Goal: Task Accomplishment & Management: Manage account settings

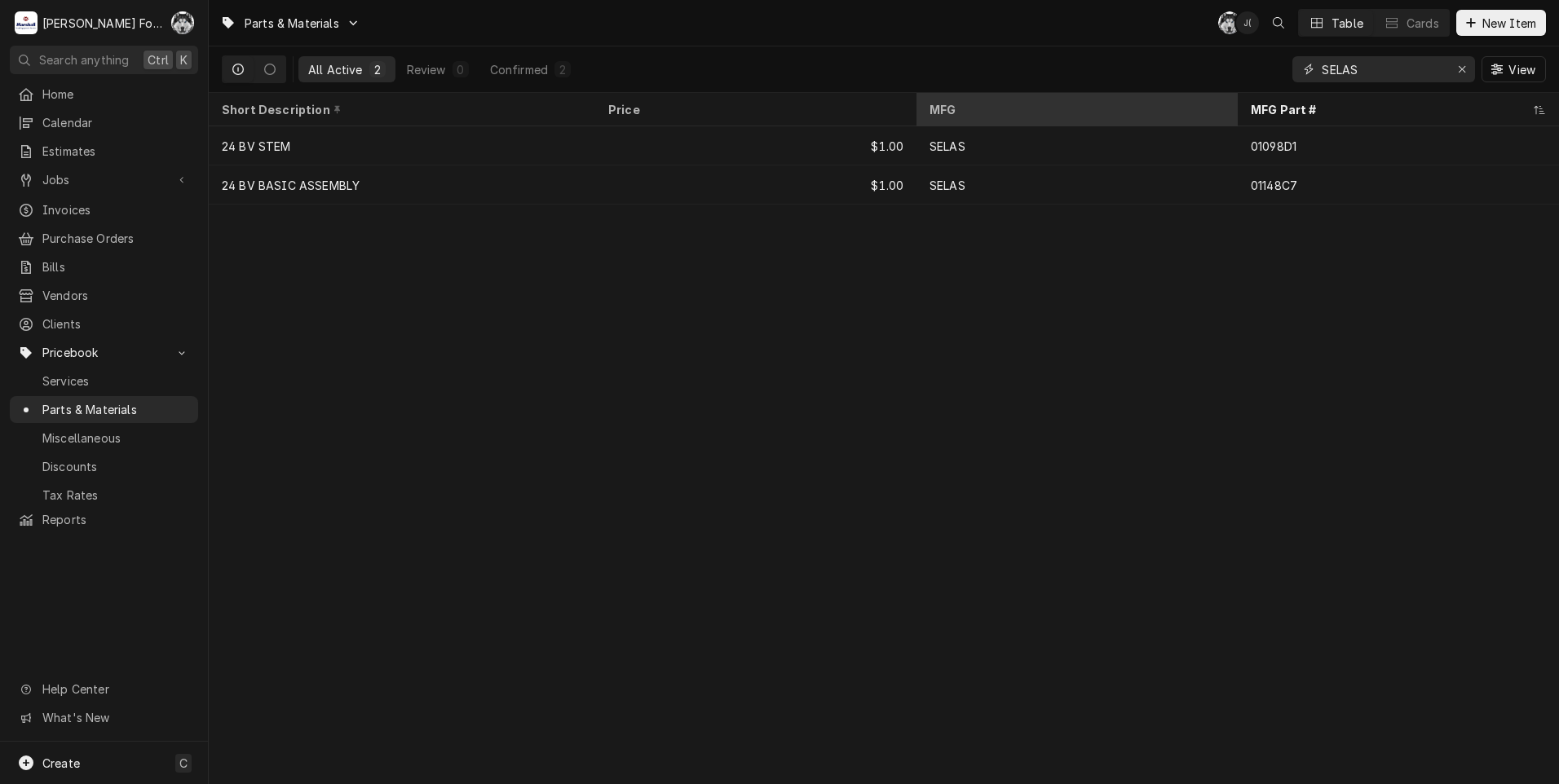
drag, startPoint x: 1393, startPoint y: 73, endPoint x: 1142, endPoint y: 122, distance: 255.7
click at [1142, 122] on div "Parts & Materials C( J( Table Cards New Item All Active 2 Review 0 Confirmed 2 …" at bounding box center [883, 392] width 1350 height 784
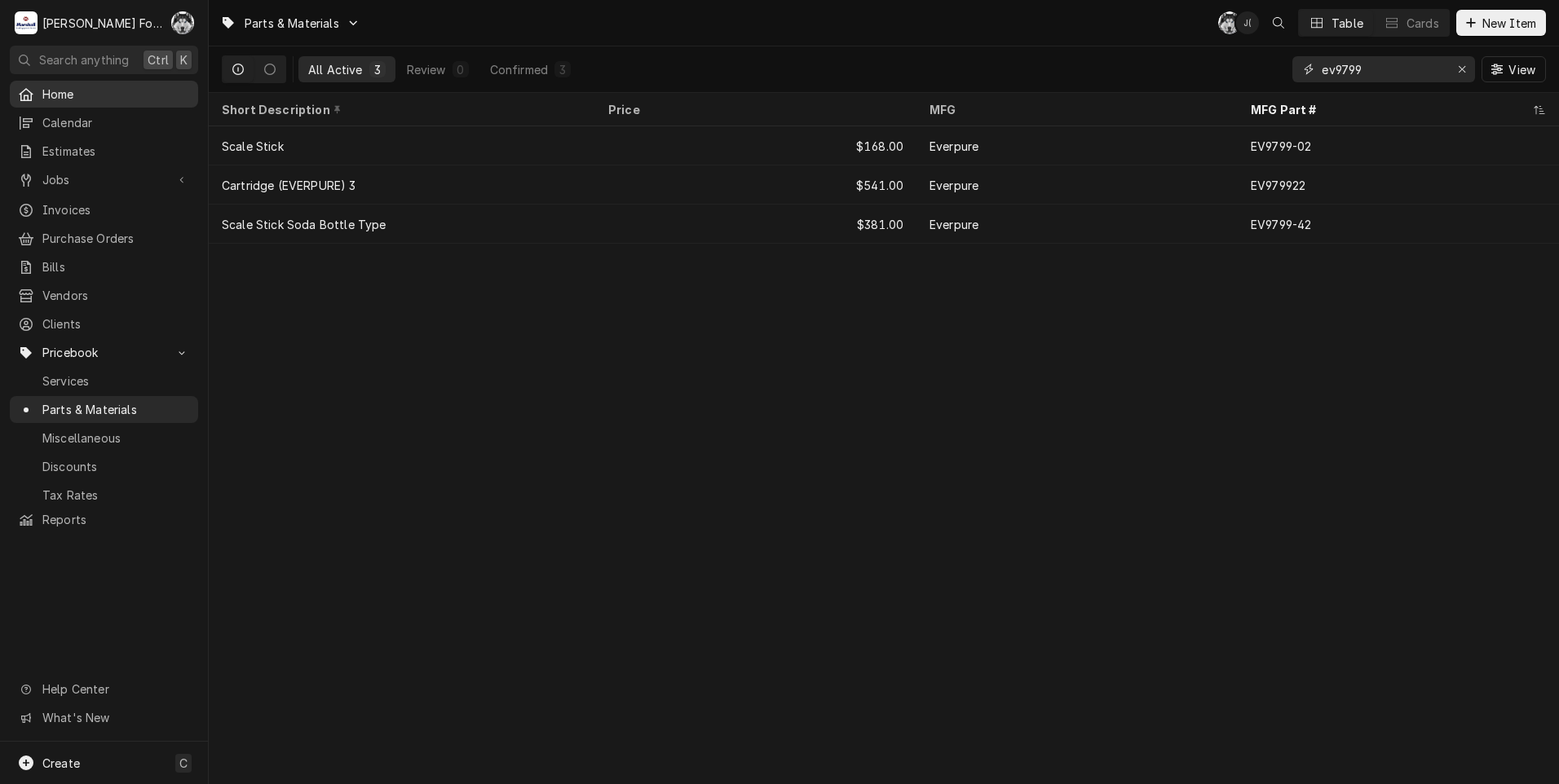
type input "ev9799"
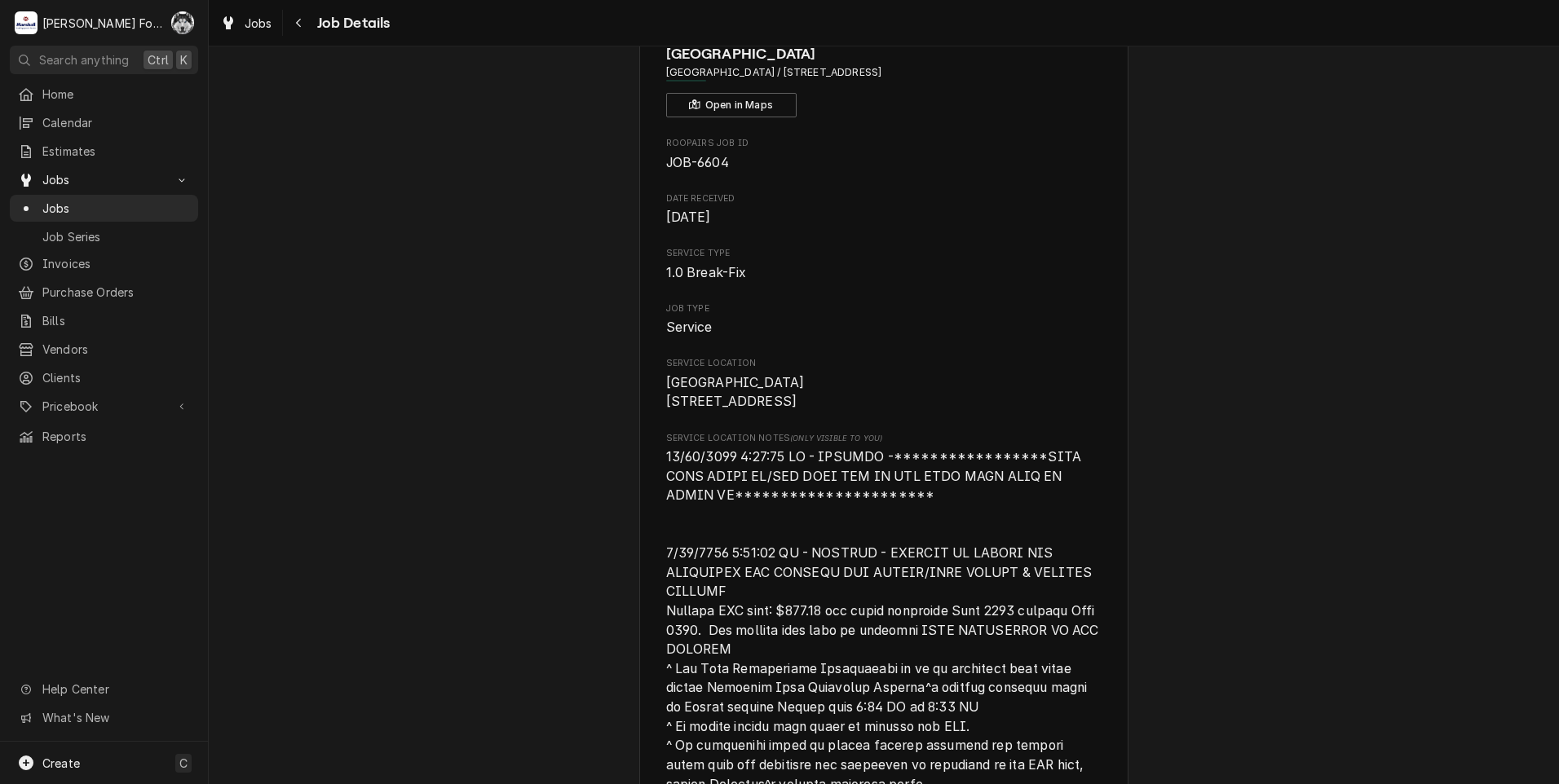
scroll to position [82, 0]
click at [61, 206] on span "Jobs" at bounding box center [115, 208] width 147 height 17
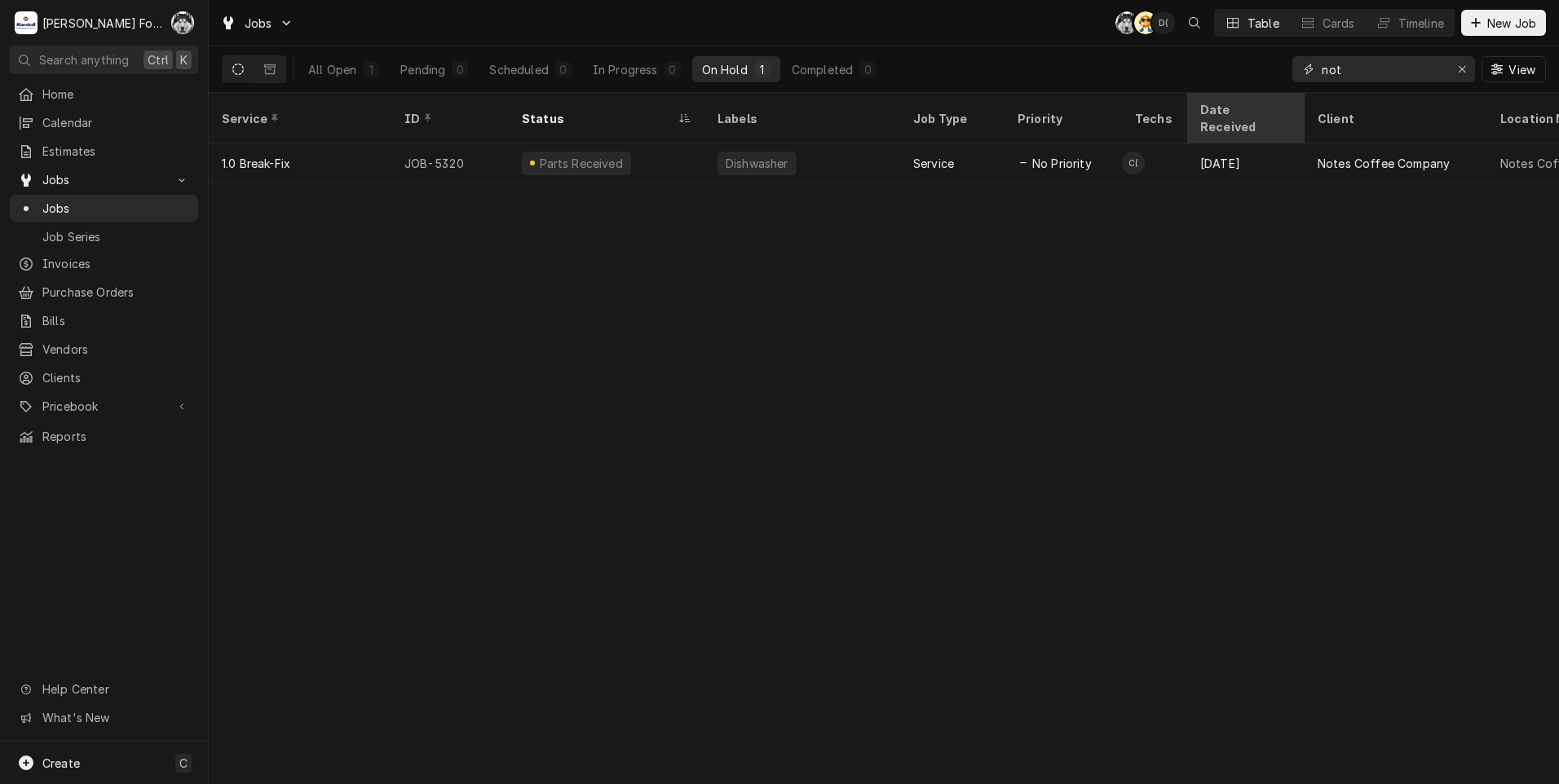
drag, startPoint x: 1357, startPoint y: 75, endPoint x: 1259, endPoint y: 97, distance: 100.4
click at [1259, 97] on div "Jobs C( AT D( Table Cards Timeline New Job All Open 1 Pending 0 Scheduled 0 In …" at bounding box center [883, 392] width 1350 height 784
type input "5922"
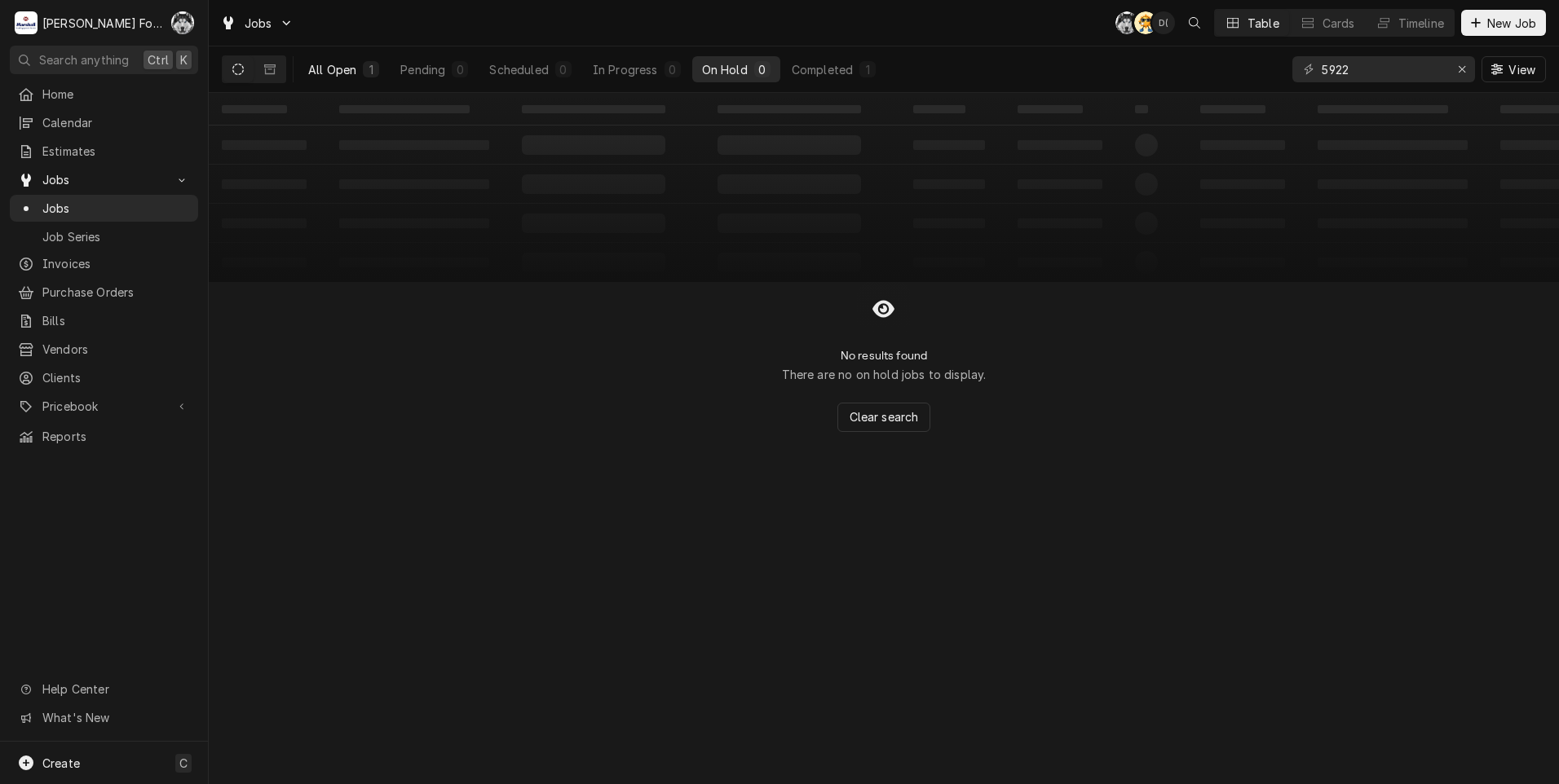
click at [367, 62] on div "1" at bounding box center [370, 69] width 16 height 16
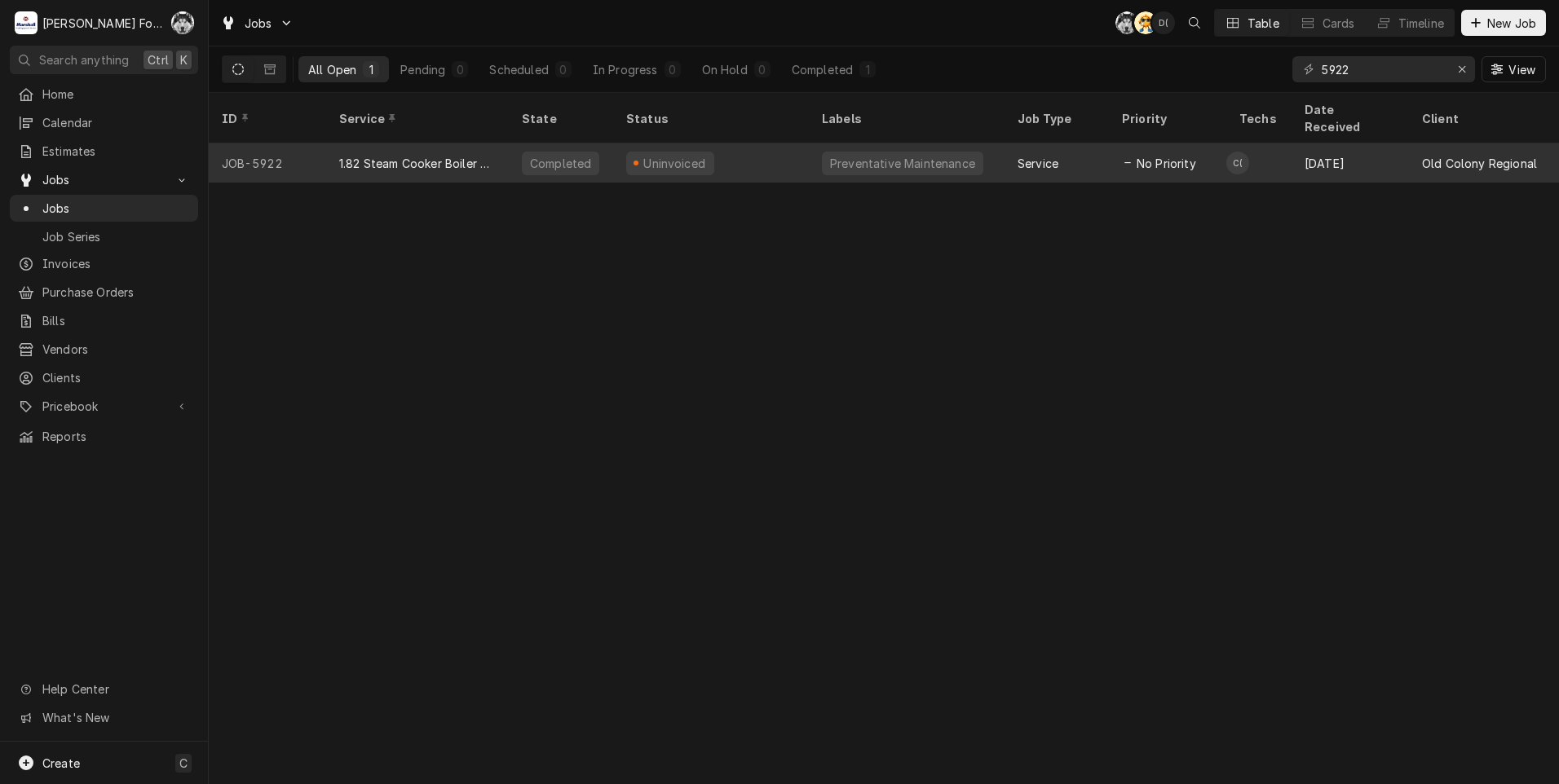
click at [920, 151] on div "Preventative Maintenance" at bounding box center [903, 163] width 162 height 24
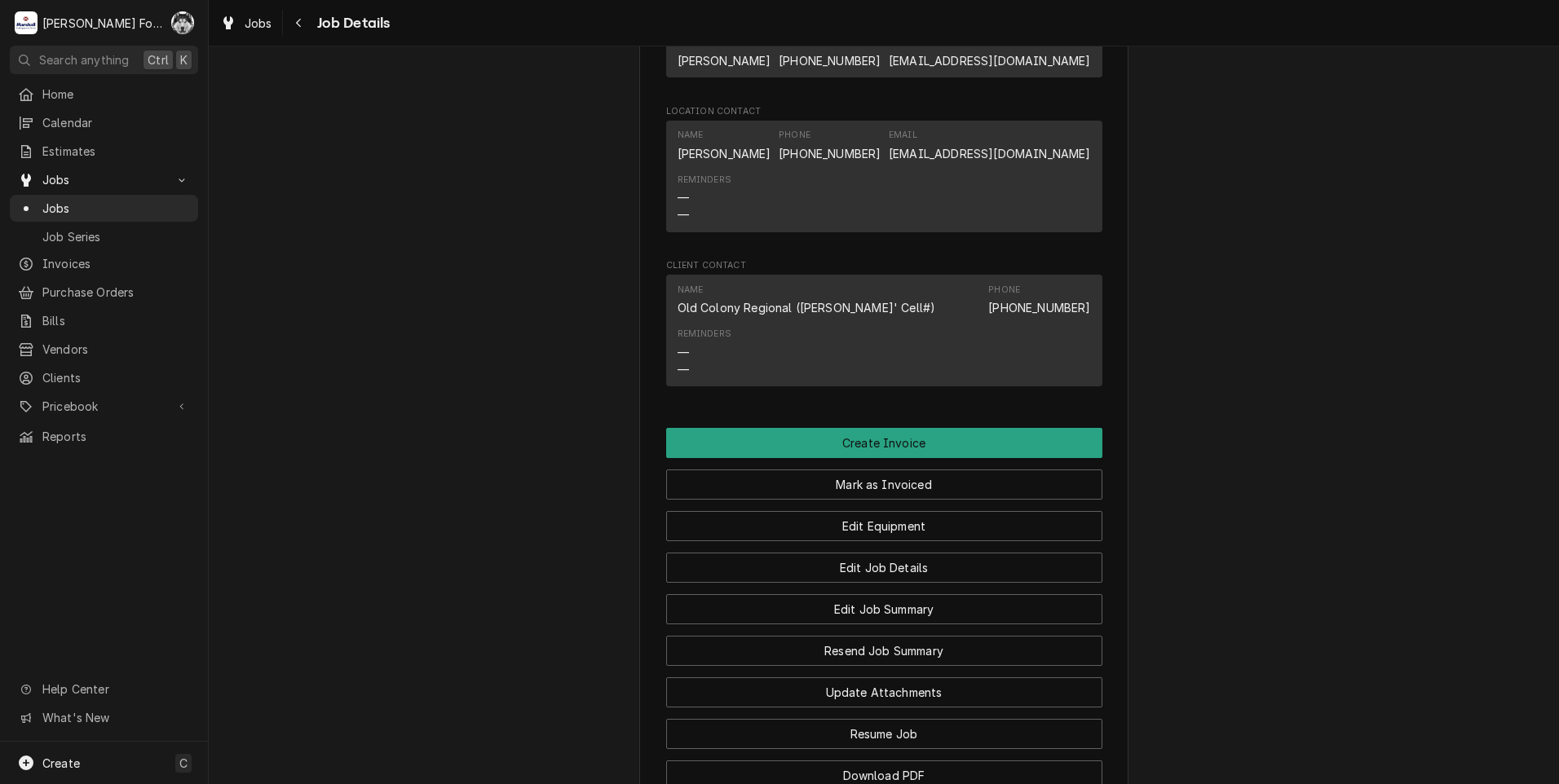
scroll to position [1510, 0]
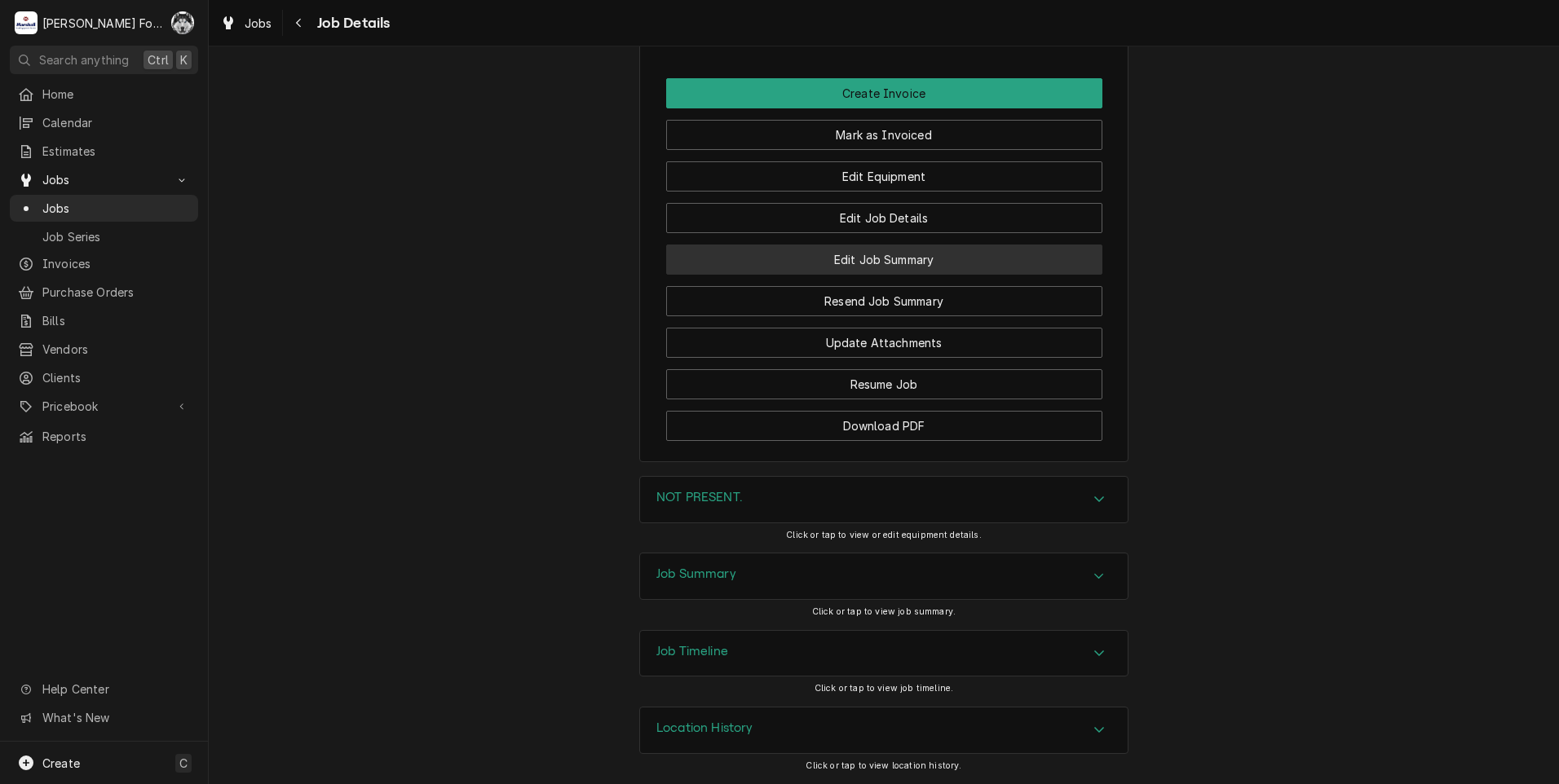
click at [873, 260] on button "Edit Job Summary" at bounding box center [884, 260] width 436 height 30
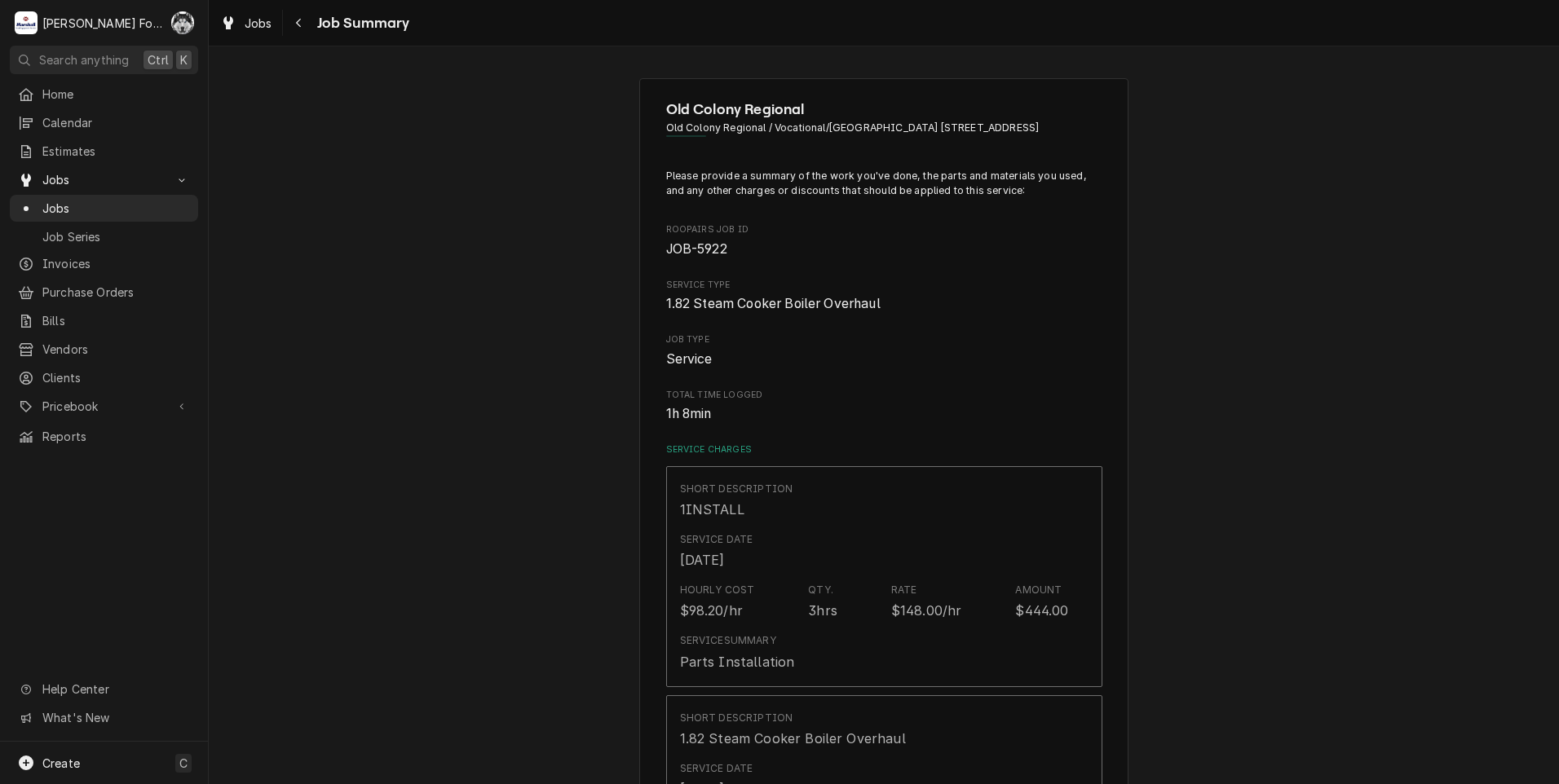
type textarea "x"
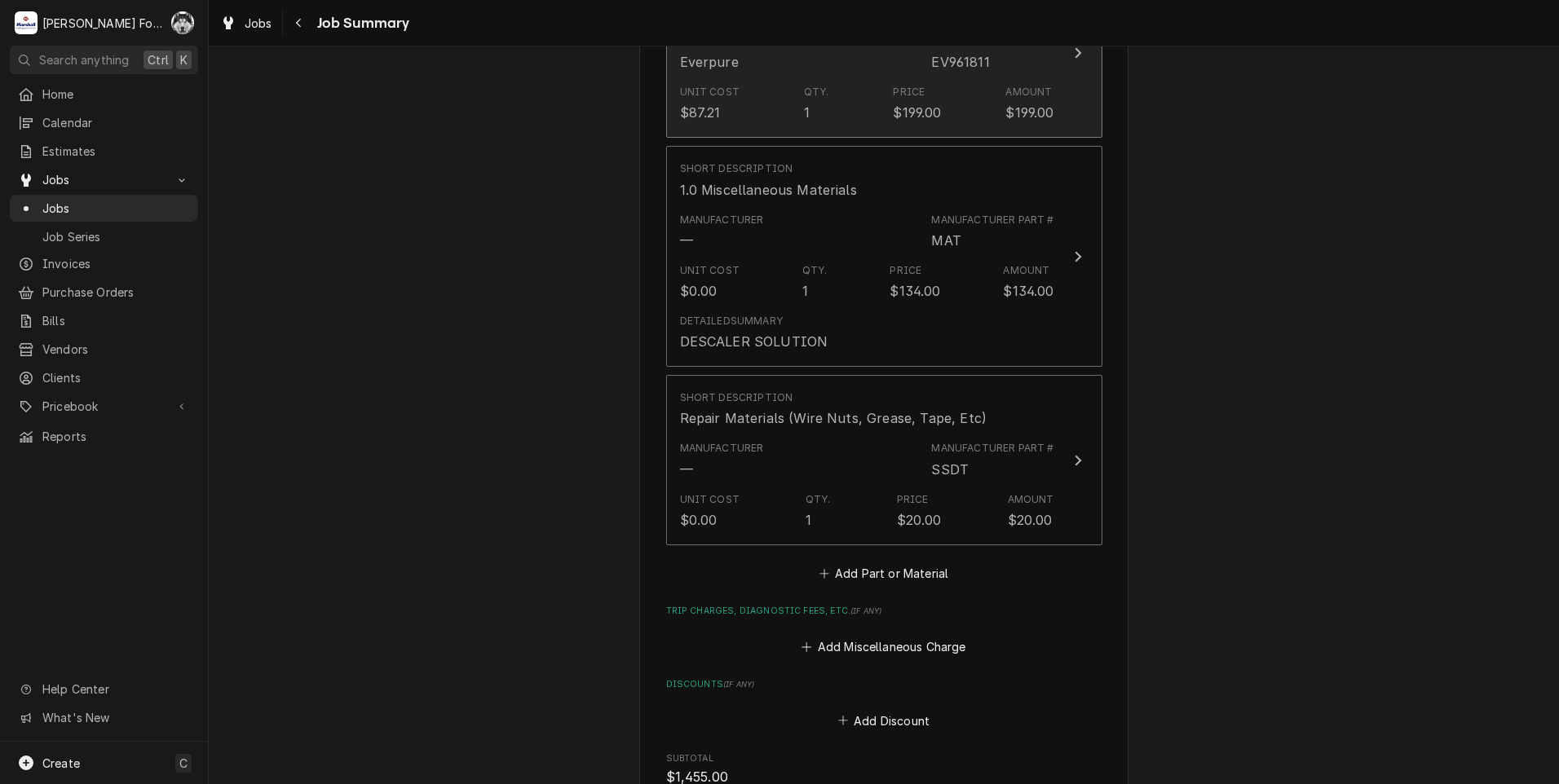
scroll to position [2445, 0]
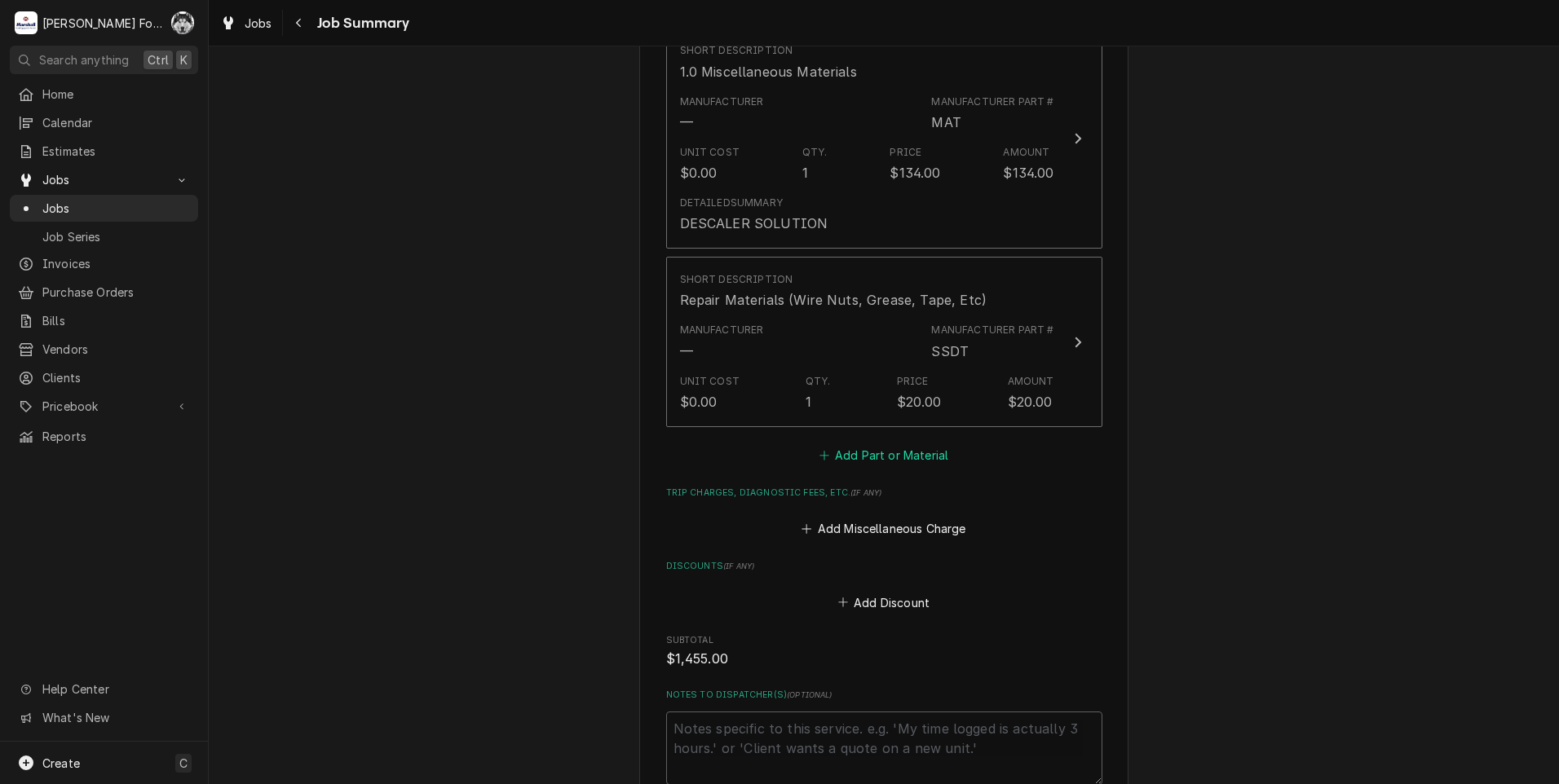
click at [864, 462] on button "Add Part or Material" at bounding box center [883, 454] width 135 height 23
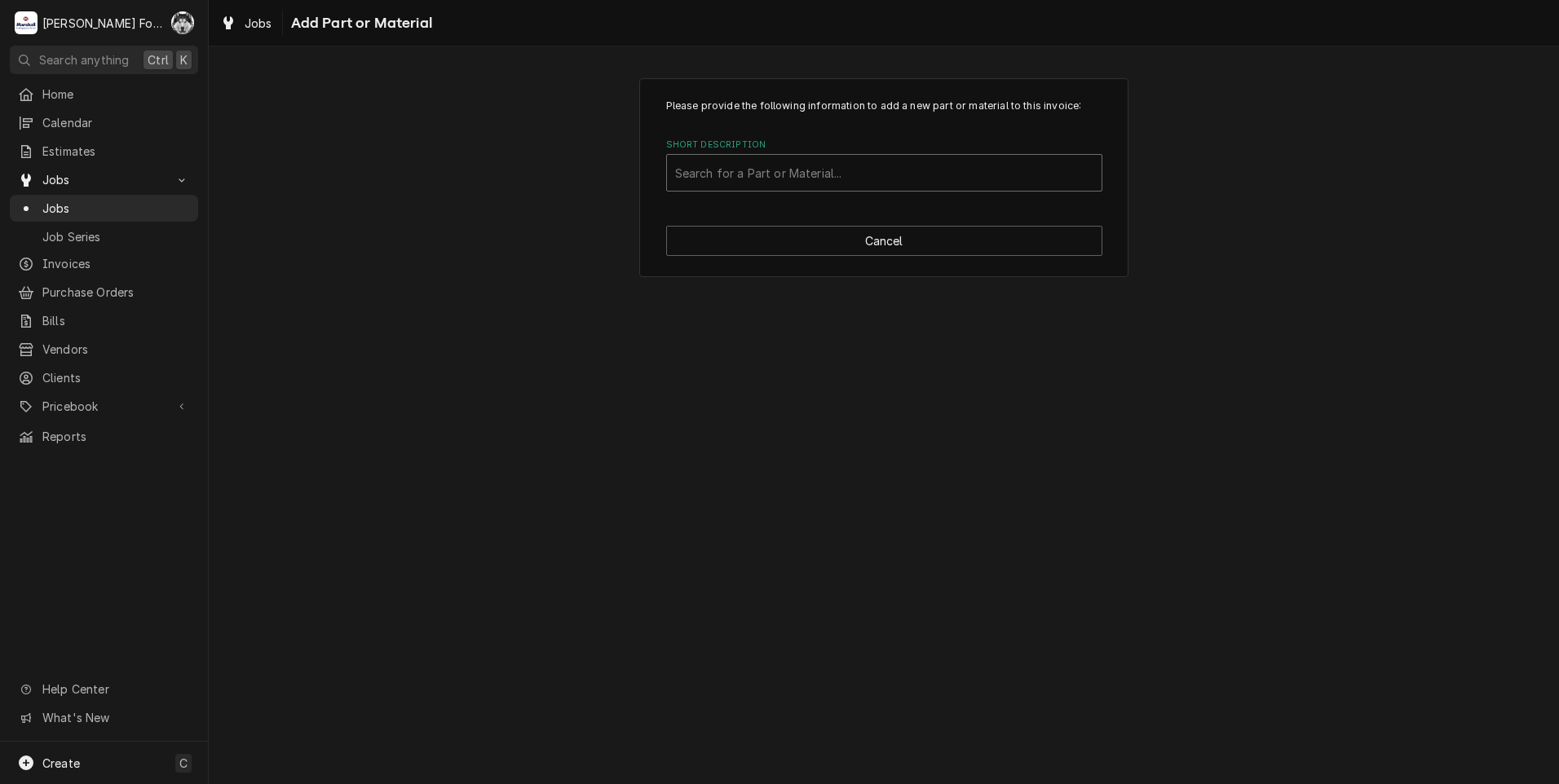
click at [838, 179] on div "Short Description" at bounding box center [883, 172] width 418 height 29
type input "ev9799-02"
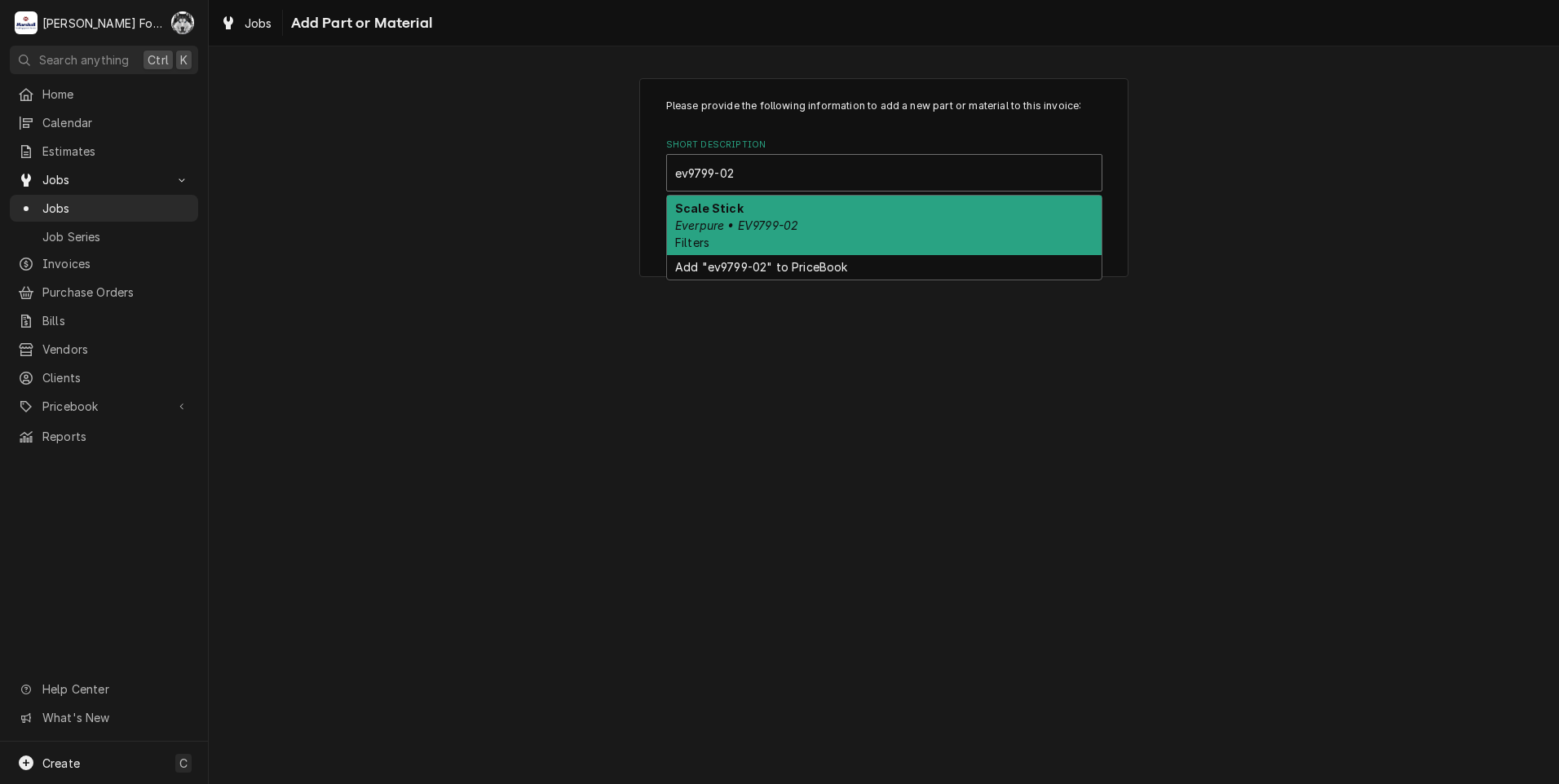
click at [818, 220] on div "Scale Stick Everpure • EV9799-02 Filters" at bounding box center [884, 225] width 434 height 60
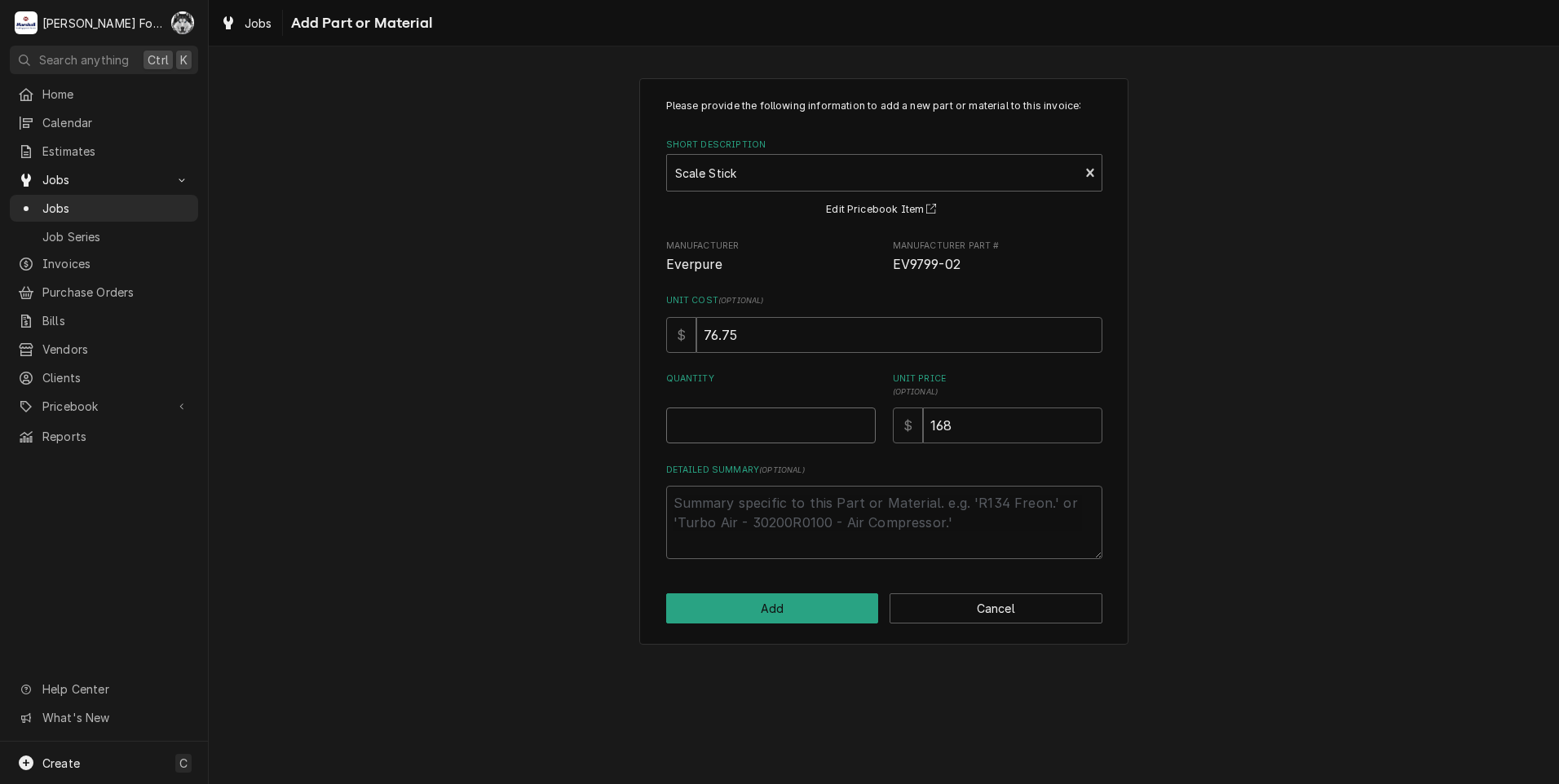
type textarea "x"
type input "0.5"
click at [861, 418] on input "0.5" at bounding box center [771, 425] width 209 height 36
type textarea "x"
type input "1"
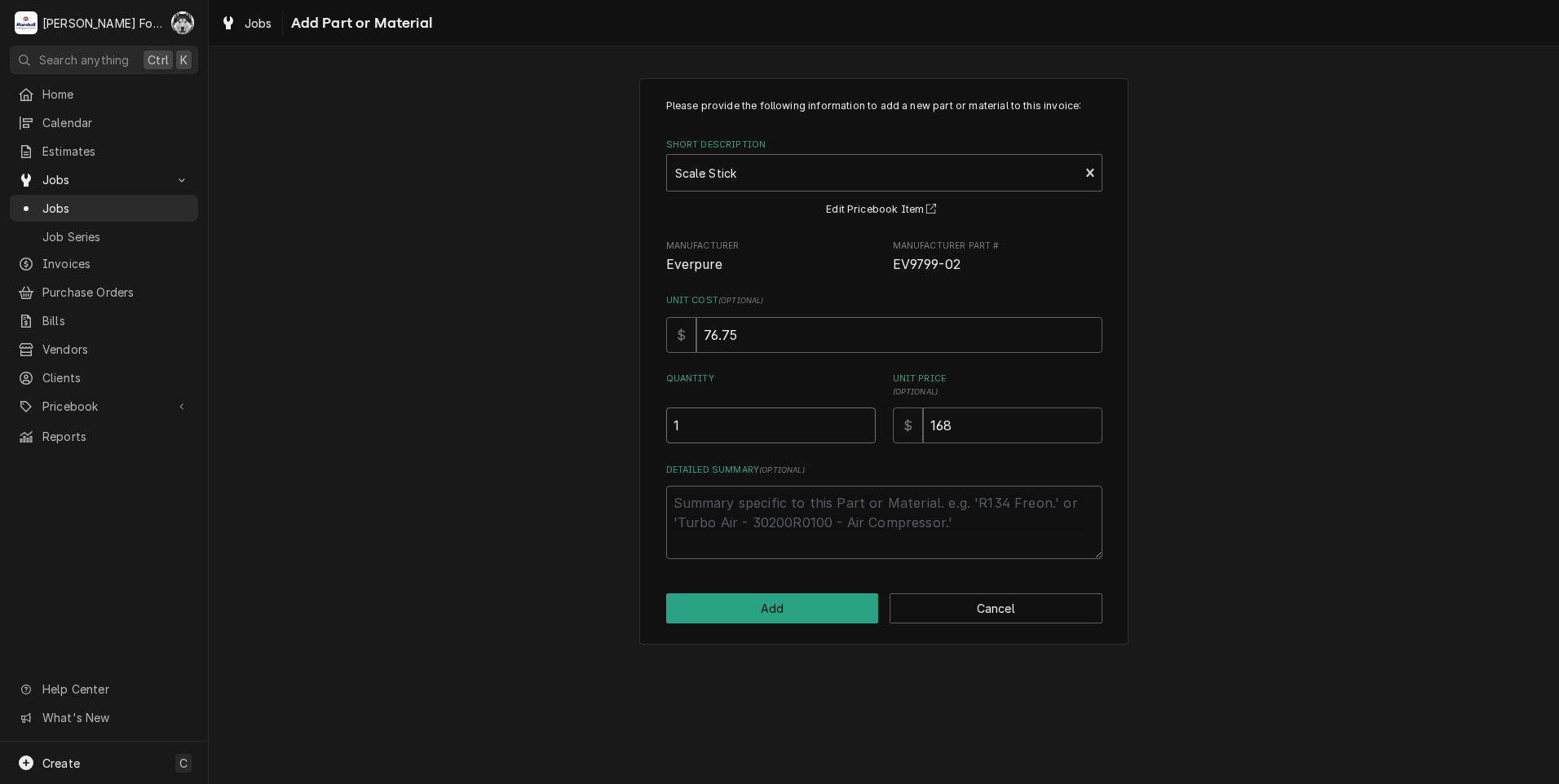
click at [861, 418] on input "1" at bounding box center [771, 425] width 209 height 36
drag, startPoint x: 968, startPoint y: 421, endPoint x: 878, endPoint y: 439, distance: 91.8
click at [878, 439] on div "Quantity 1 Unit Price ( optional ) $ 168" at bounding box center [884, 408] width 436 height 71
type textarea "x"
type input "1"
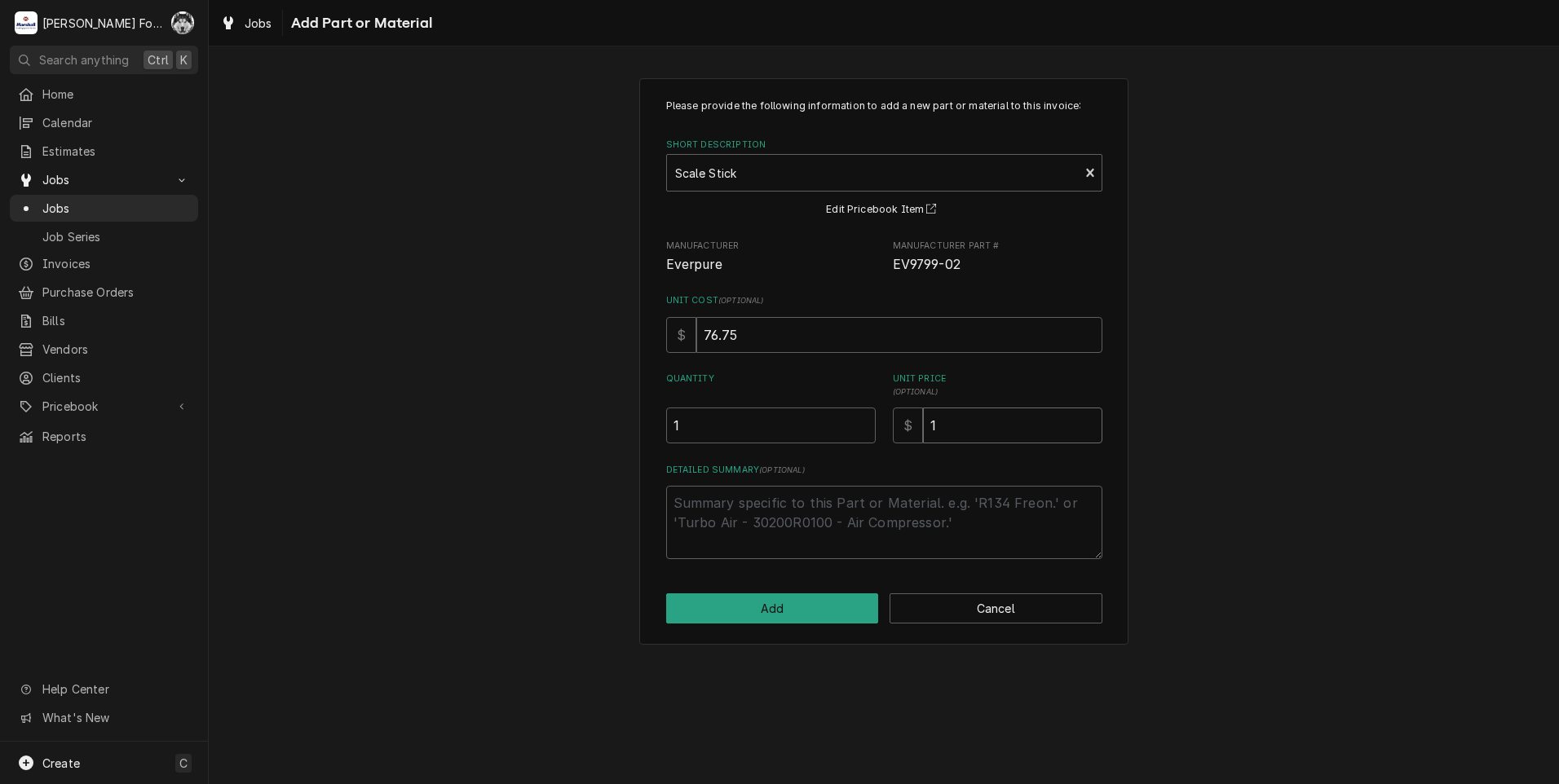
type textarea "x"
type input "14"
type textarea "x"
type input "149"
click at [781, 612] on button "Add" at bounding box center [772, 608] width 213 height 30
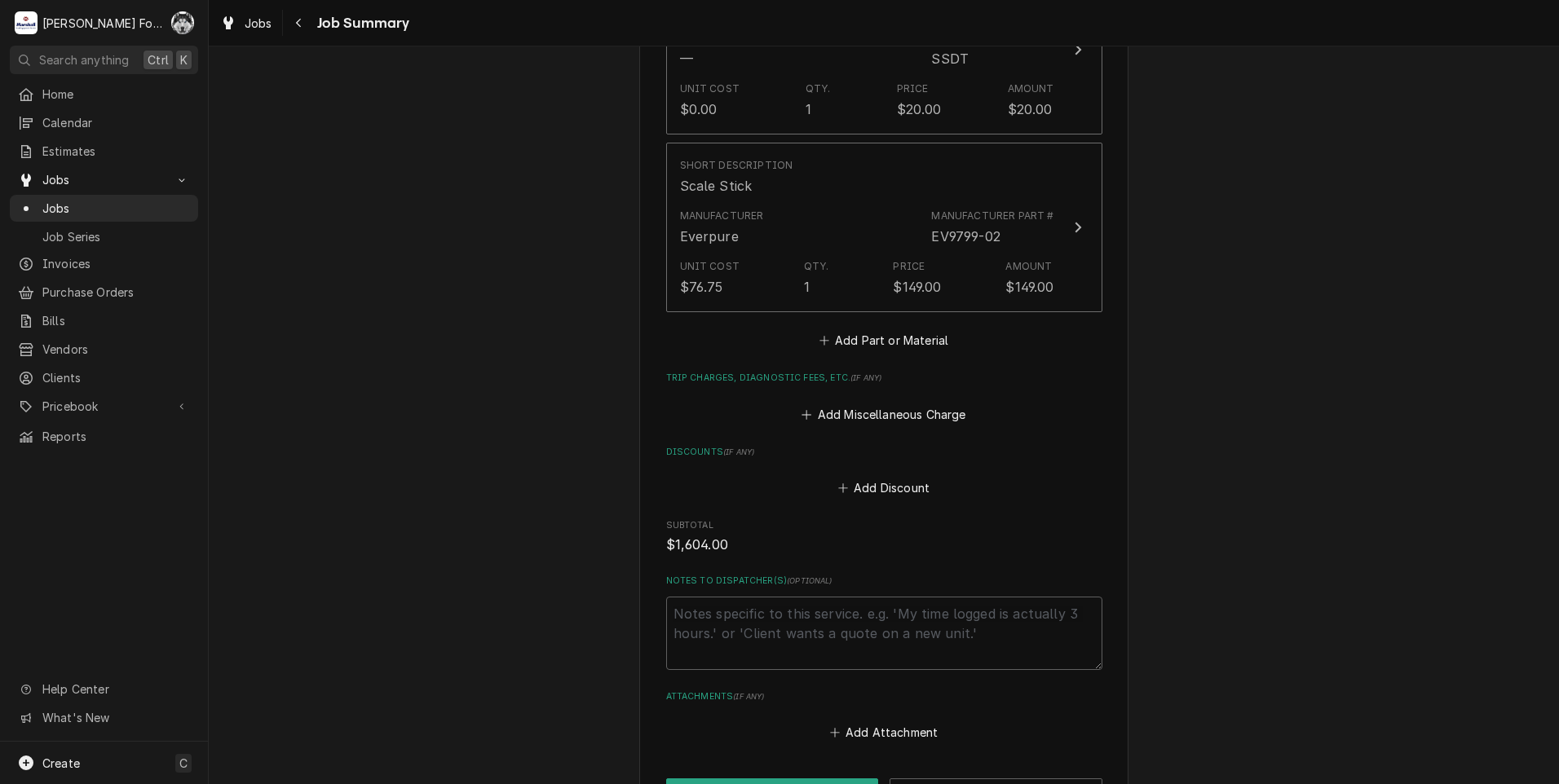
scroll to position [2966, 0]
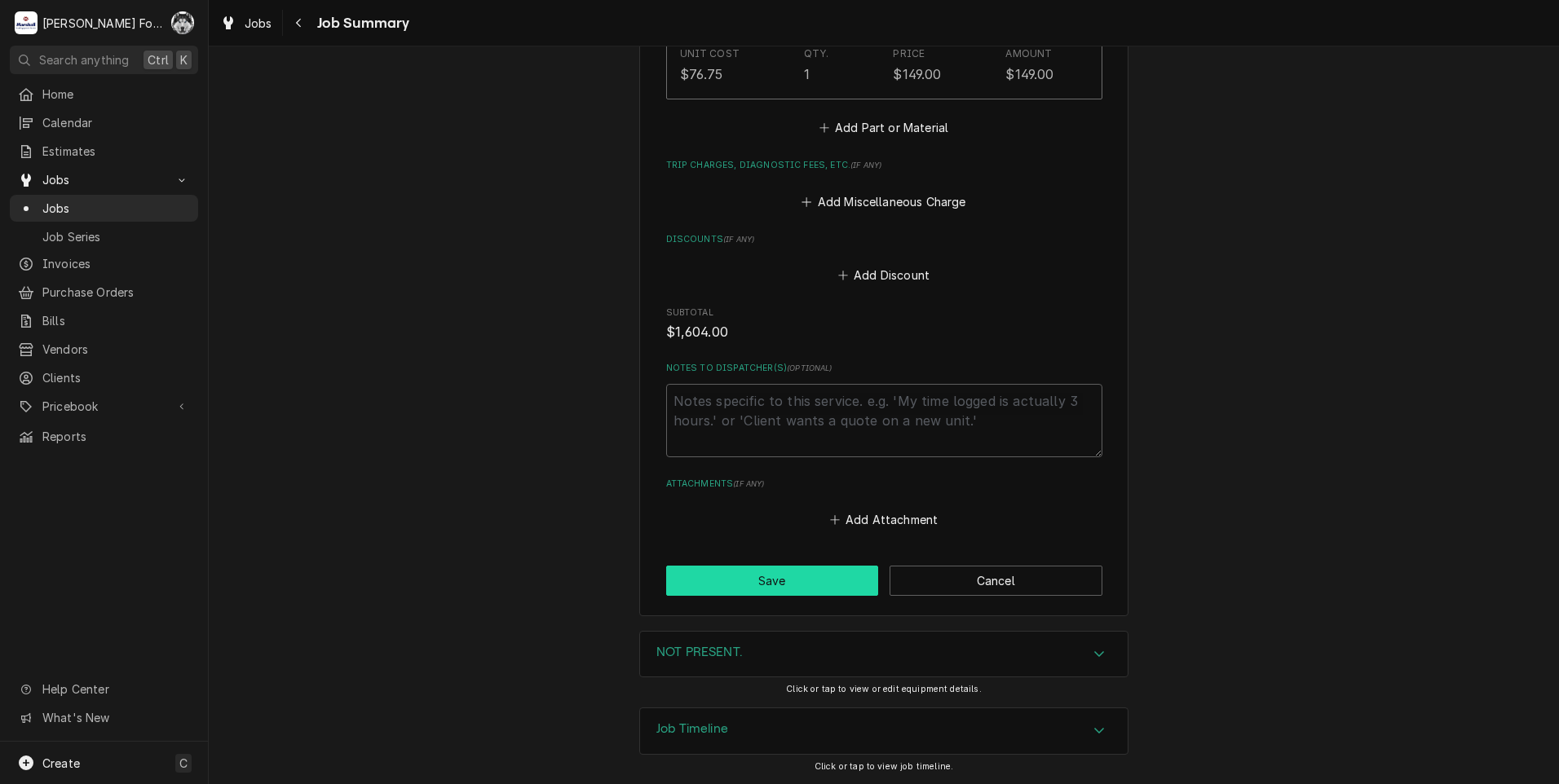
click at [803, 579] on button "Save" at bounding box center [772, 580] width 213 height 30
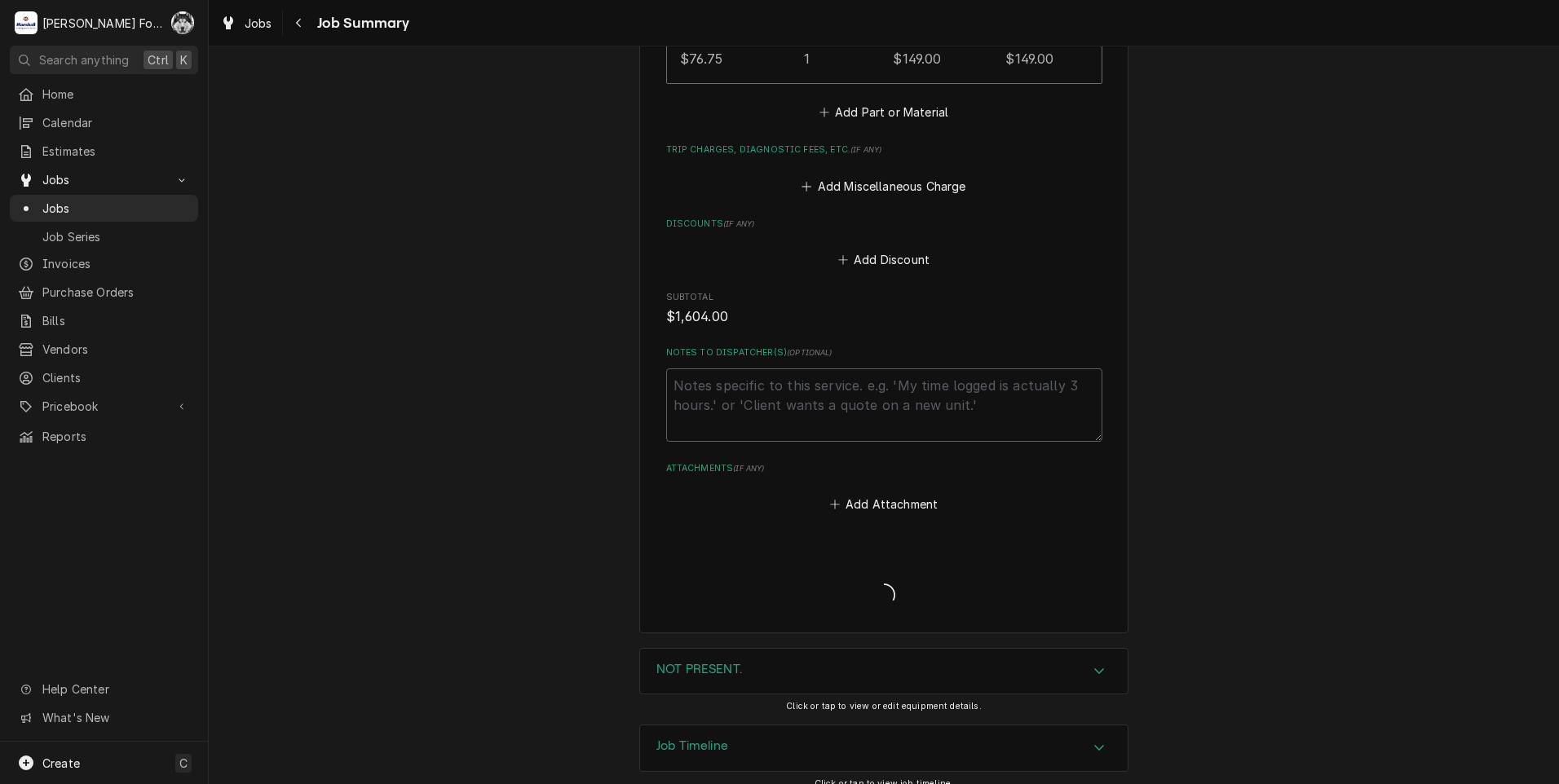
type textarea "x"
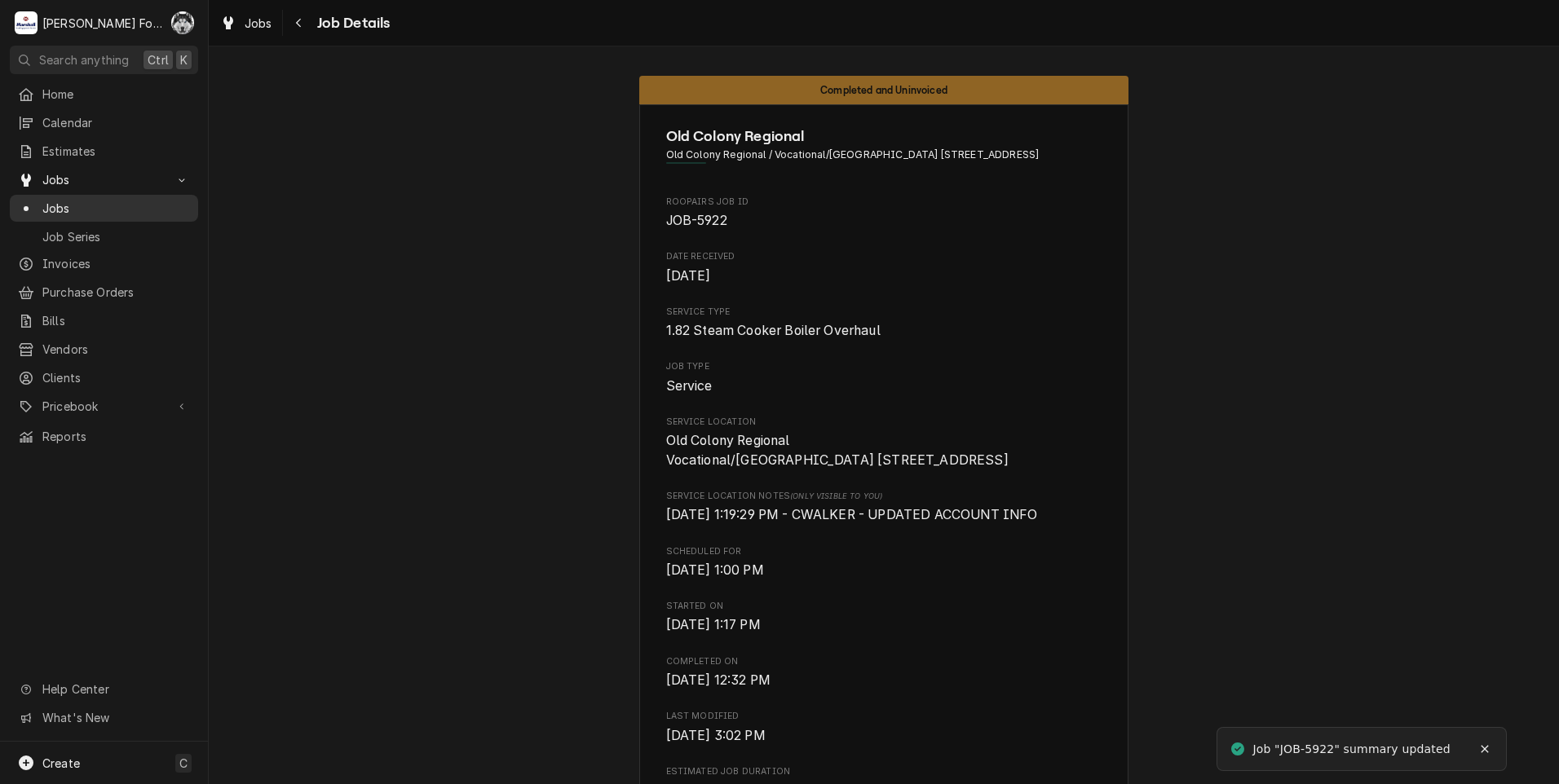
click at [54, 207] on span "Jobs" at bounding box center [115, 208] width 147 height 17
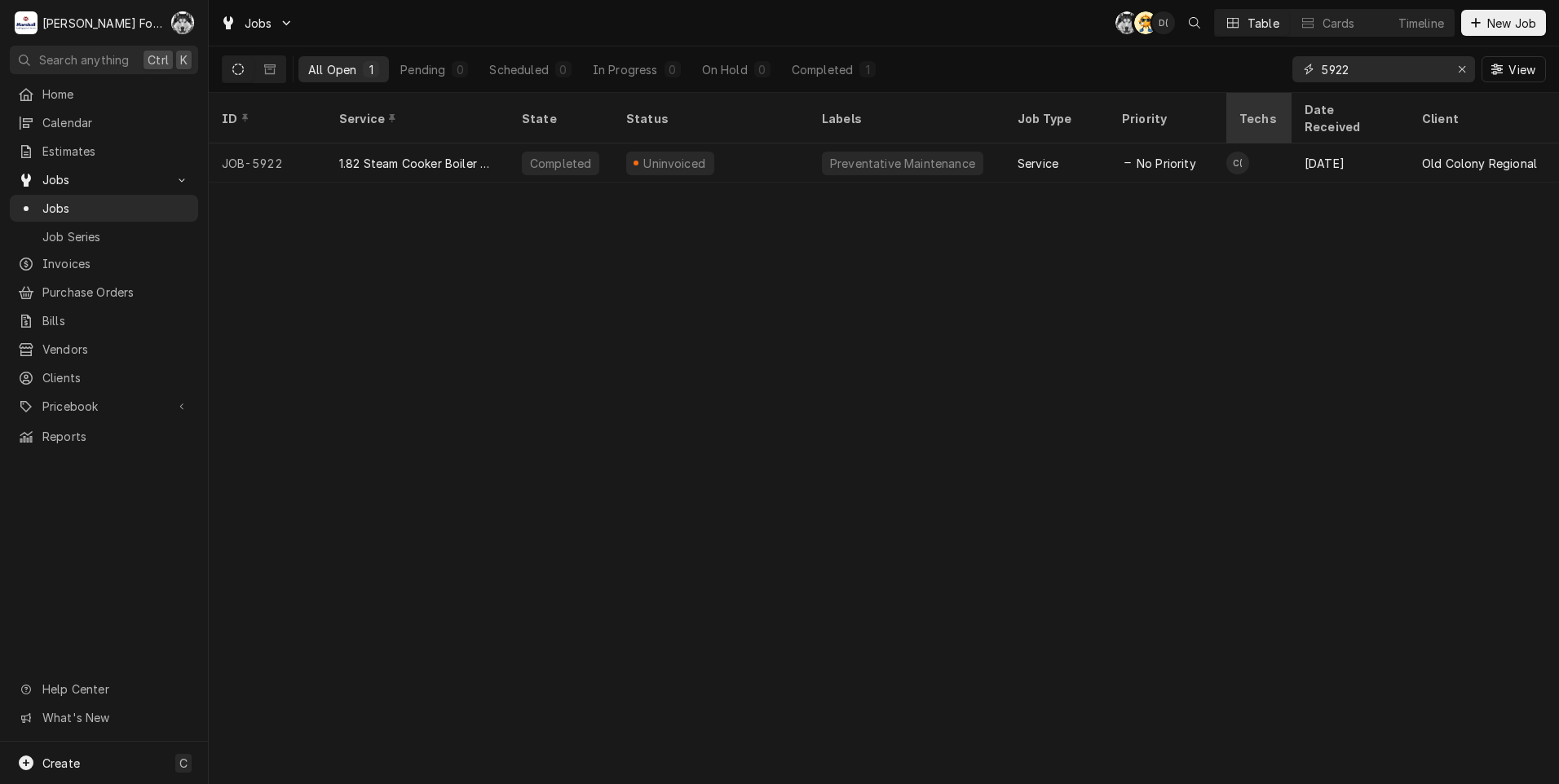
drag, startPoint x: 1364, startPoint y: 72, endPoint x: 1255, endPoint y: 98, distance: 112.1
click at [1255, 98] on div "Jobs C( AT D( Table Cards Timeline New Job All Open 1 Pending 0 Scheduled 0 In …" at bounding box center [883, 392] width 1350 height 784
type input "7022"
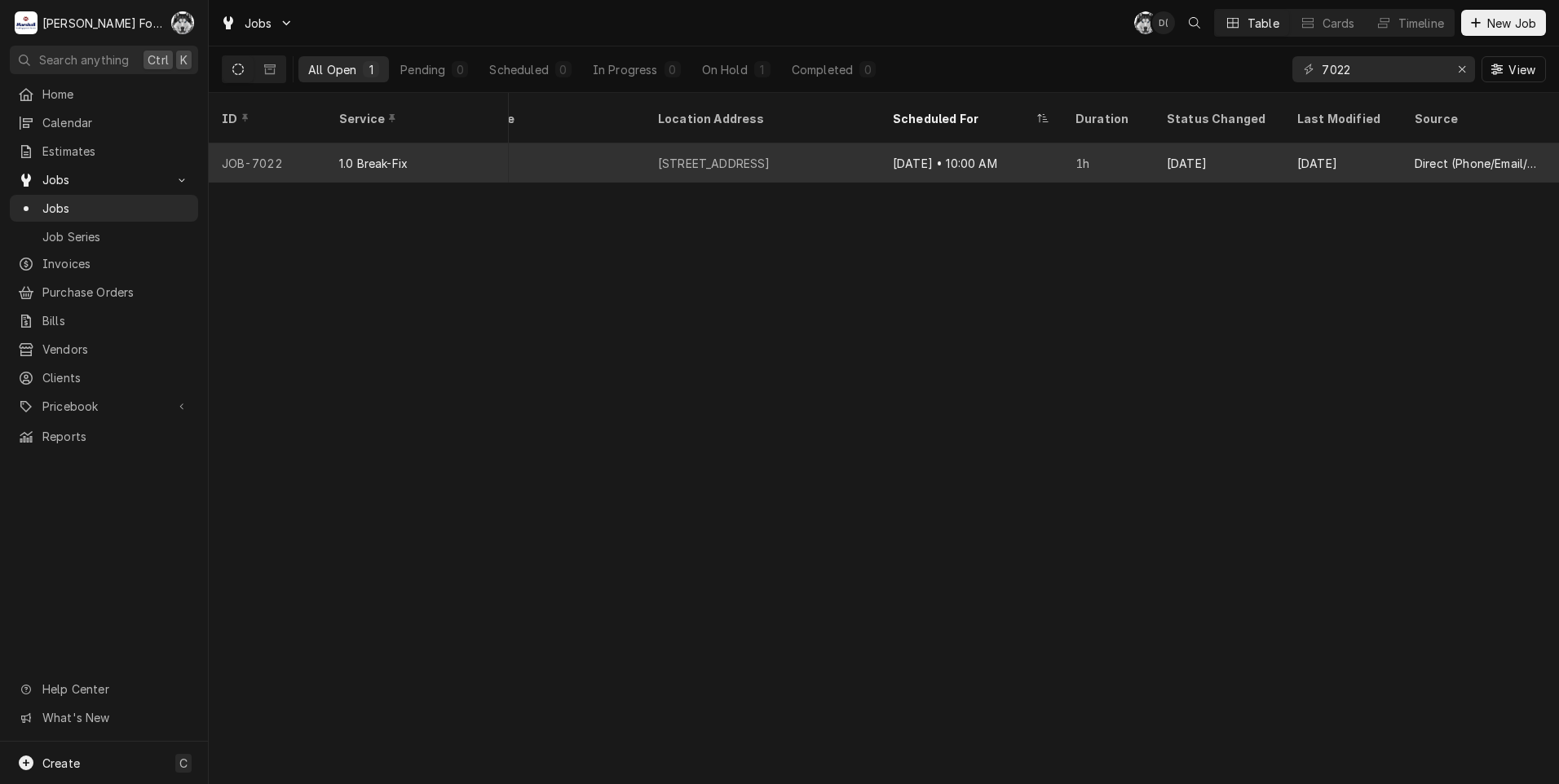
click at [991, 150] on div "Aug 25 • 10:00 AM" at bounding box center [970, 163] width 183 height 40
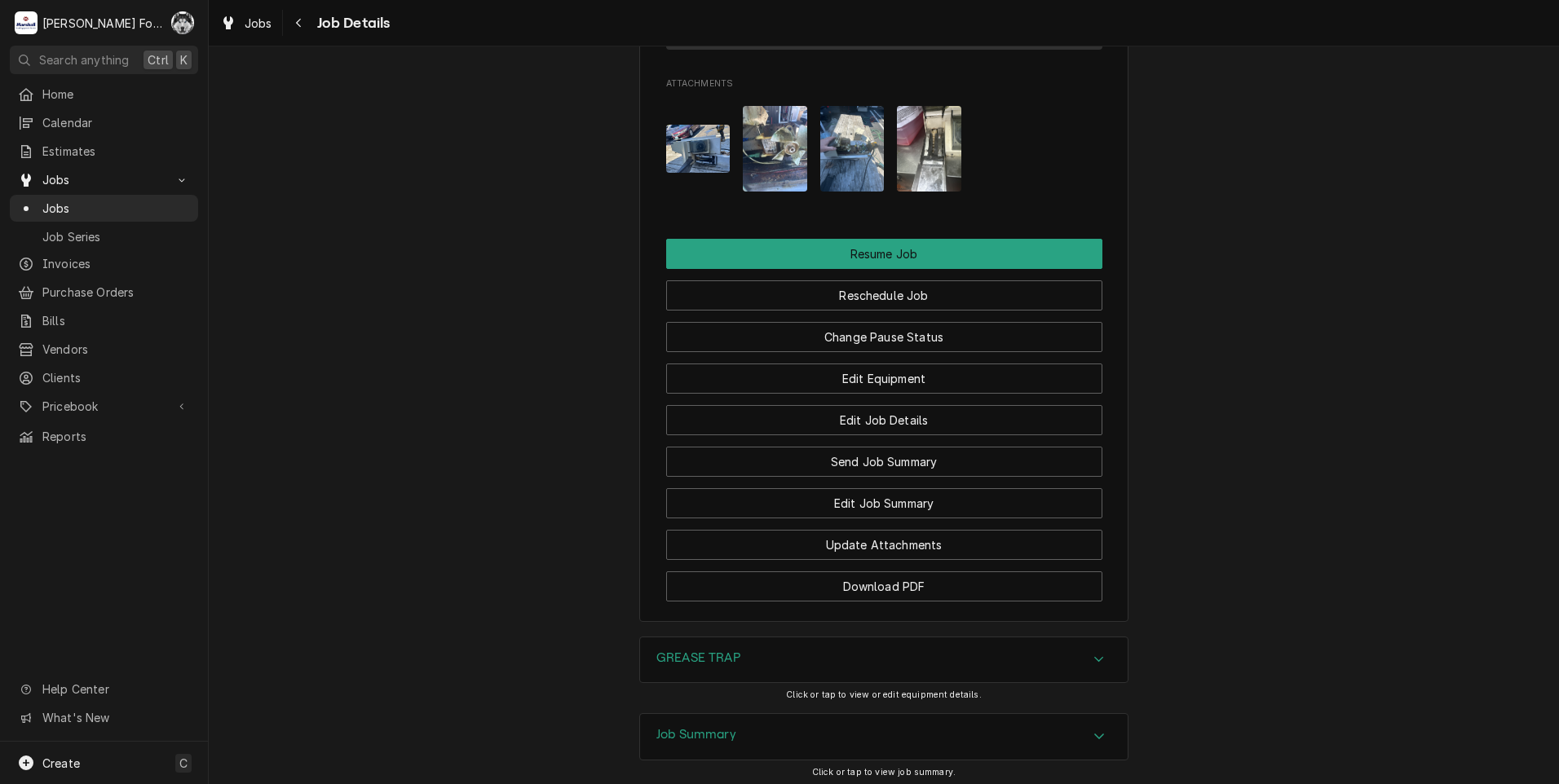
scroll to position [2125, 0]
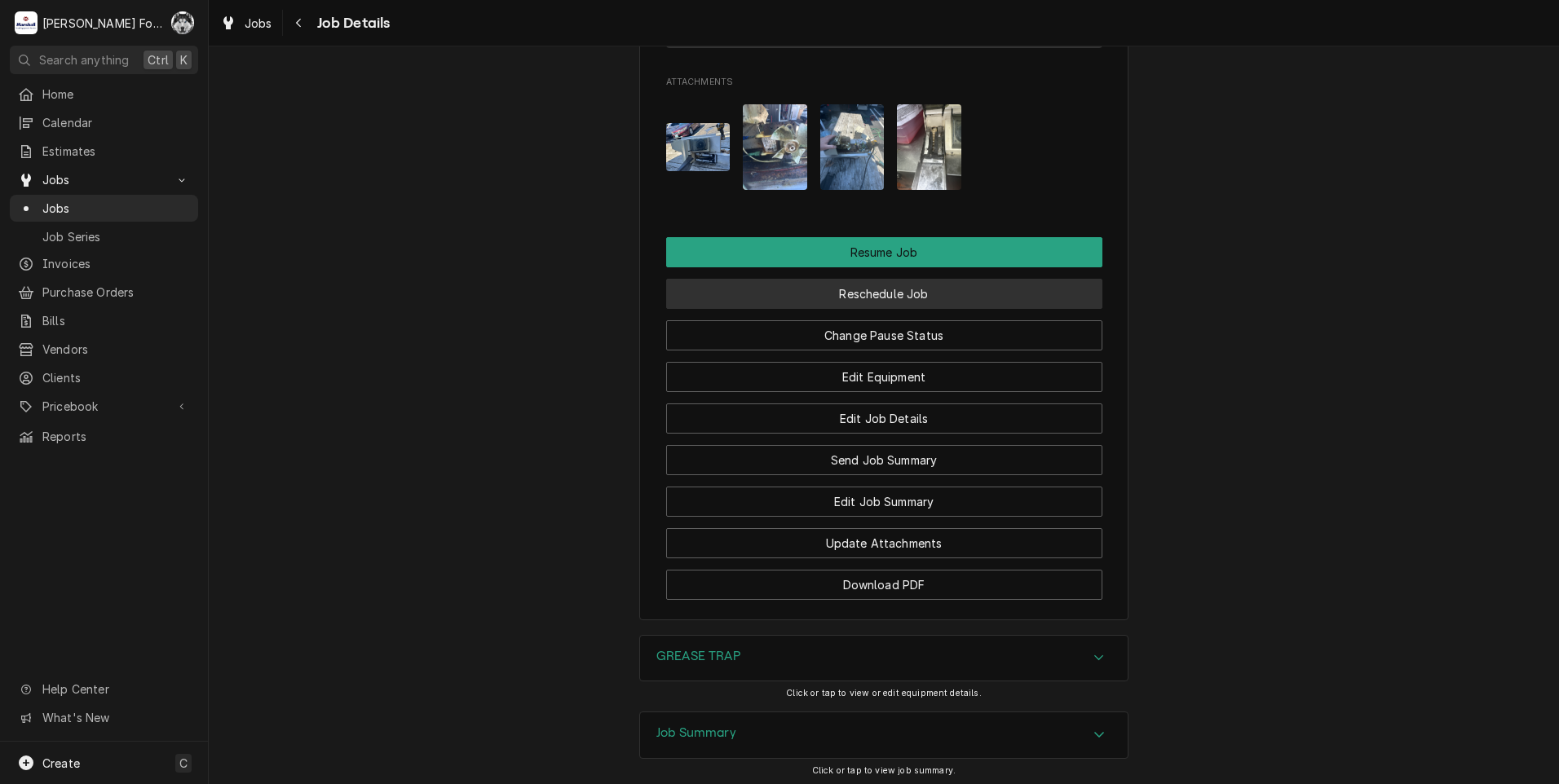
click at [878, 278] on button "Reschedule Job" at bounding box center [884, 294] width 436 height 30
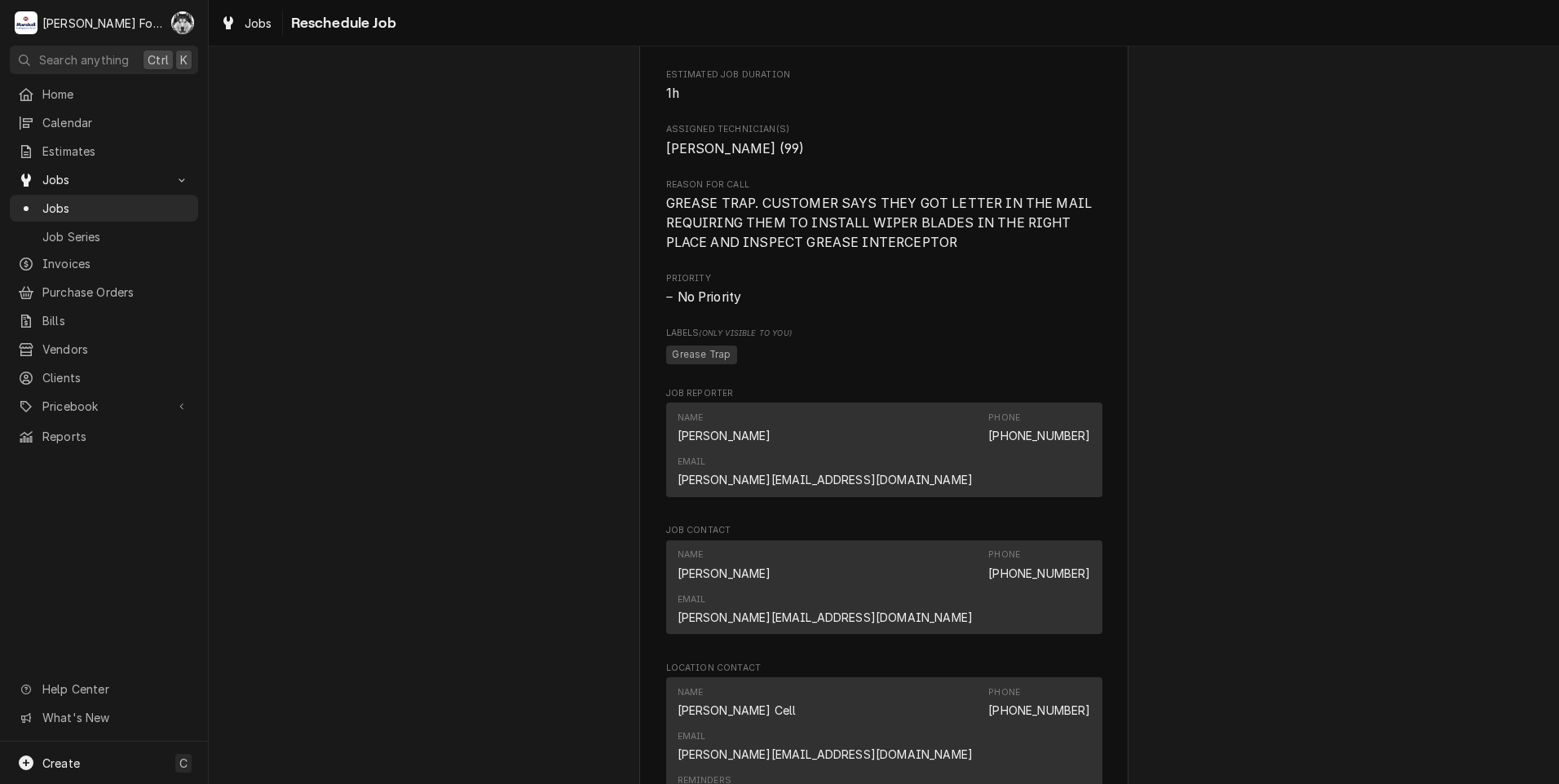
scroll to position [2125, 0]
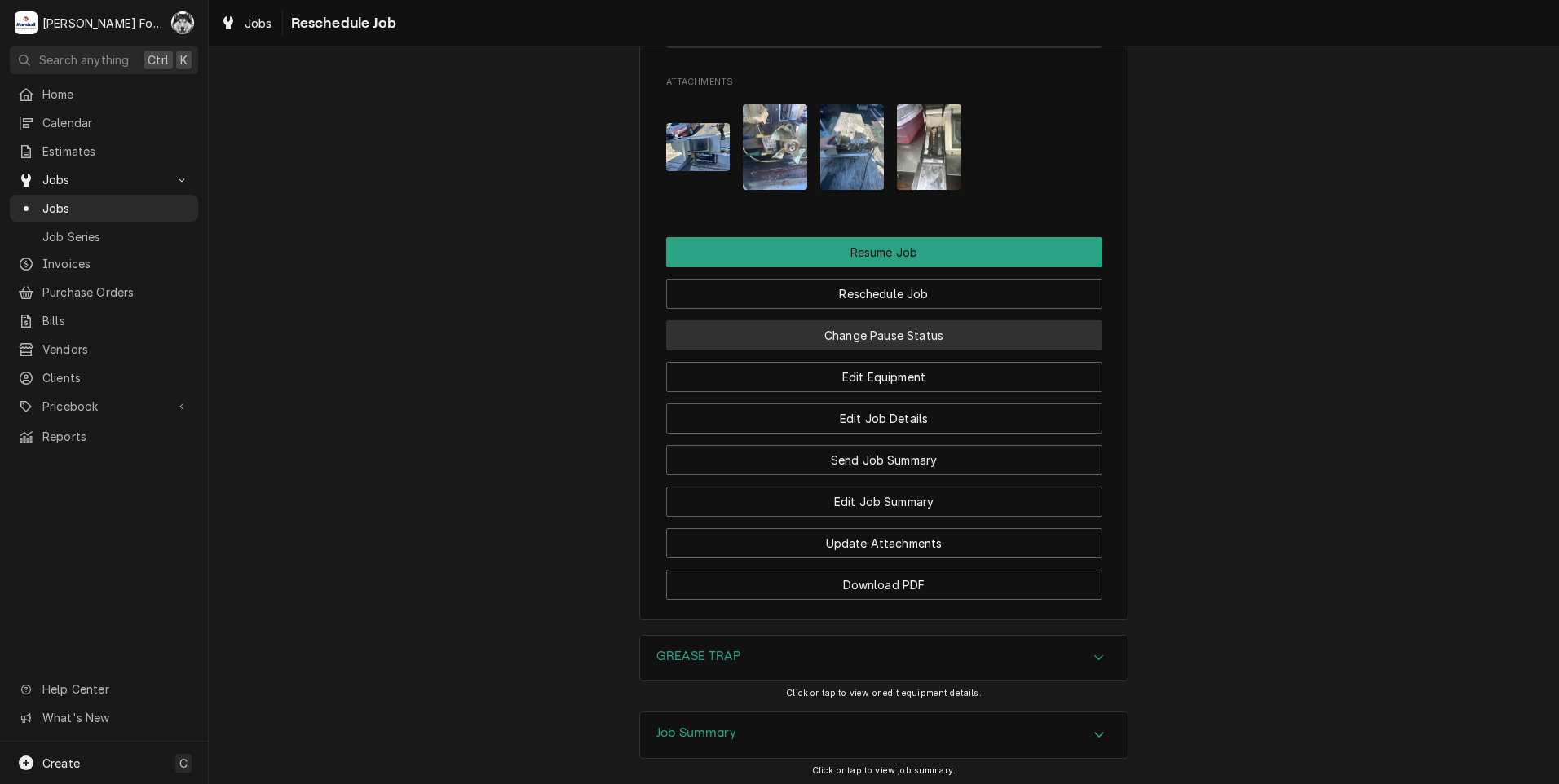
click at [883, 320] on button "Change Pause Status" at bounding box center [884, 336] width 436 height 30
type textarea "x"
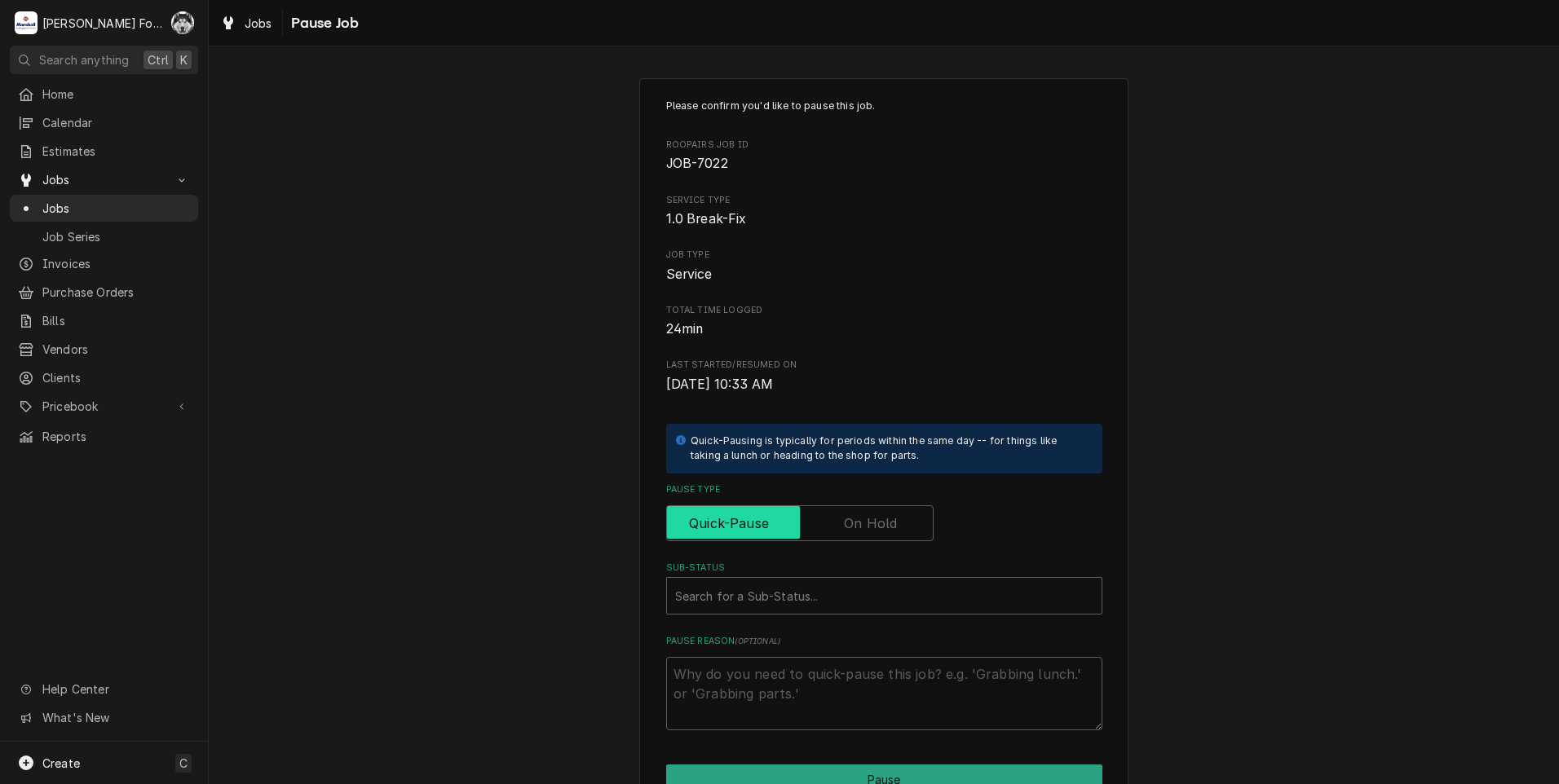
click at [830, 534] on input "Pause Type" at bounding box center [799, 523] width 252 height 36
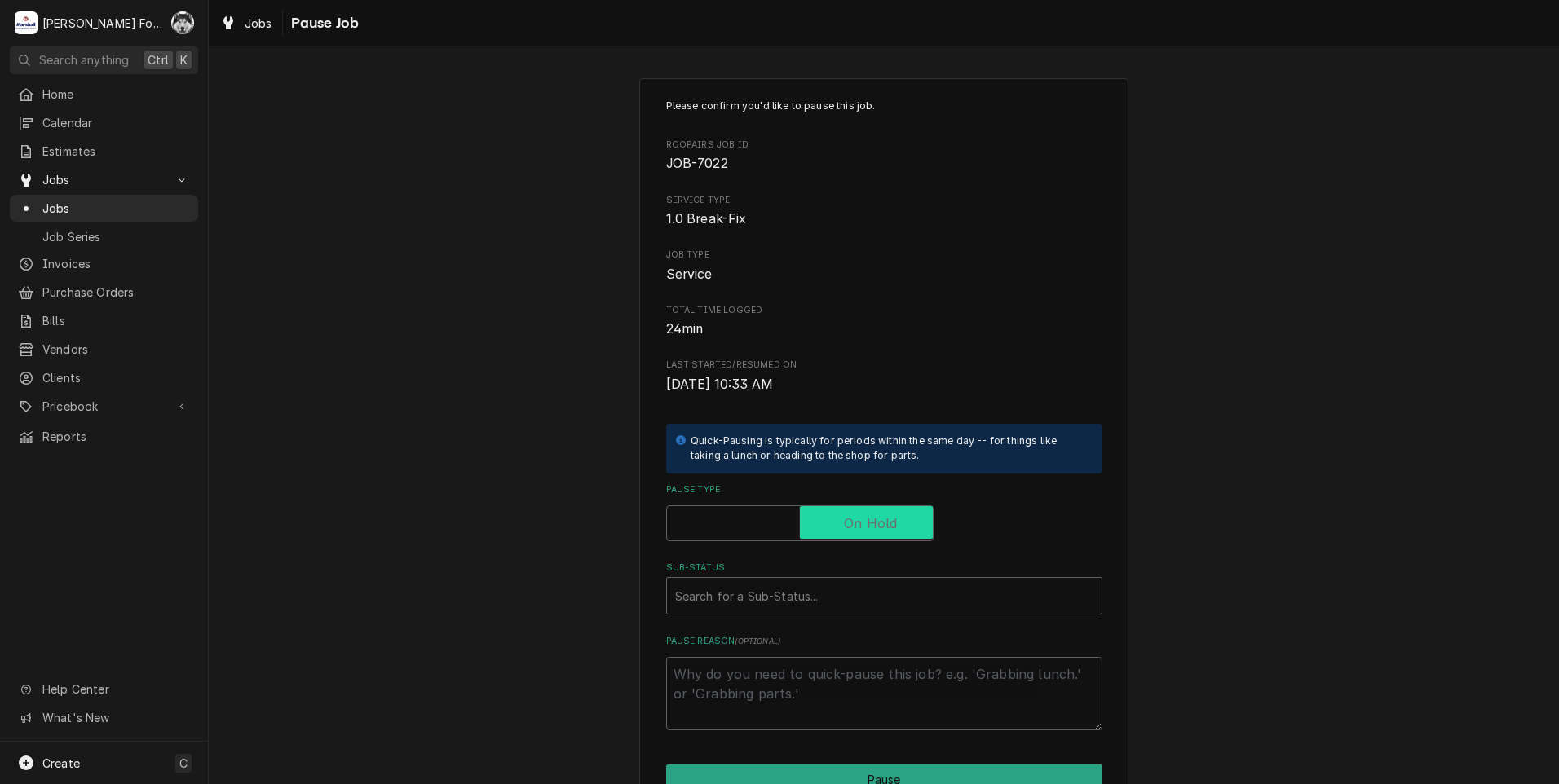
checkbox input "true"
click at [802, 606] on div "Sub-Status" at bounding box center [883, 596] width 418 height 29
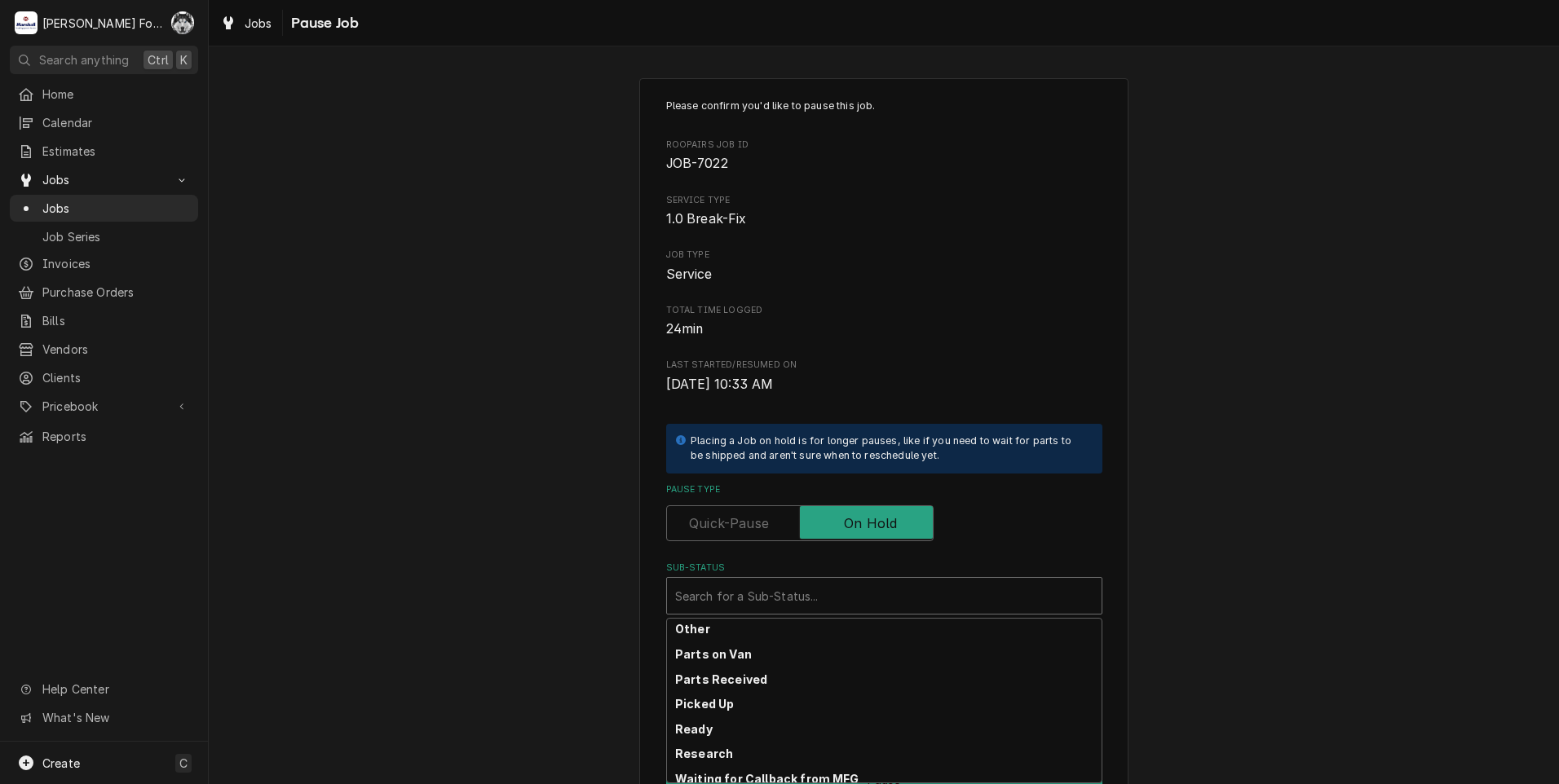
scroll to position [245, 0]
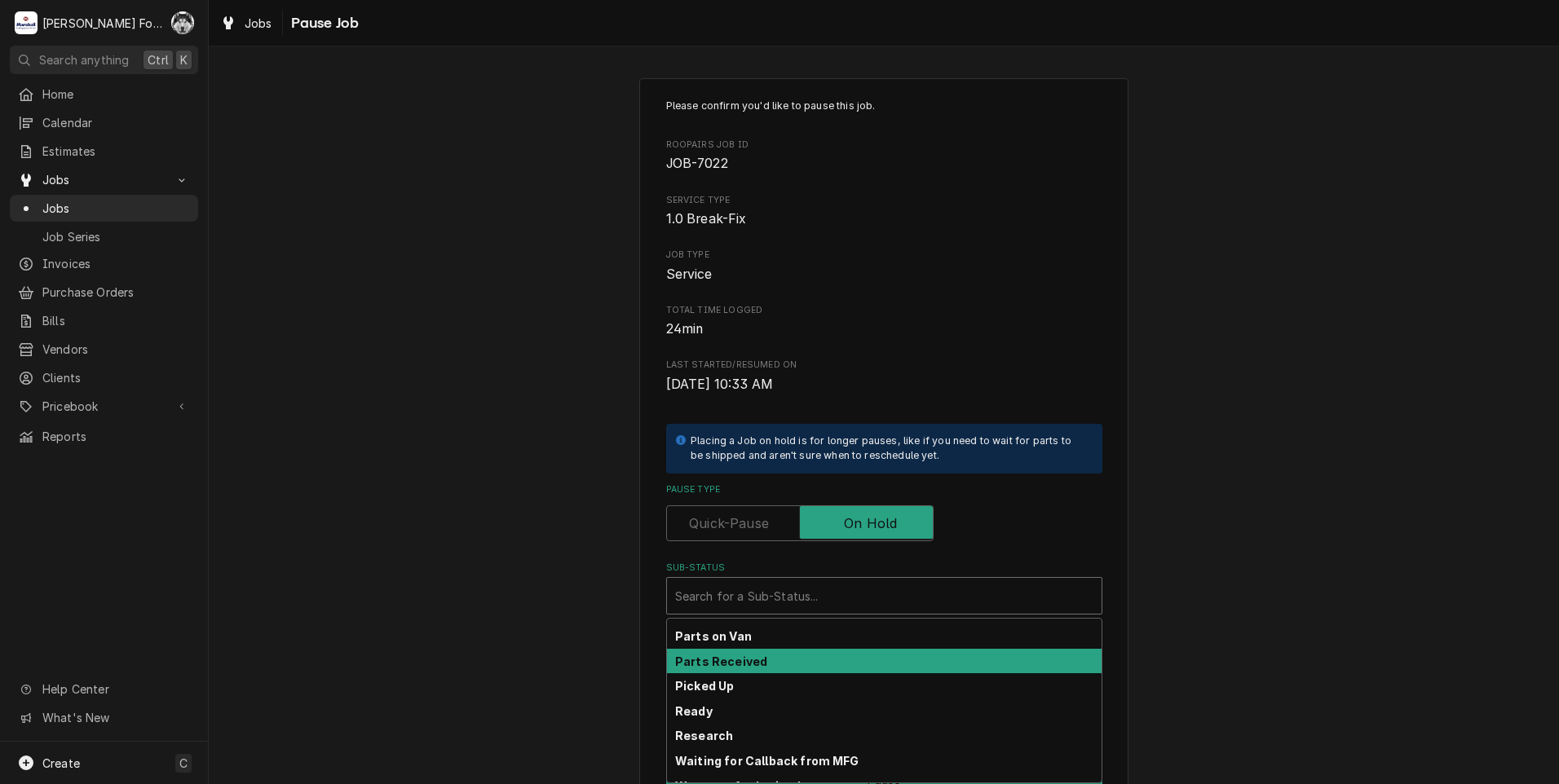
click at [751, 667] on strong "Parts Received" at bounding box center [720, 661] width 92 height 13
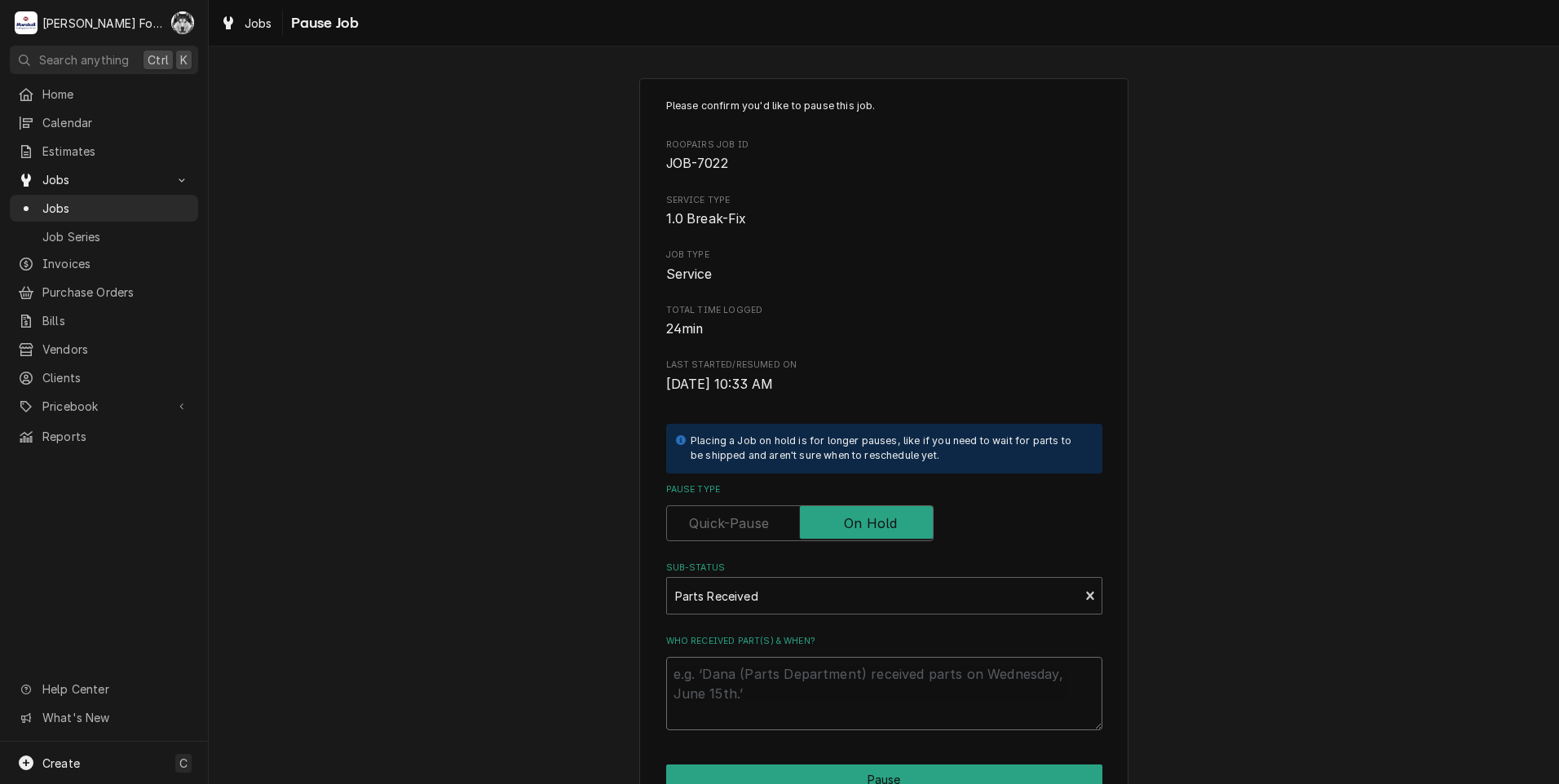
click at [740, 674] on textarea "Who received part(s) & when?" at bounding box center [884, 693] width 436 height 73
type textarea "x"
type textarea "8"
type textarea "x"
type textarea "8/"
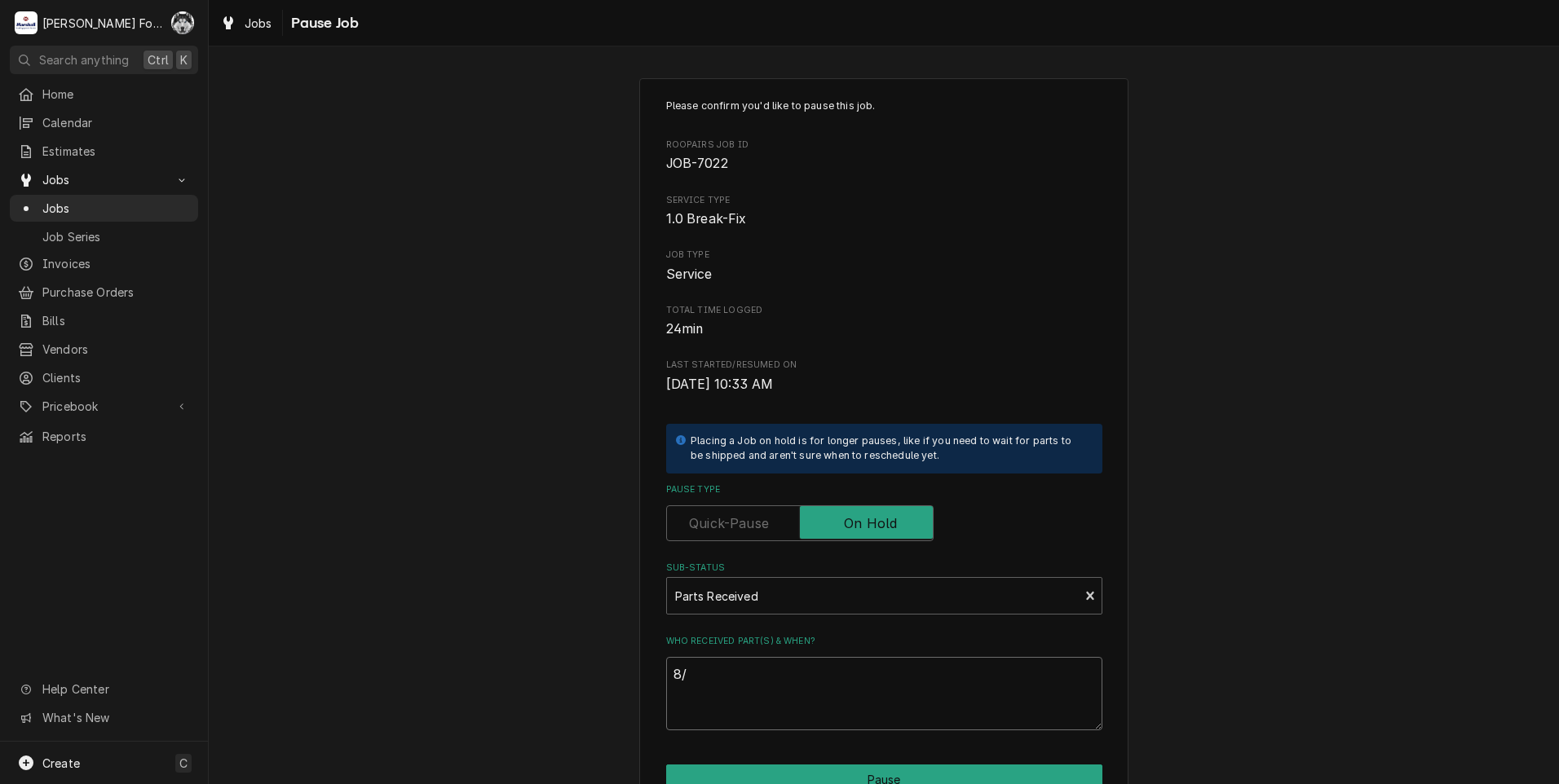
type textarea "x"
type textarea "8/2"
type textarea "x"
type textarea "8/27"
type textarea "x"
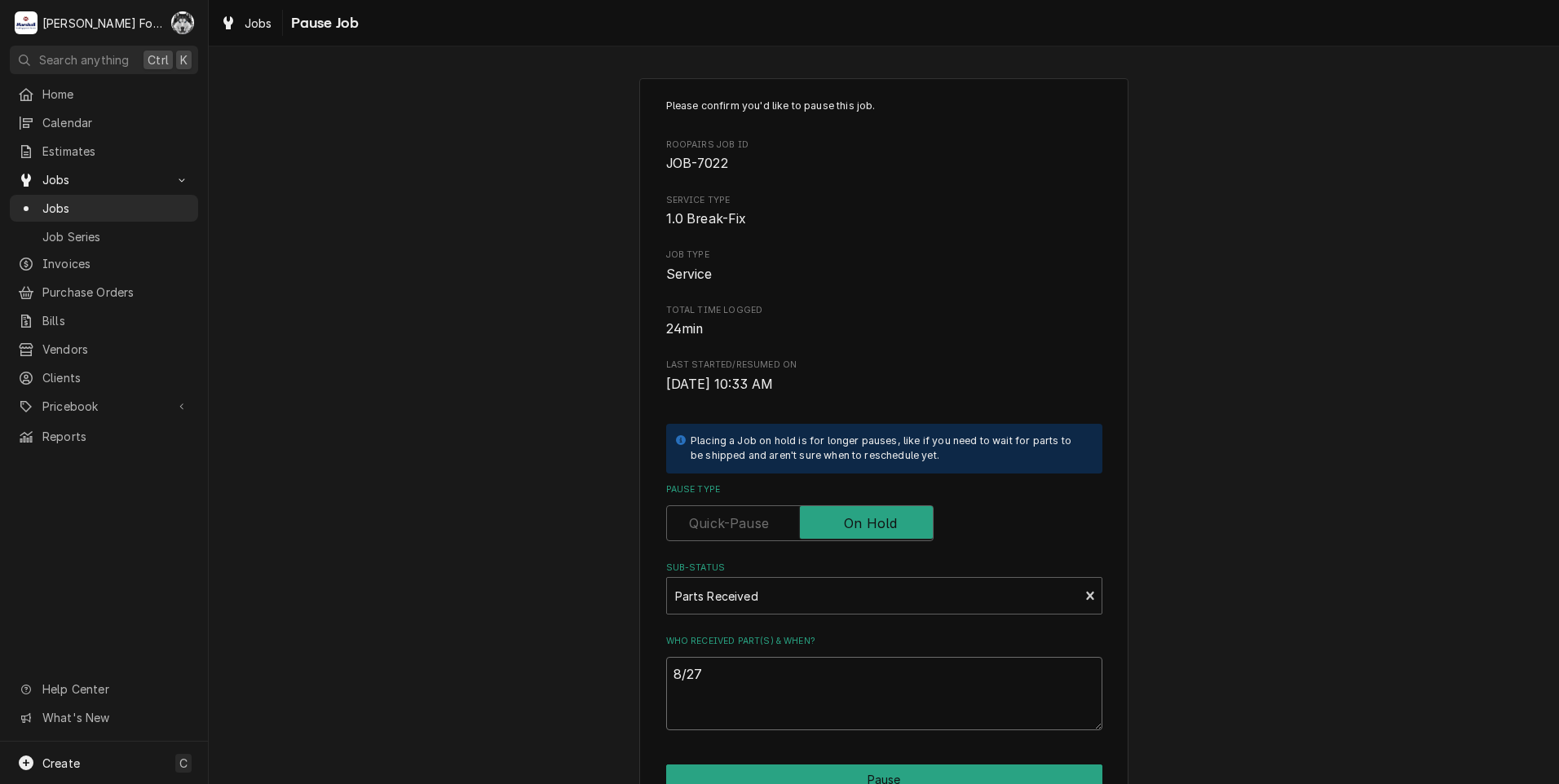
type textarea "8/27/"
type textarea "x"
type textarea "8/27/2"
type textarea "x"
type textarea "8/27/20"
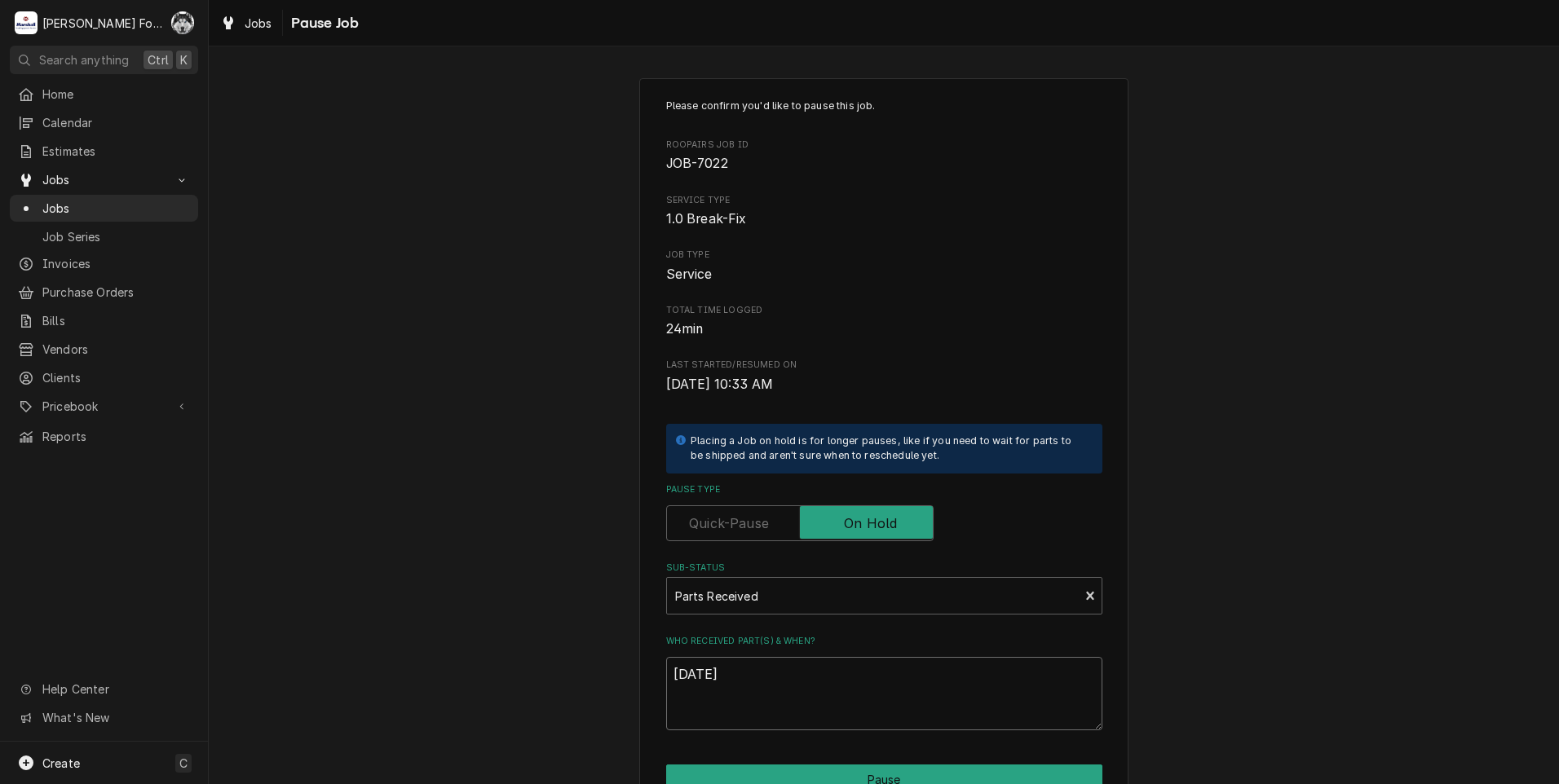
type textarea "x"
type textarea "8/27/202"
type textarea "x"
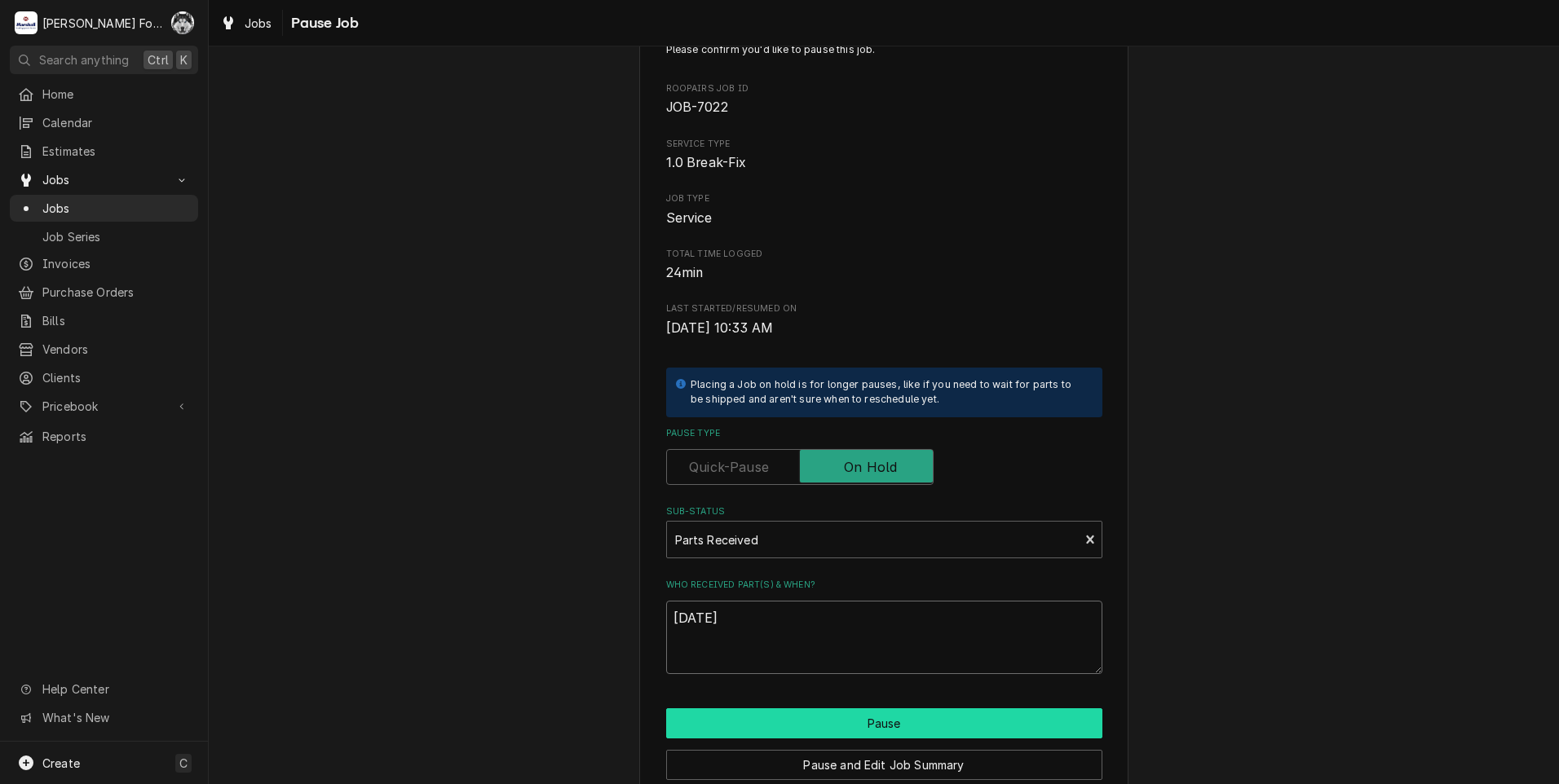
scroll to position [129, 0]
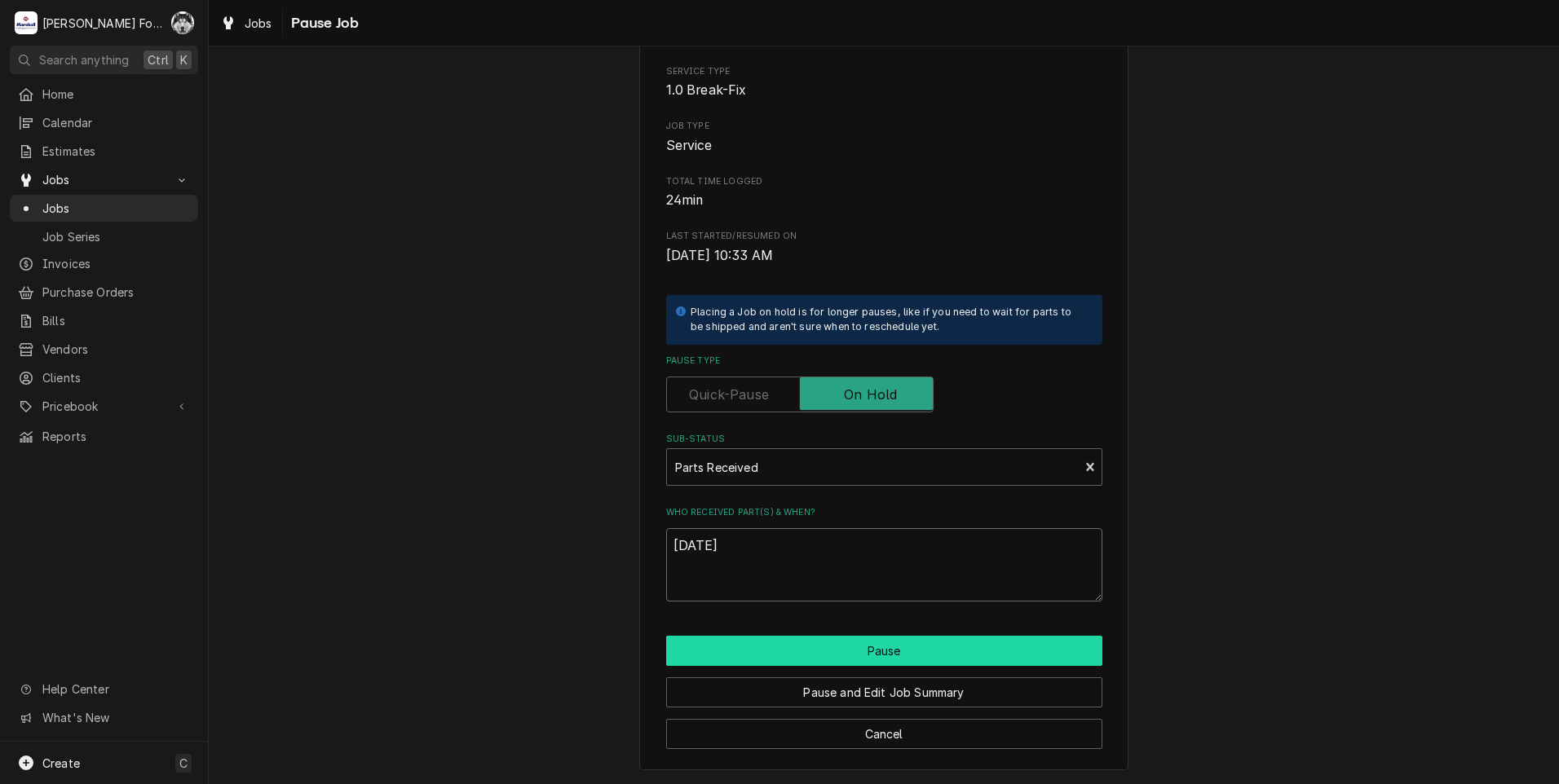
type textarea "8/27/2025"
click at [796, 662] on button "Pause" at bounding box center [884, 651] width 436 height 30
type textarea "x"
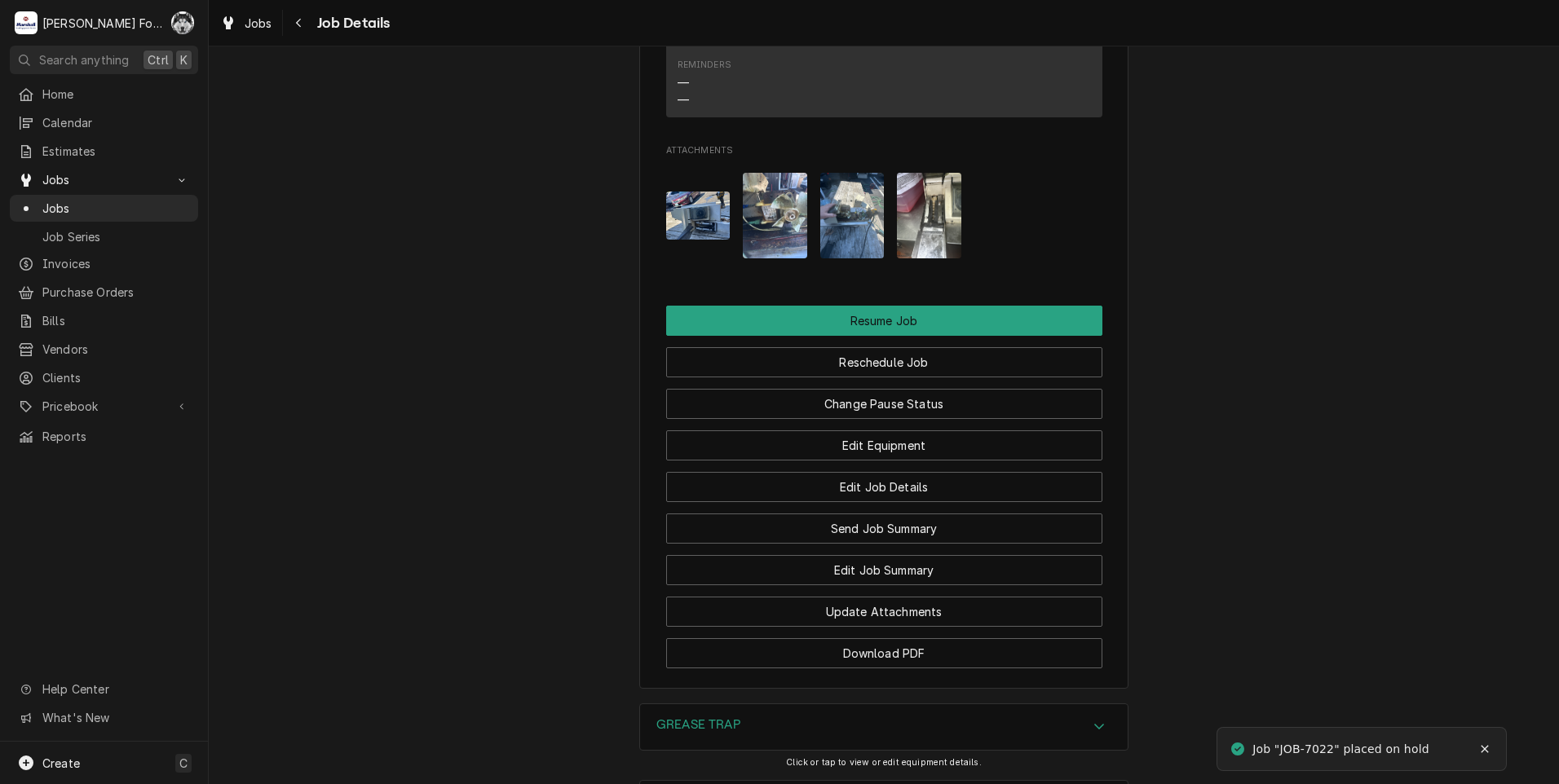
scroll to position [2037, 0]
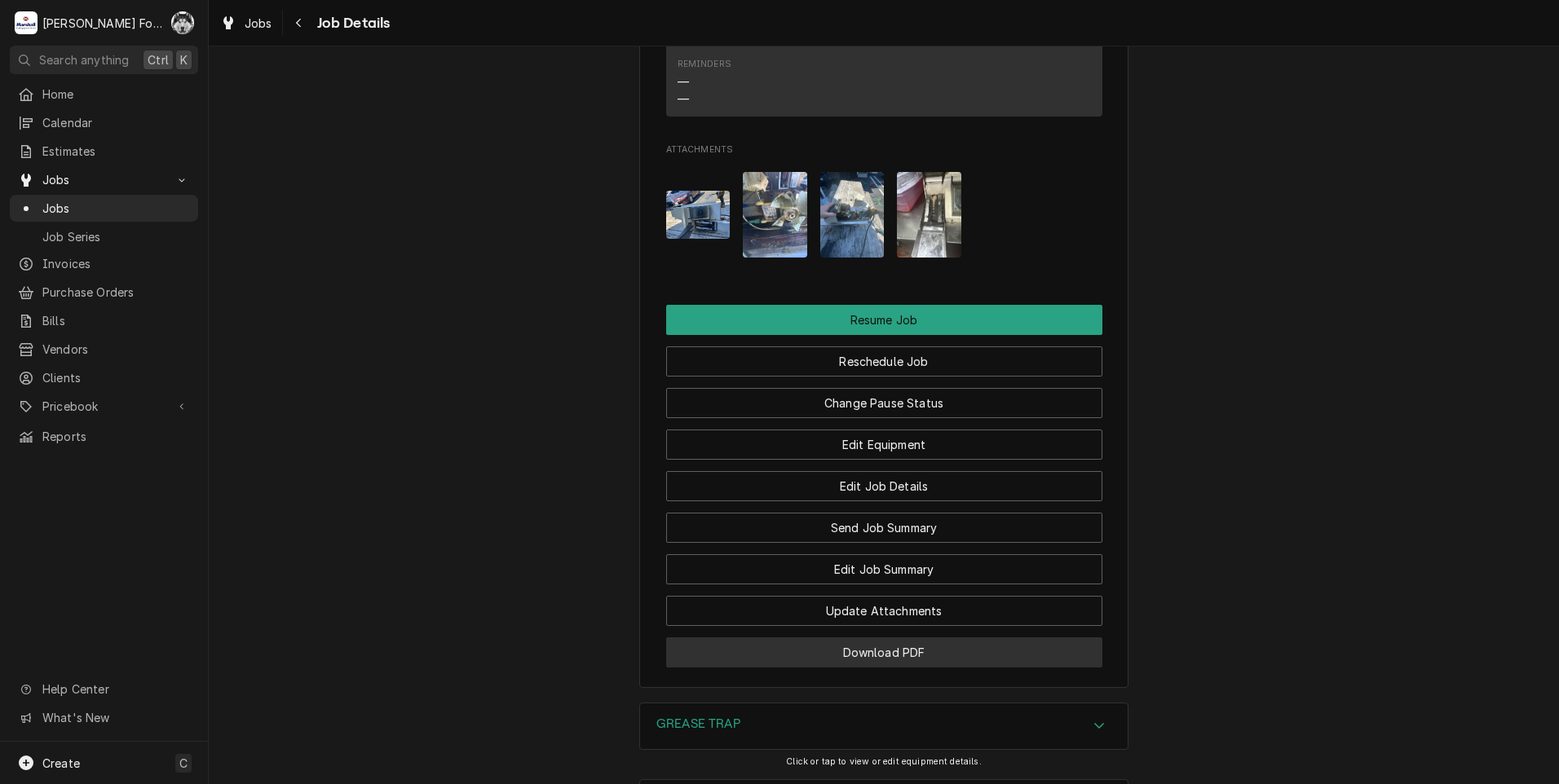
click at [846, 638] on button "Download PDF" at bounding box center [884, 653] width 436 height 30
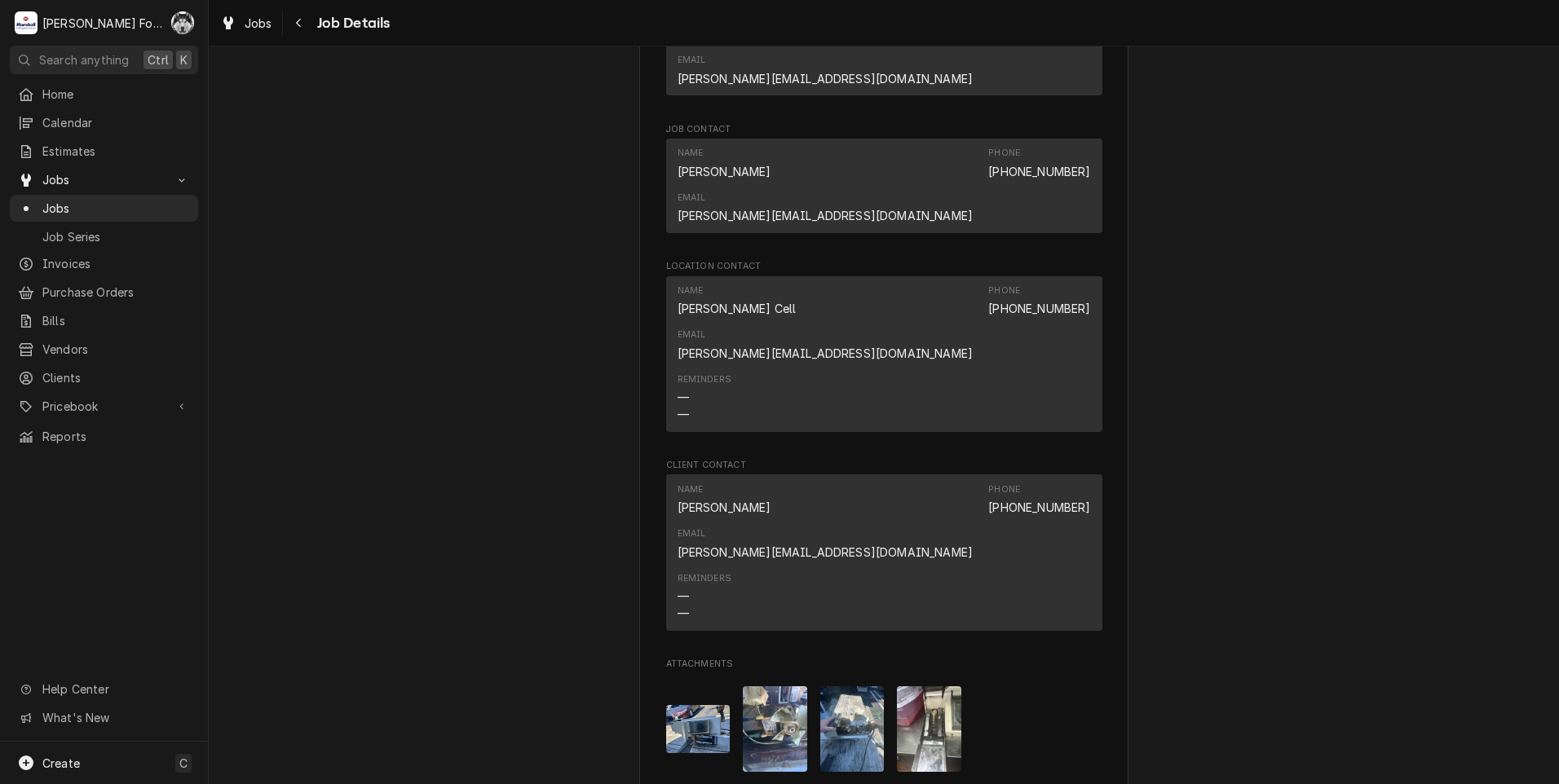
scroll to position [1222, 0]
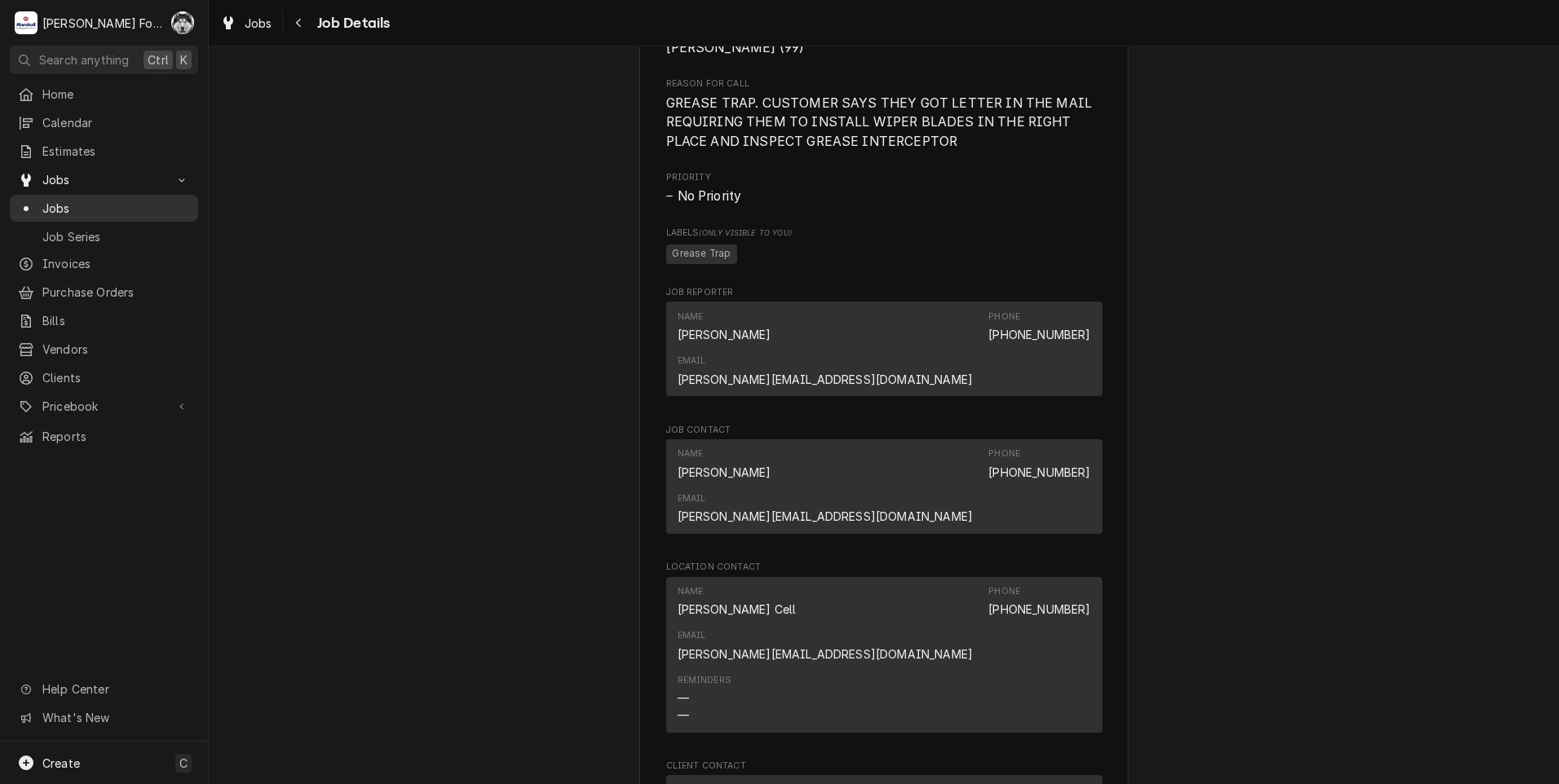
click at [53, 199] on span "Jobs" at bounding box center [115, 208] width 147 height 17
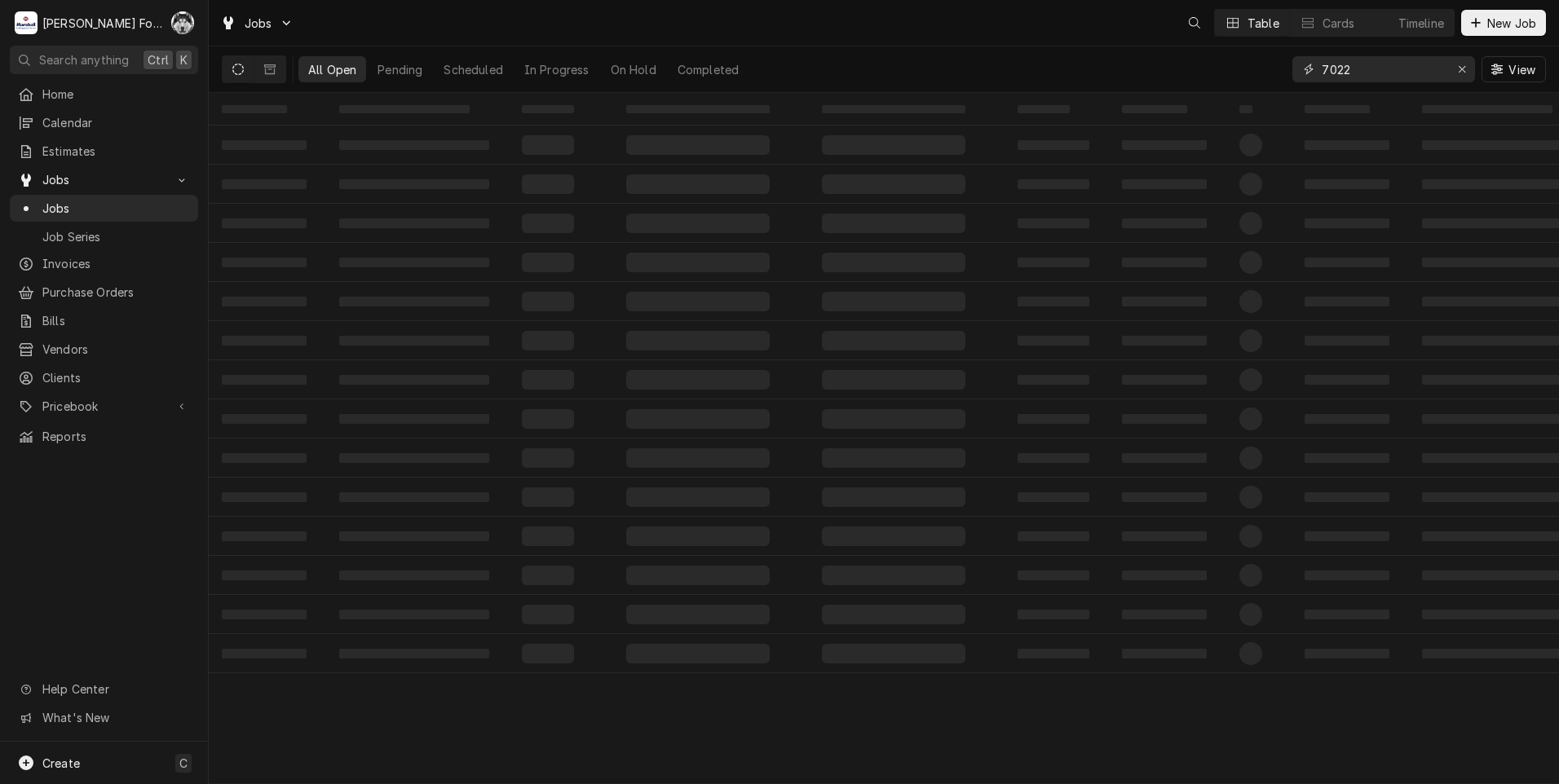
click at [748, 147] on div "Jobs Table Cards Timeline New Job All Open Pending Scheduled In Progress On Hol…" at bounding box center [883, 392] width 1350 height 784
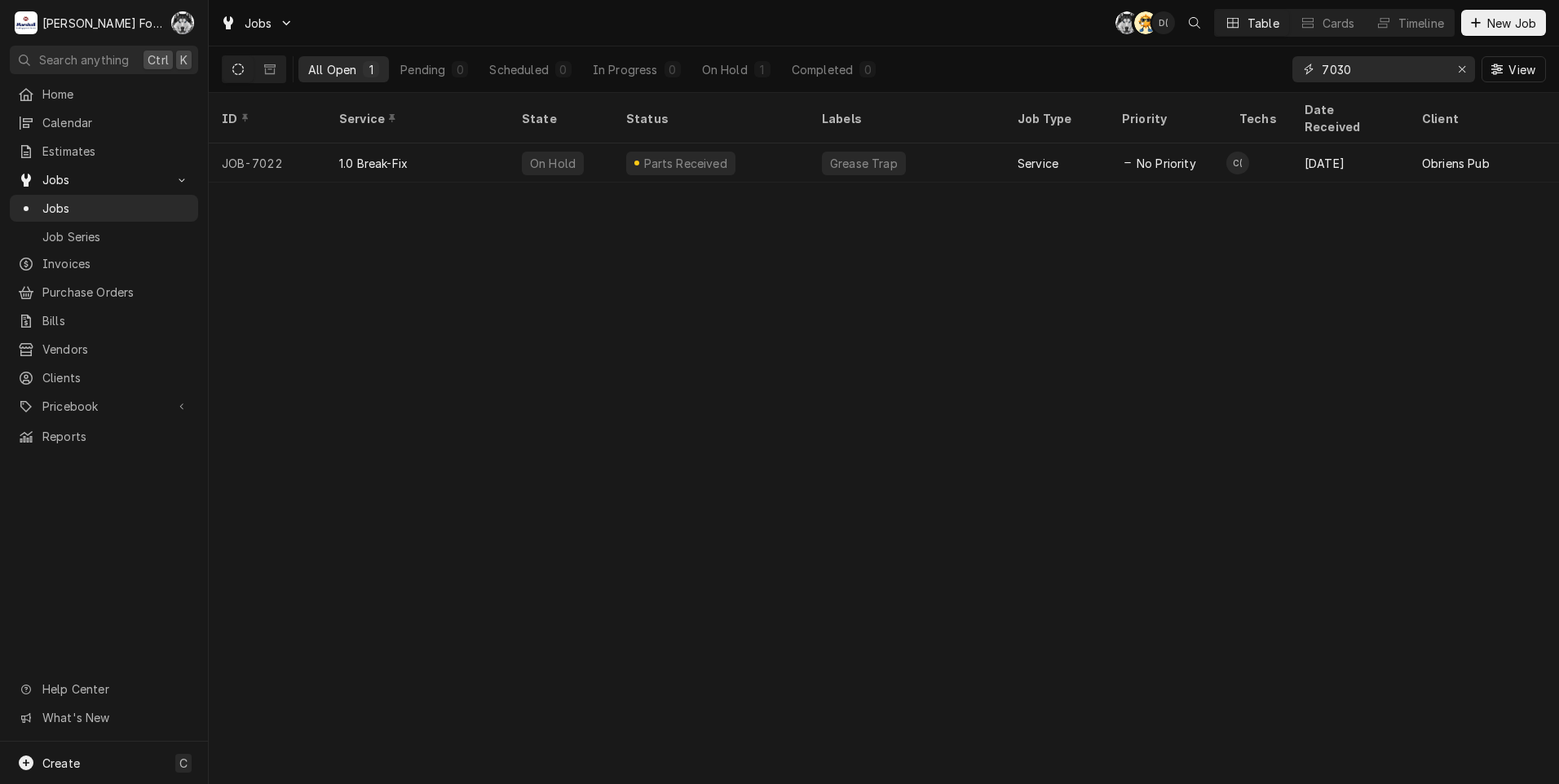
type input "7030"
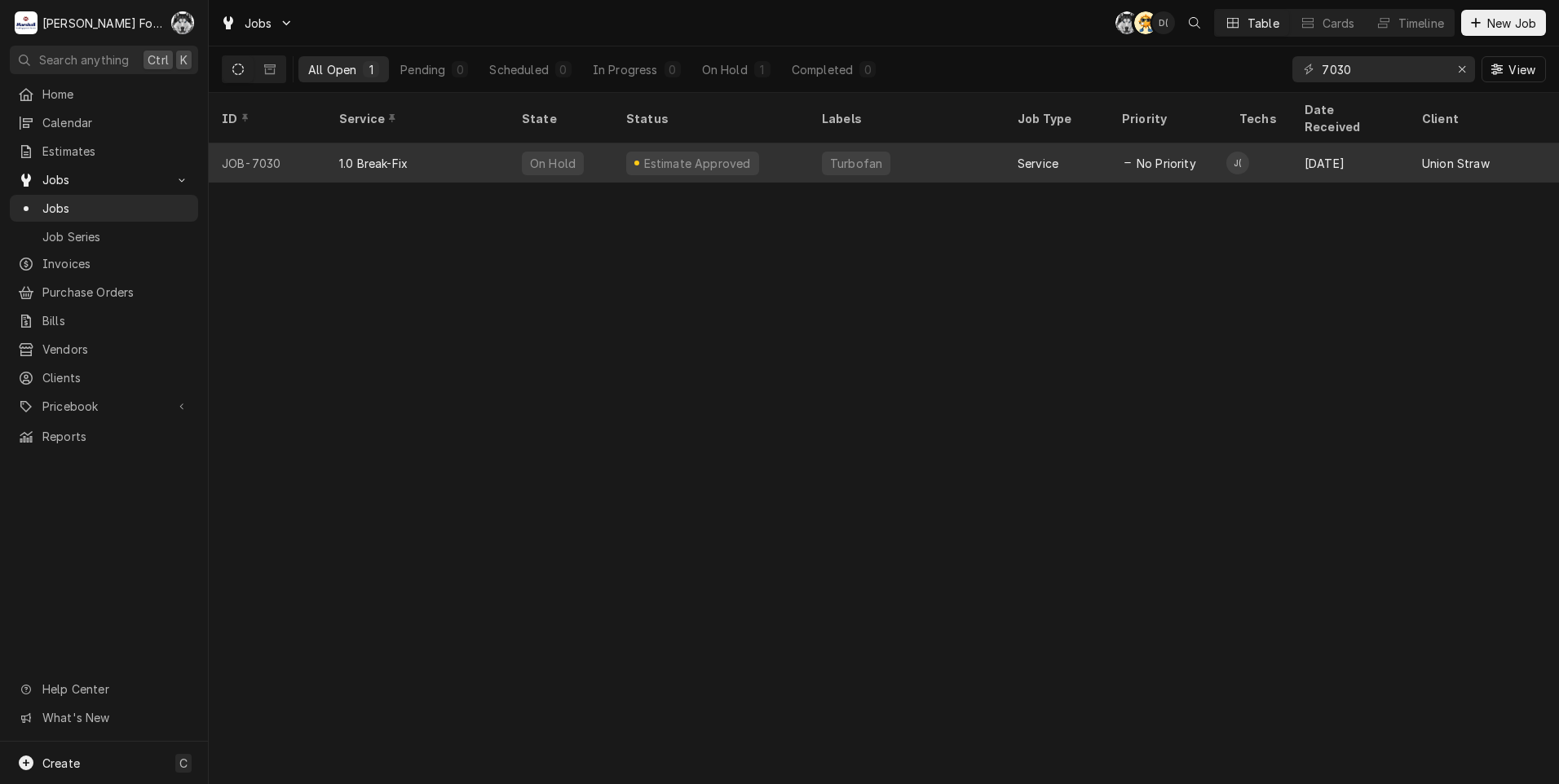
click at [657, 155] on div "Estimate Approved" at bounding box center [697, 163] width 111 height 17
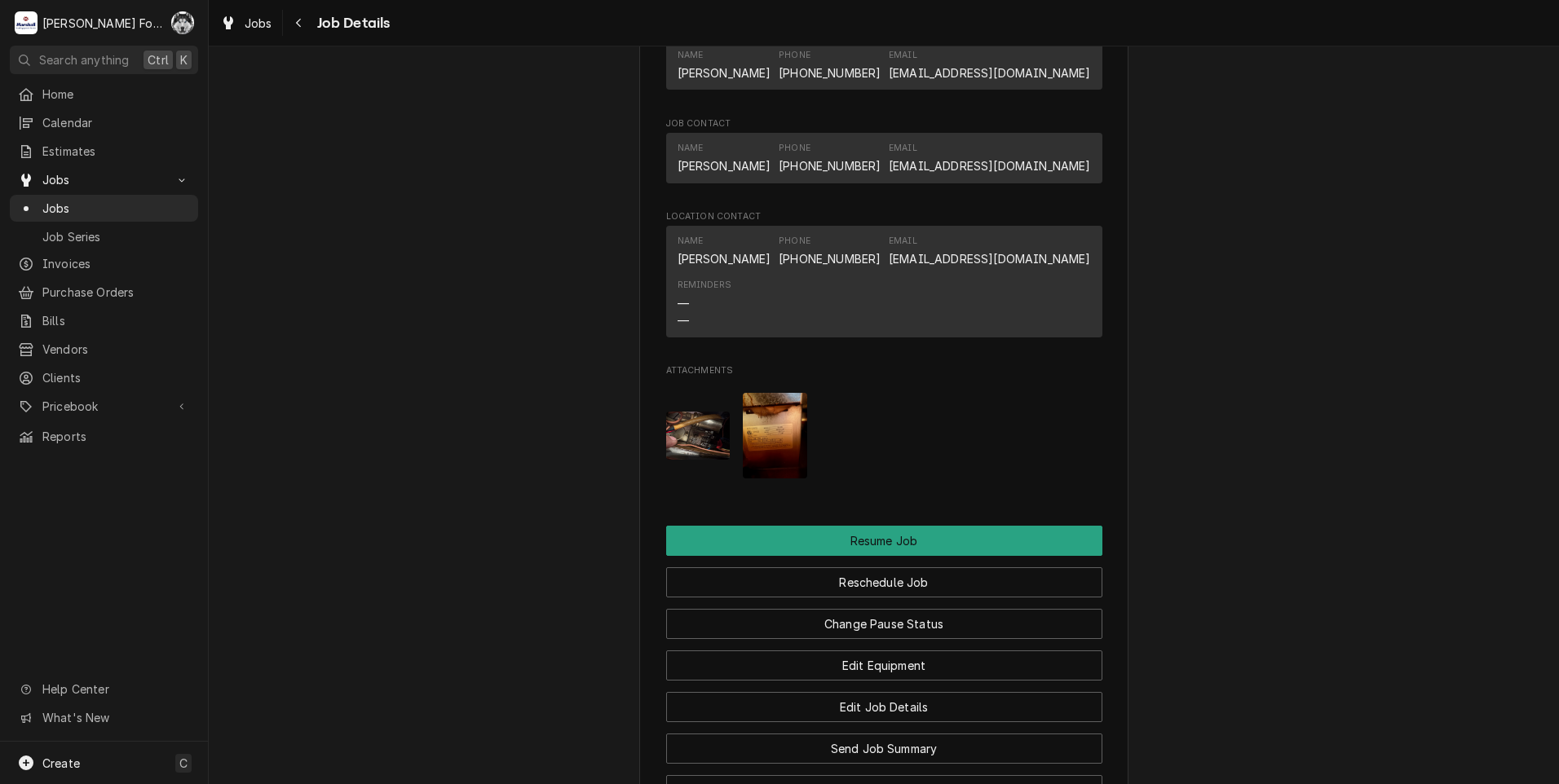
scroll to position [1385, 0]
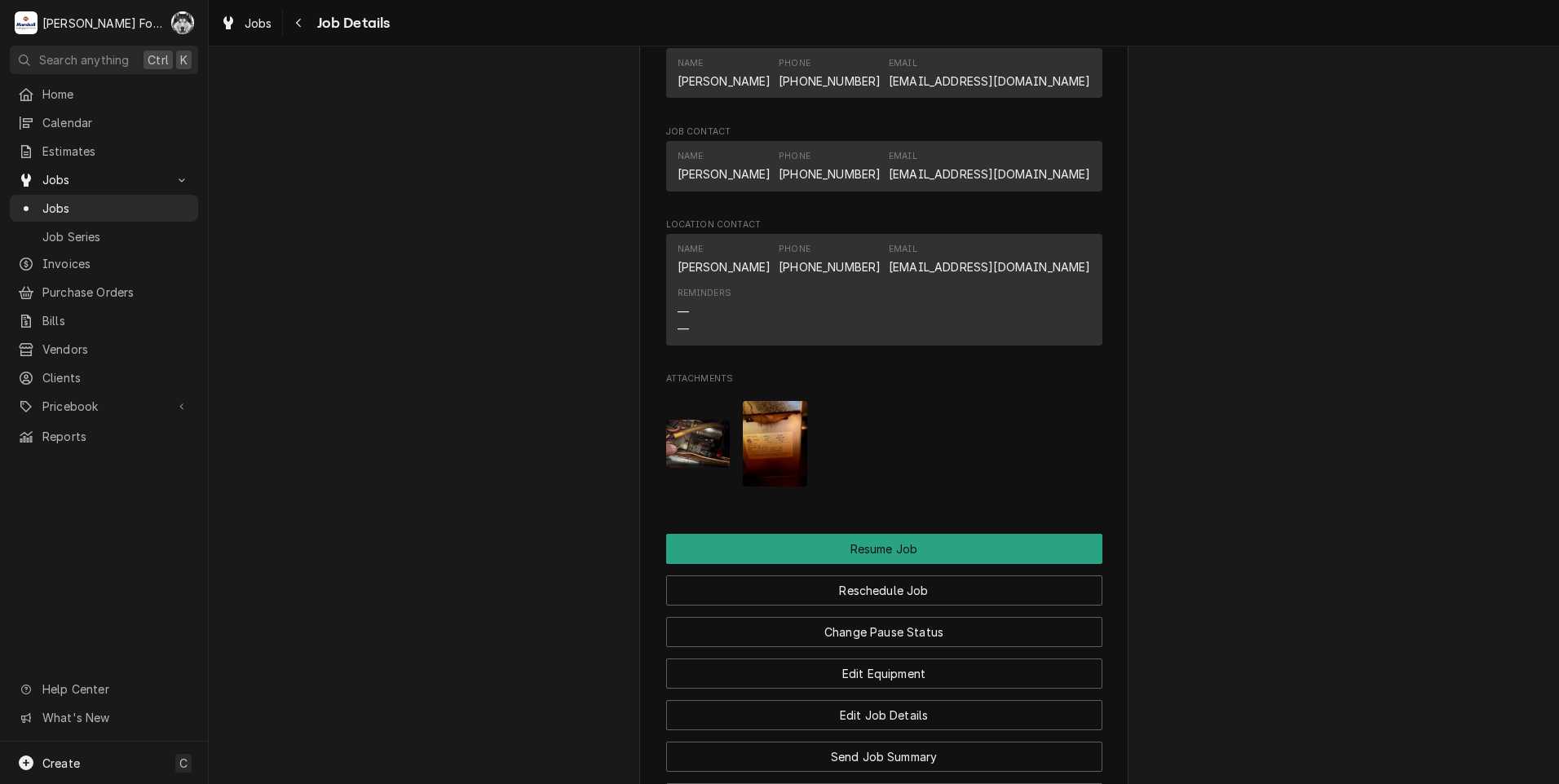
click at [695, 438] on img "Attachments" at bounding box center [698, 443] width 65 height 48
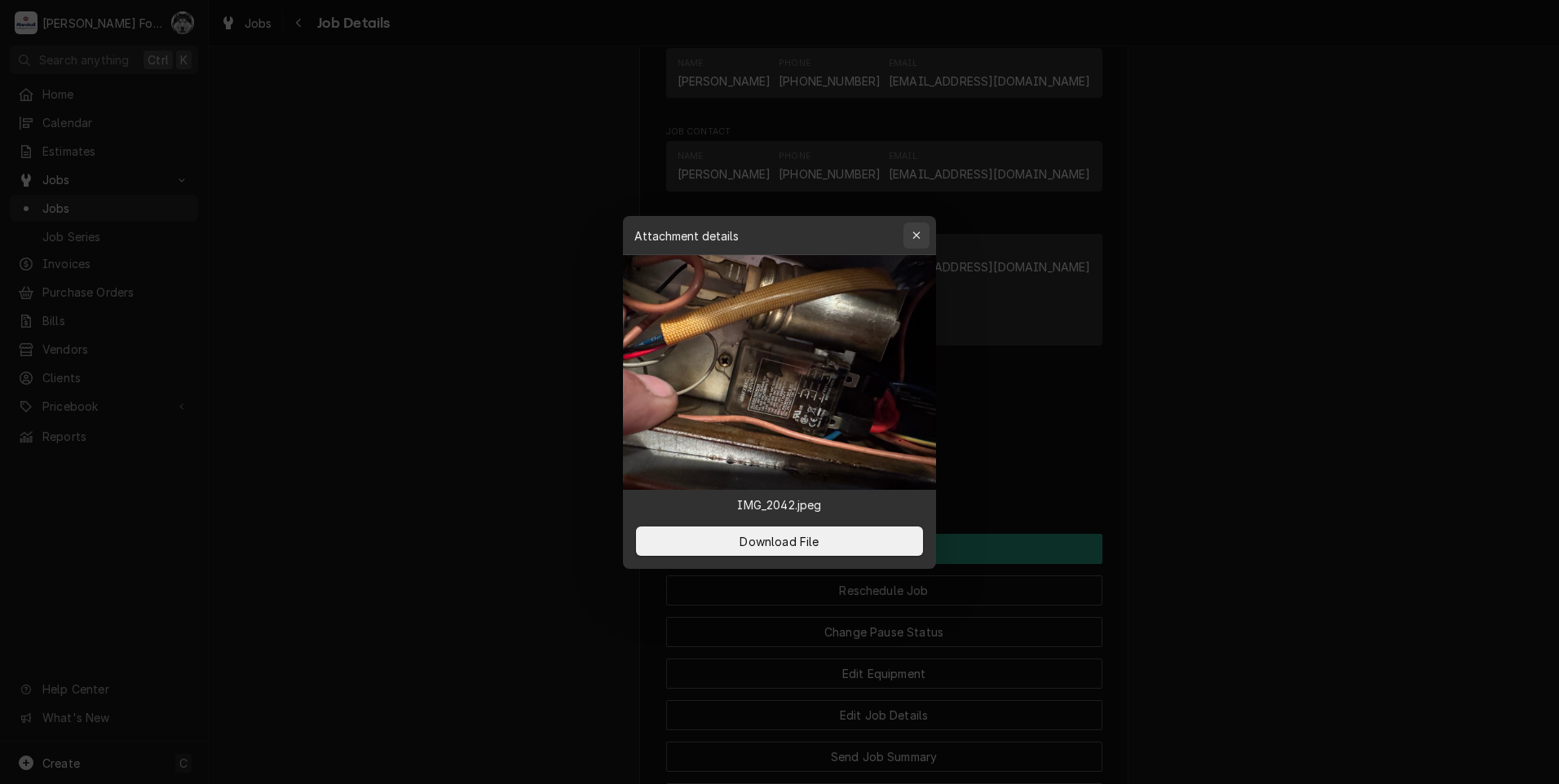
click at [912, 235] on icon "button" at bounding box center [916, 236] width 9 height 12
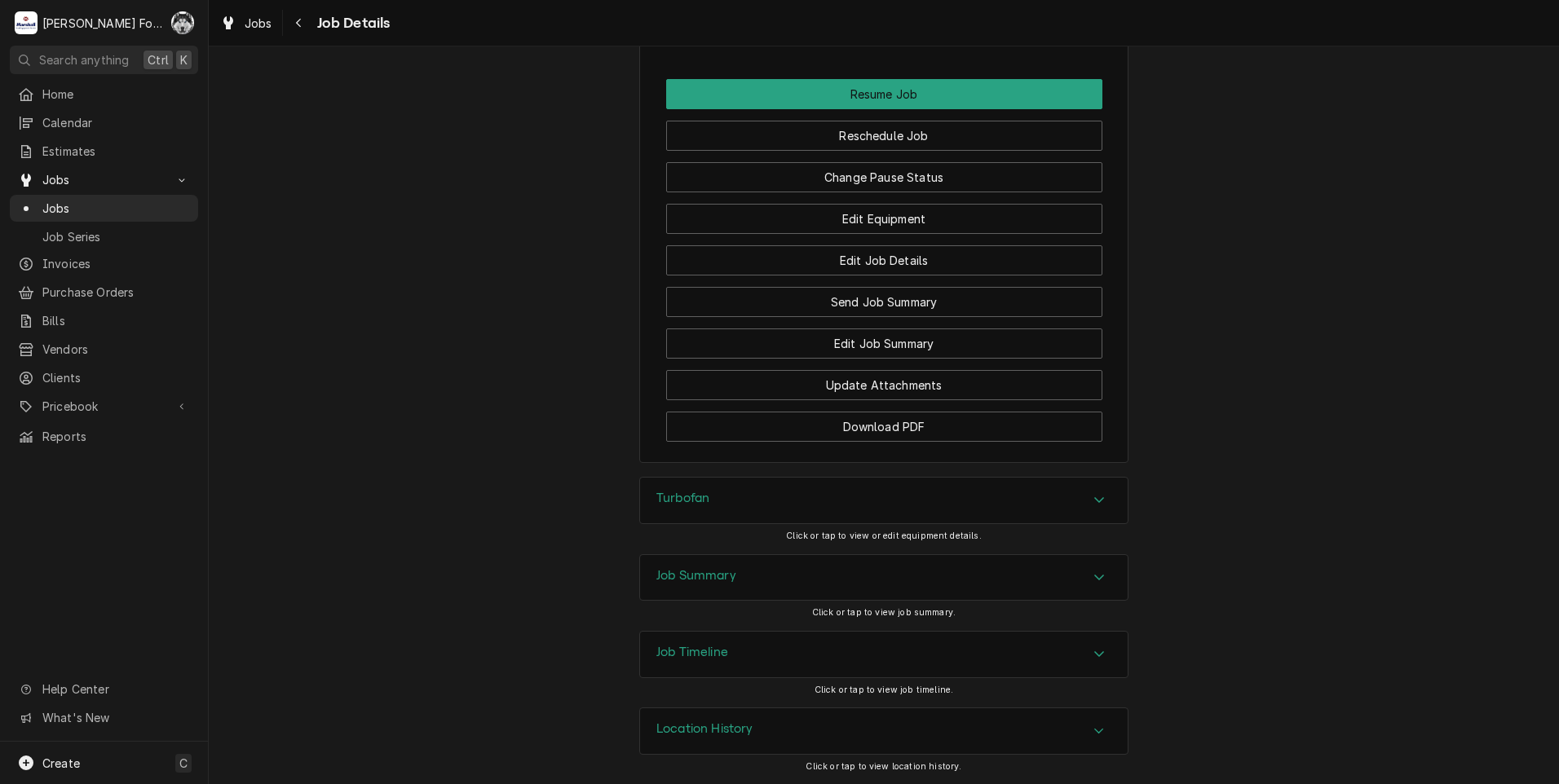
scroll to position [1841, 0]
click at [737, 575] on div "Job Summary" at bounding box center [883, 577] width 487 height 45
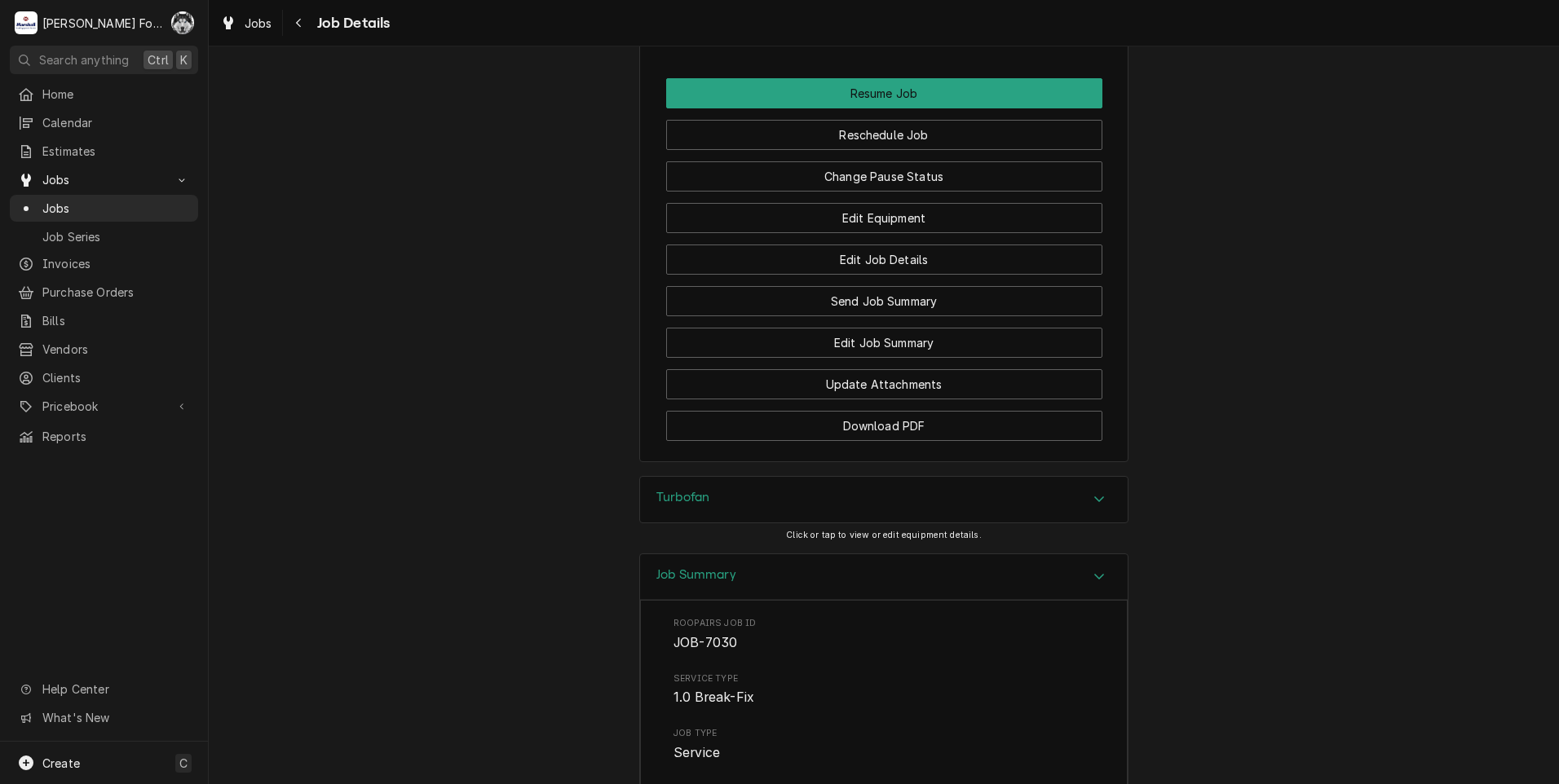
click at [750, 507] on div "Turbofan" at bounding box center [883, 500] width 487 height 45
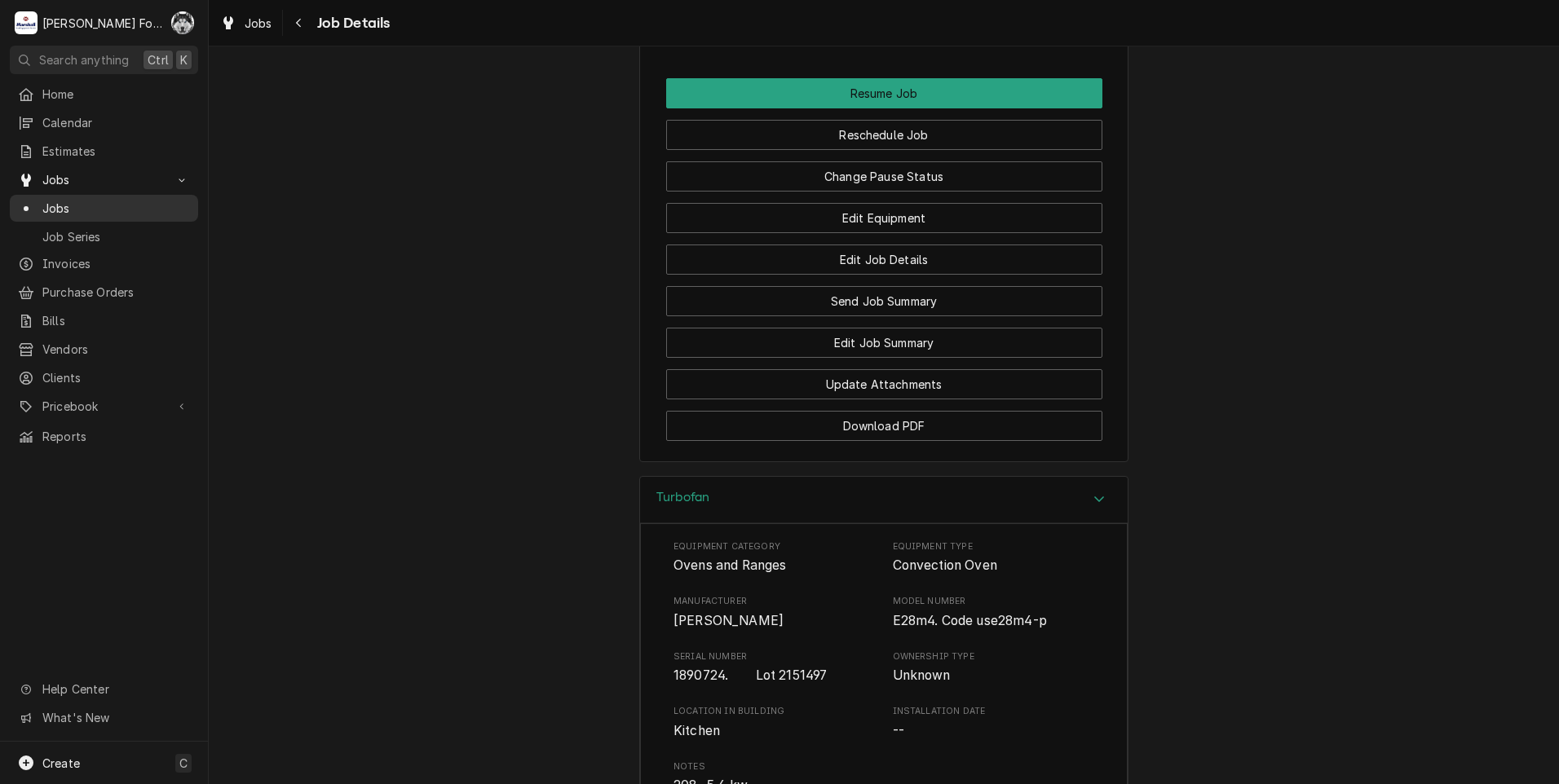
click at [51, 200] on span "Jobs" at bounding box center [115, 208] width 147 height 17
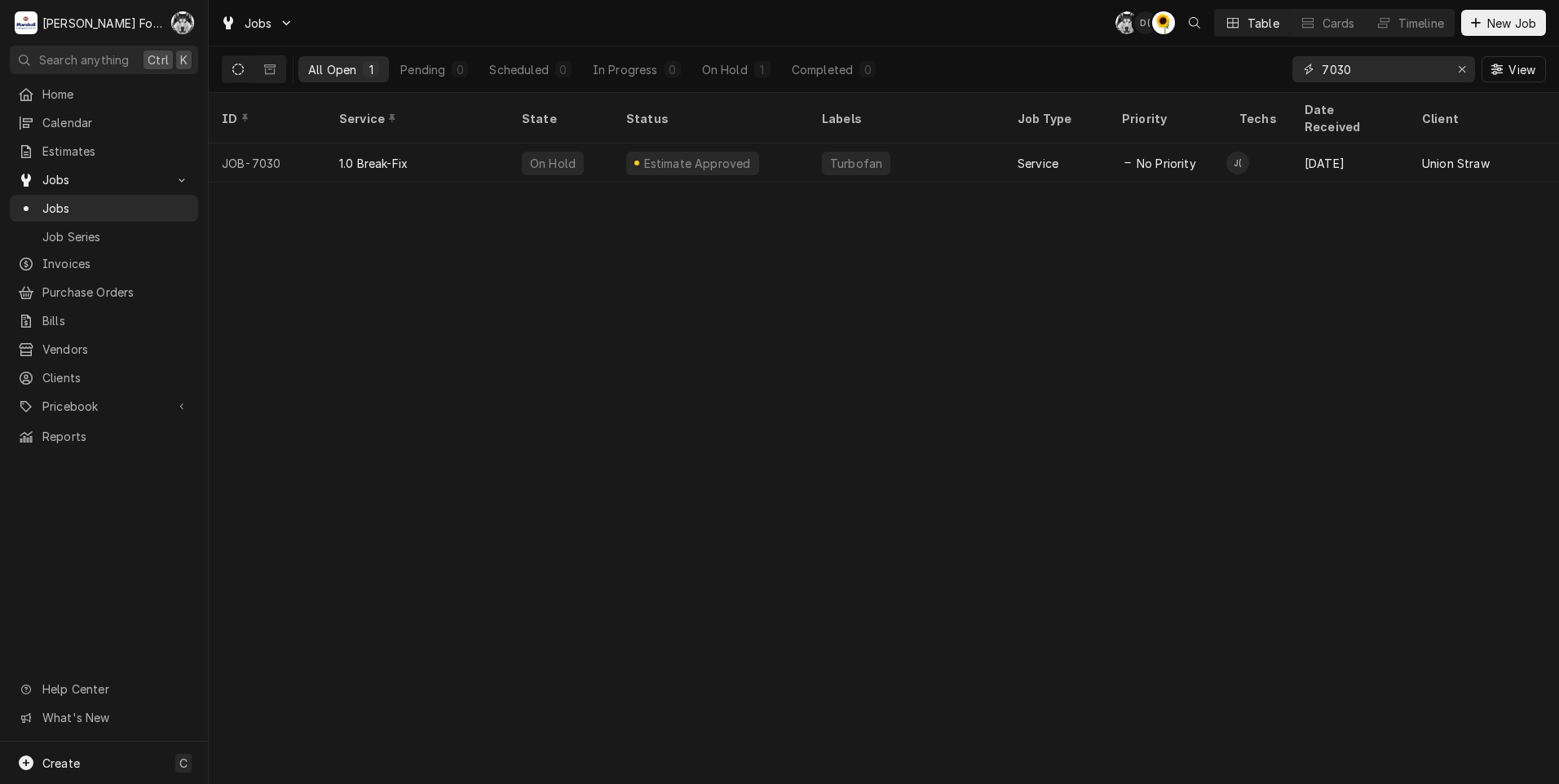
drag, startPoint x: 1371, startPoint y: 71, endPoint x: 1278, endPoint y: 90, distance: 94.9
click at [1280, 91] on div "All Open 1 Pending 0 Scheduled 0 In Progress 0 On Hold 1 Completed 0 7030 View" at bounding box center [884, 69] width 1324 height 45
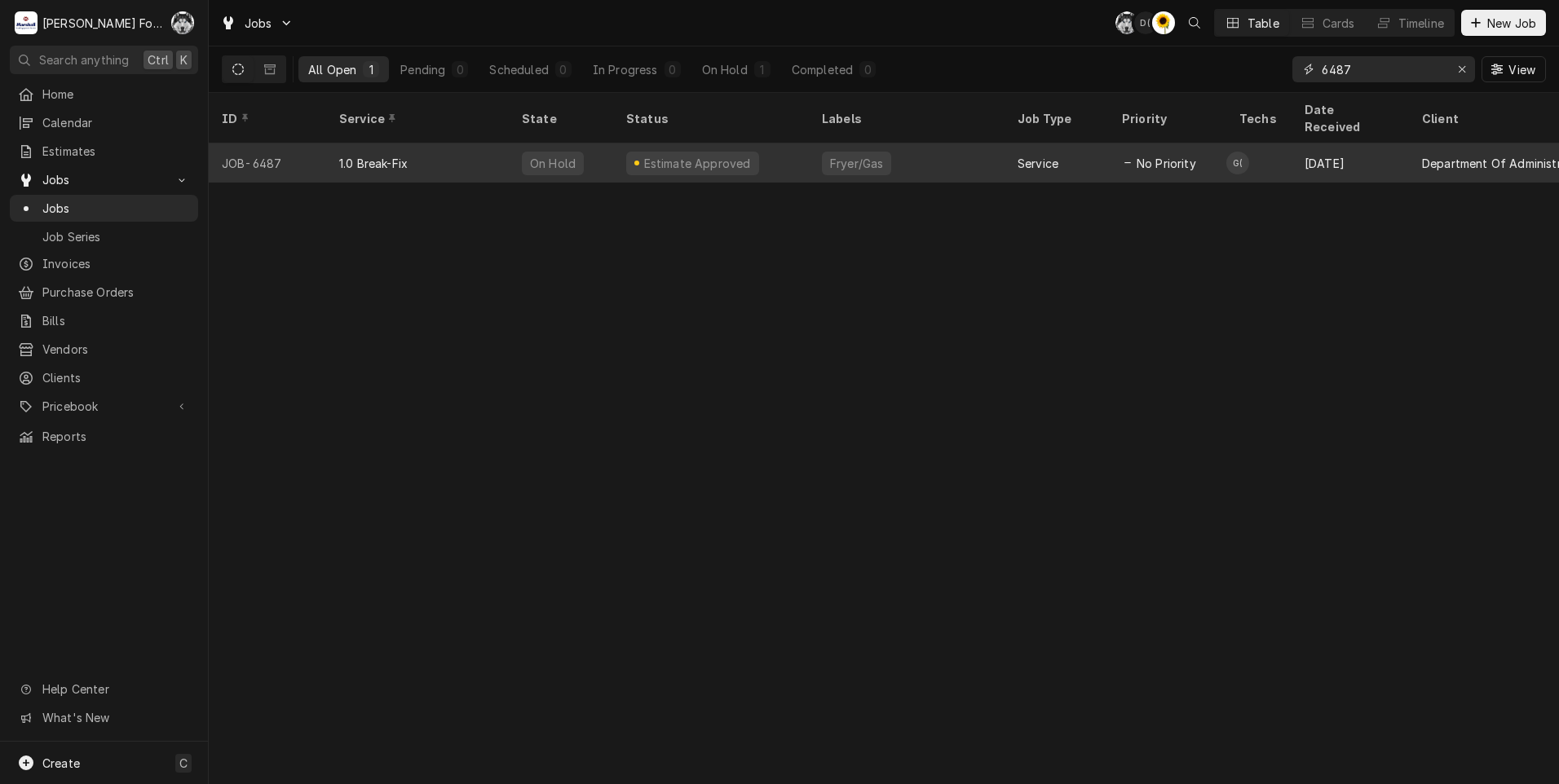
type input "6487"
click at [799, 144] on div "Estimate Approved" at bounding box center [711, 163] width 196 height 40
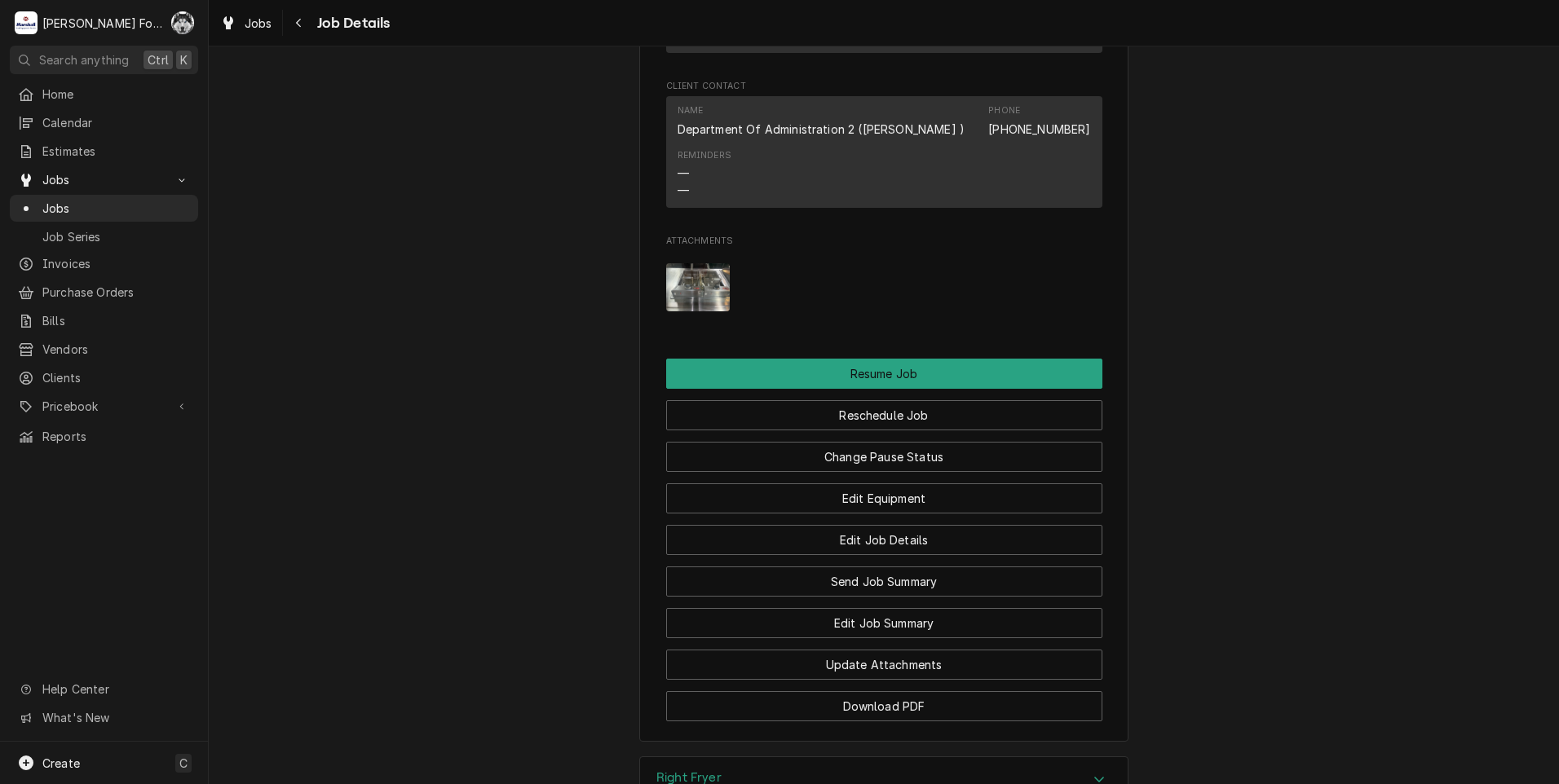
scroll to position [2037, 0]
click at [845, 441] on button "Change Pause Status" at bounding box center [884, 456] width 436 height 30
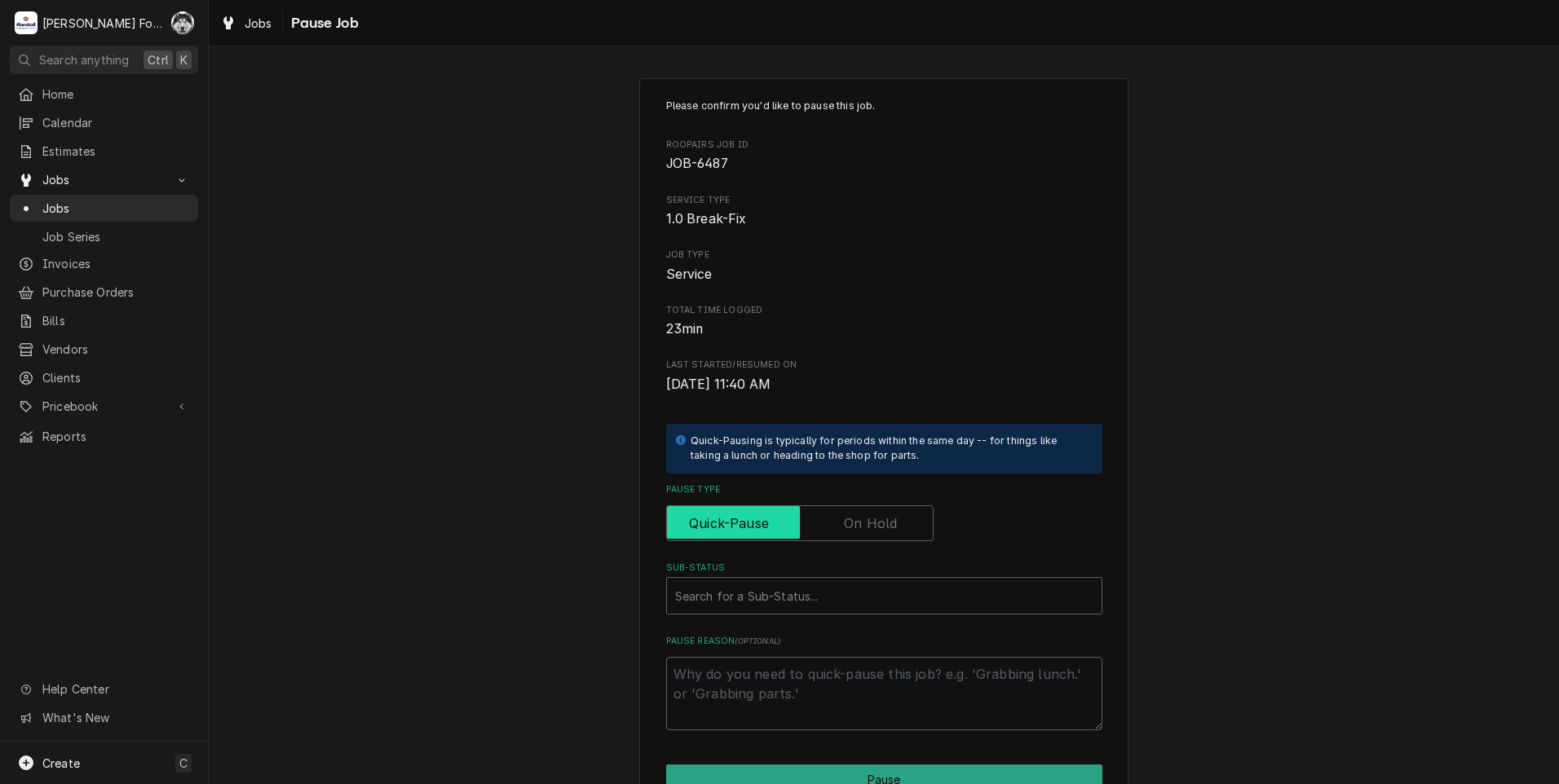
click at [827, 531] on input "Pause Type" at bounding box center [799, 523] width 252 height 36
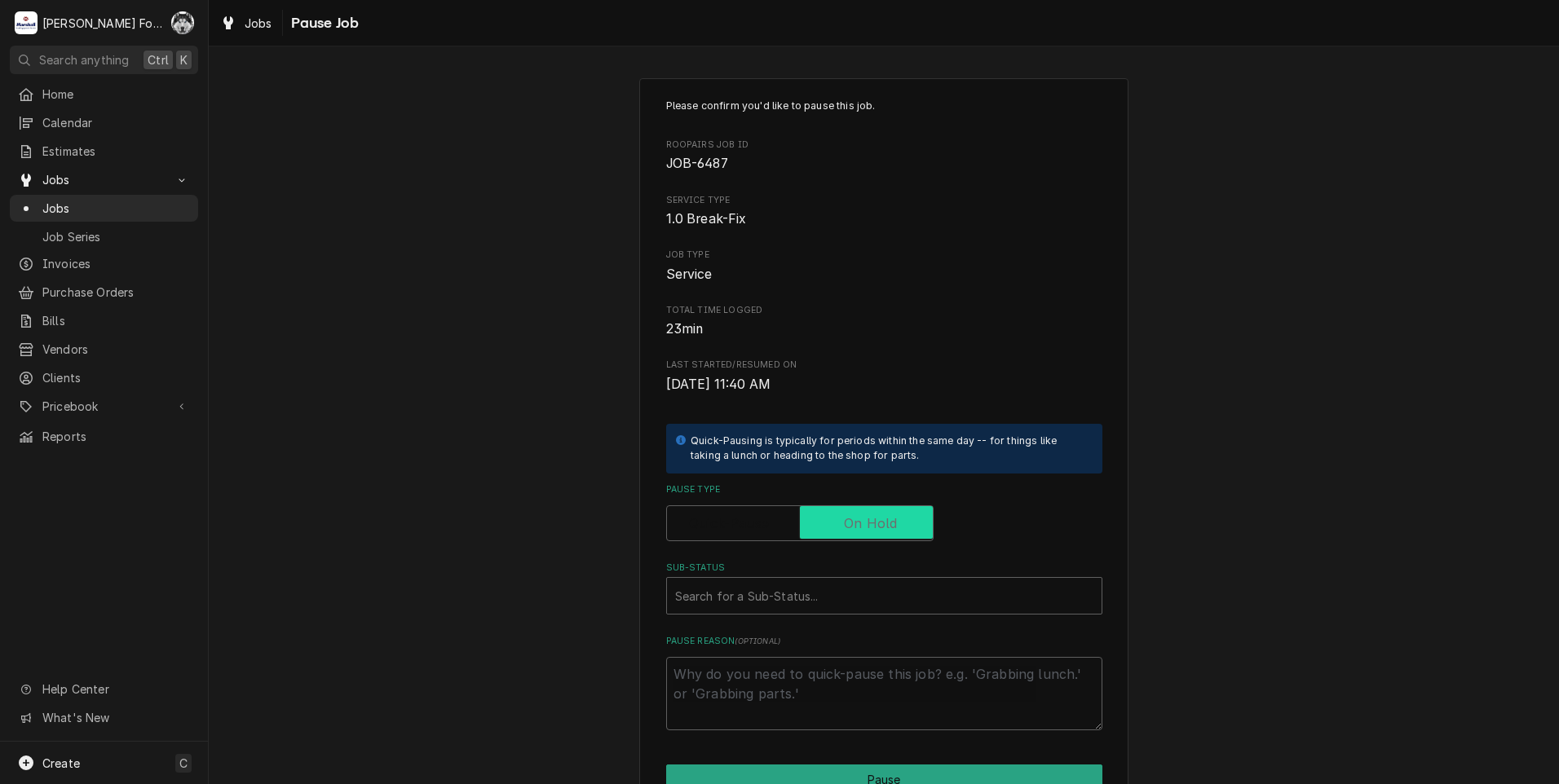
checkbox input "true"
drag, startPoint x: 793, startPoint y: 575, endPoint x: 790, endPoint y: 583, distance: 8.5
click at [790, 583] on div "Sub-Status Search for a Sub-Status..." at bounding box center [884, 588] width 436 height 53
drag, startPoint x: 790, startPoint y: 583, endPoint x: 791, endPoint y: 592, distance: 9.1
click at [791, 592] on div "Sub-Status" at bounding box center [883, 596] width 418 height 29
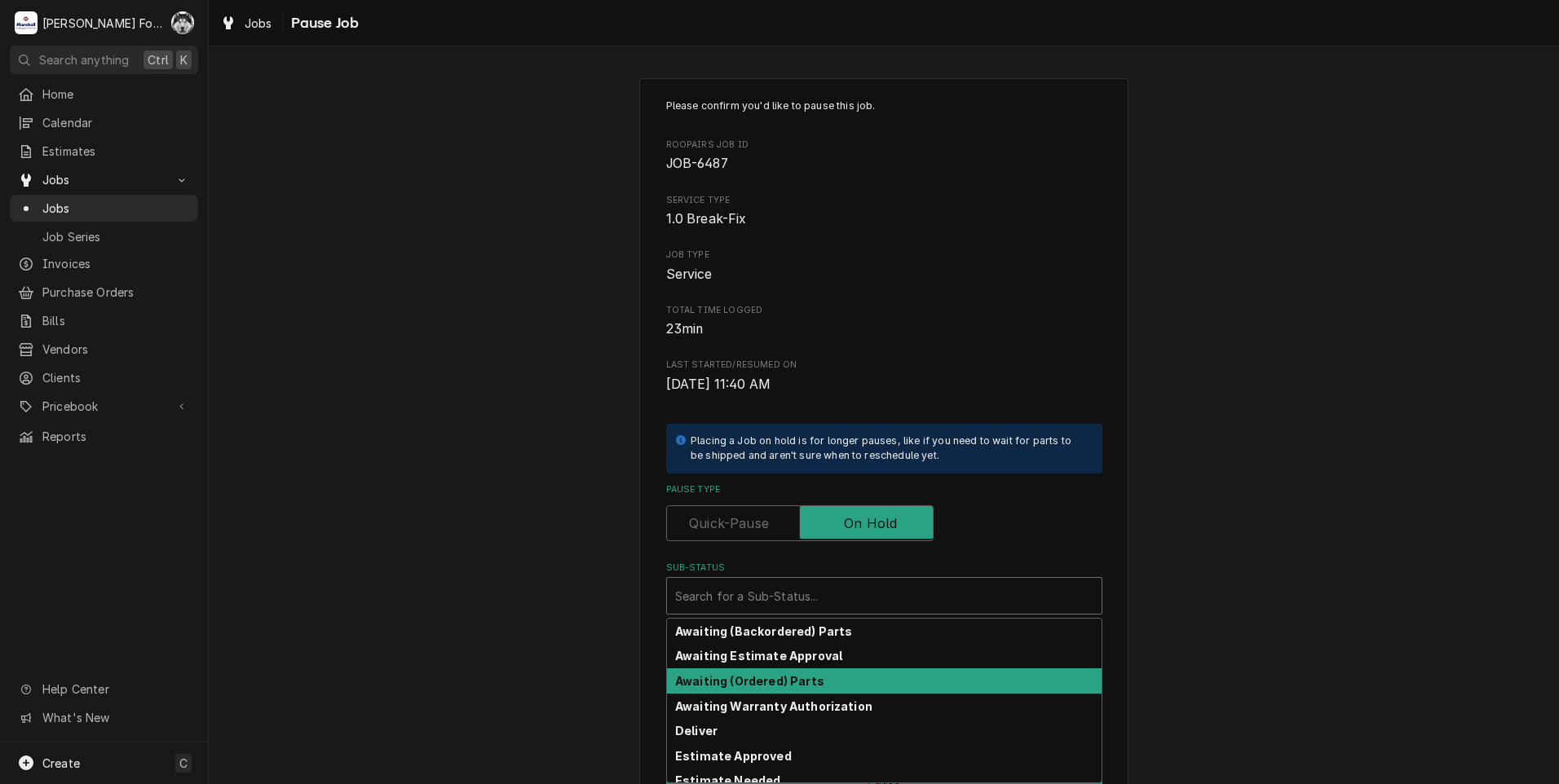
click at [764, 679] on strong "Awaiting (Ordered) Parts" at bounding box center [749, 681] width 149 height 13
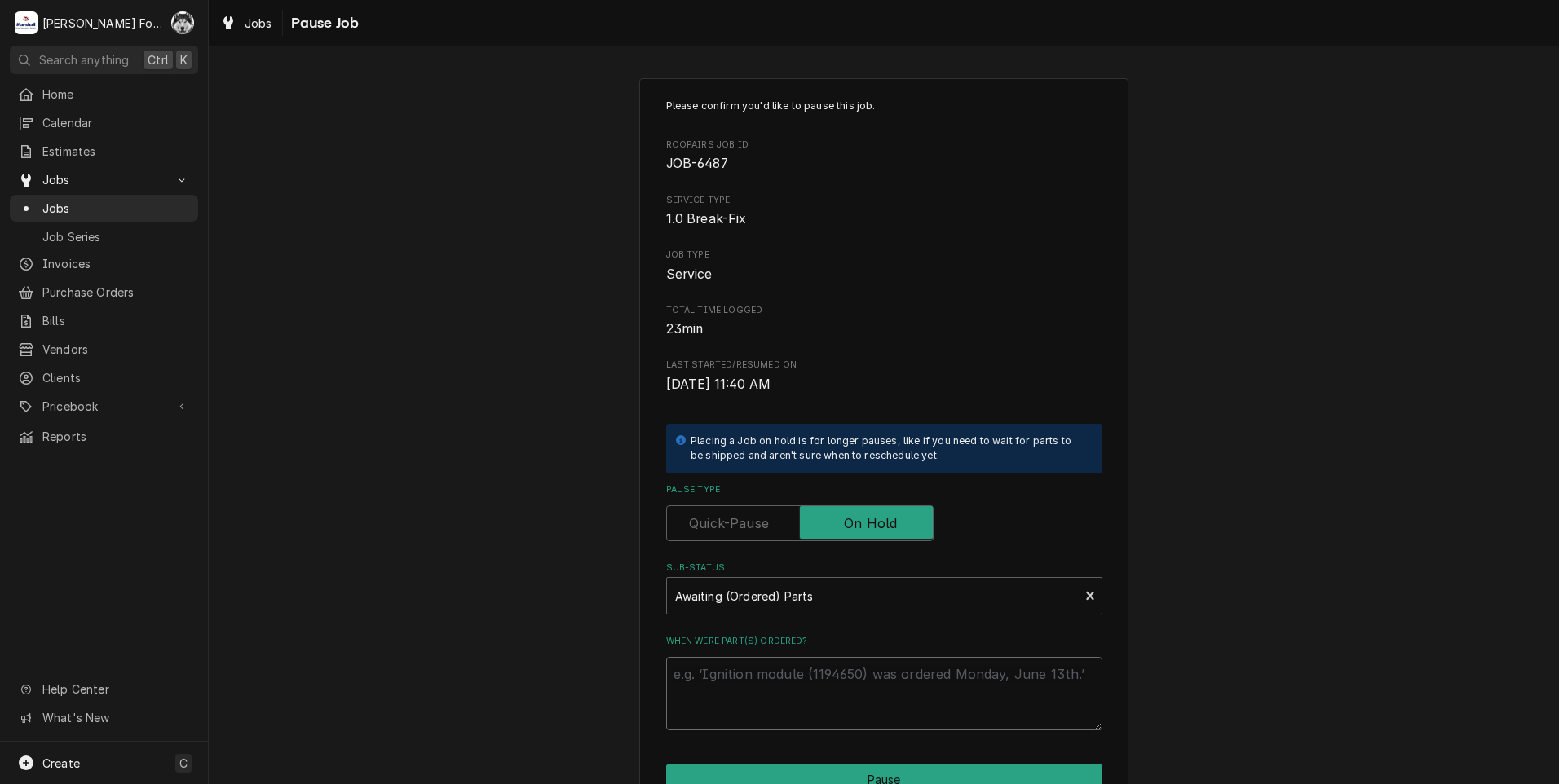
click at [738, 690] on textarea "When were part(s) ordered?" at bounding box center [884, 693] width 436 height 73
type textarea "x"
type textarea "8"
type textarea "x"
type textarea "8/"
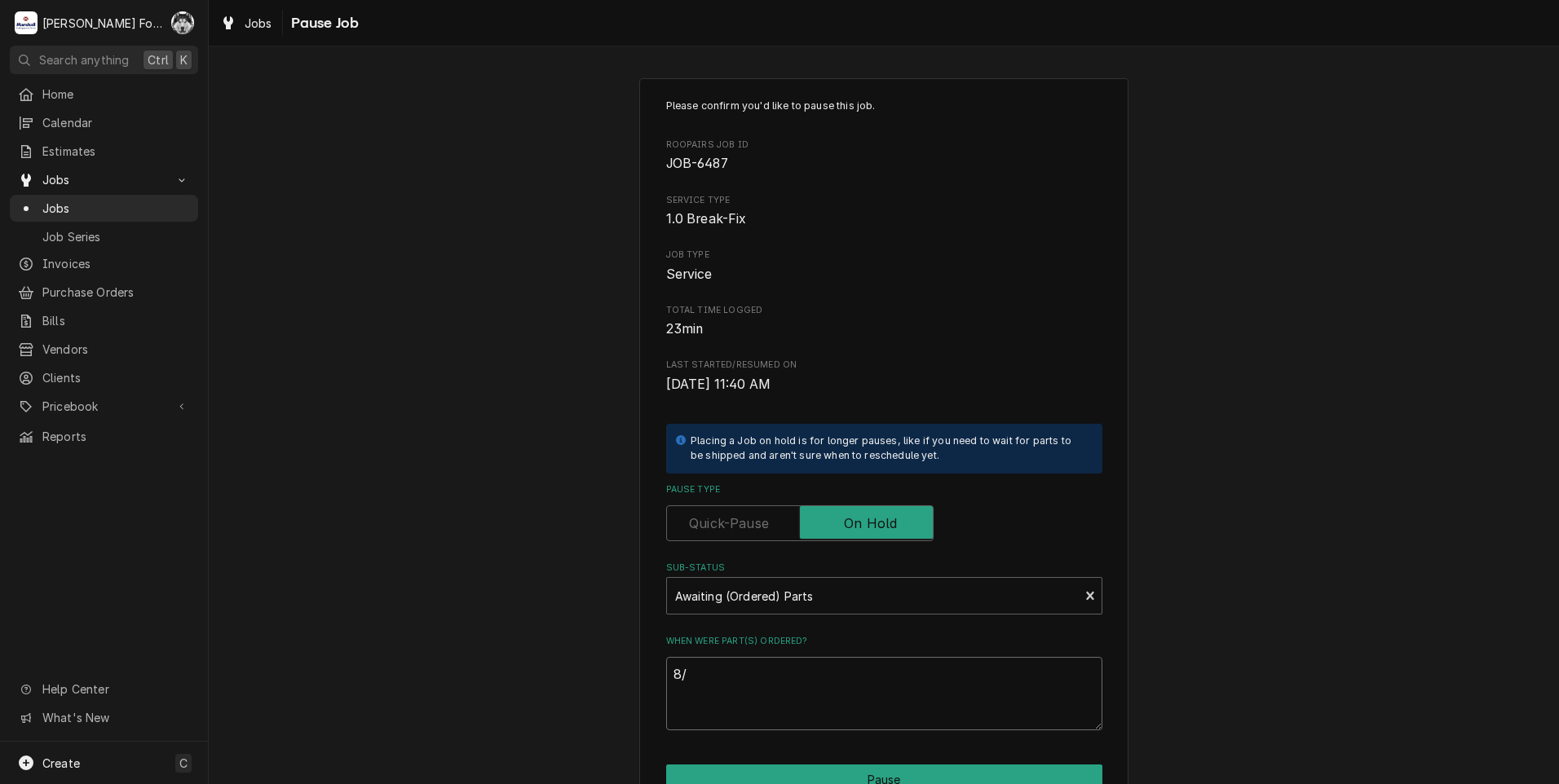
type textarea "x"
type textarea "8/2"
type textarea "x"
type textarea "8/27"
type textarea "x"
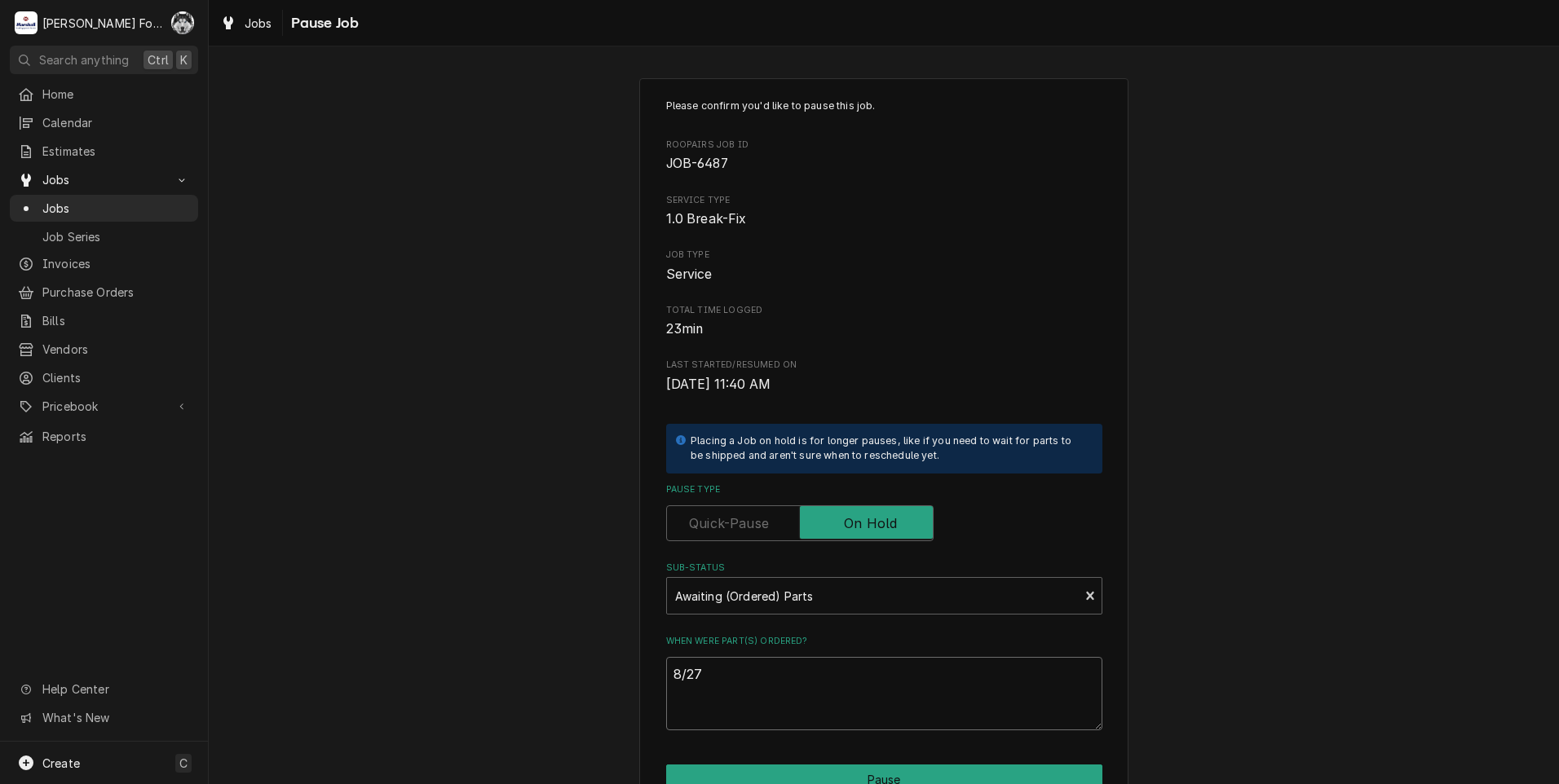
type textarea "8/27/"
type textarea "x"
type textarea "8/27/2"
type textarea "x"
type textarea "8/27/20"
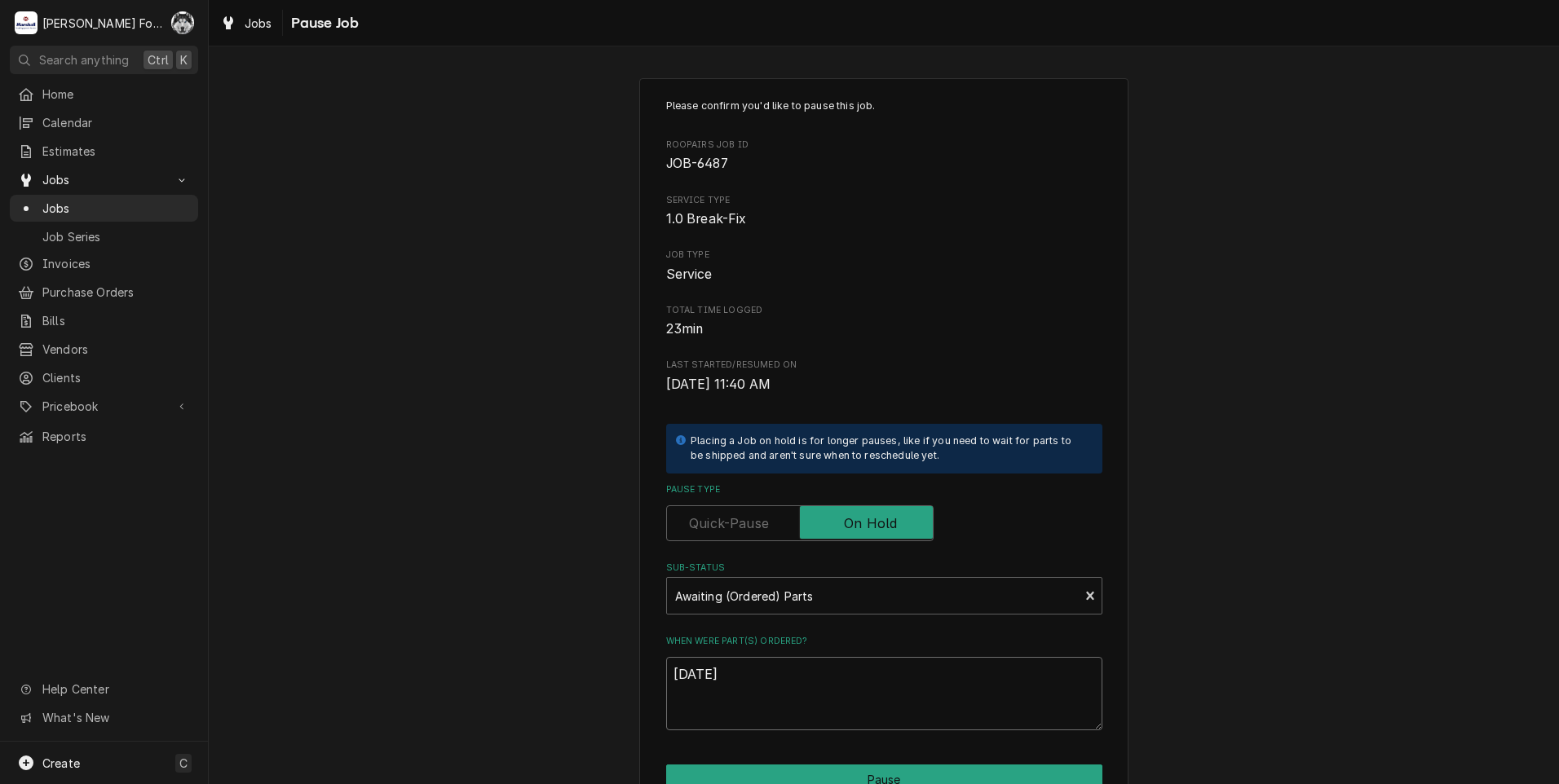
type textarea "x"
type textarea "8/27/202"
type textarea "x"
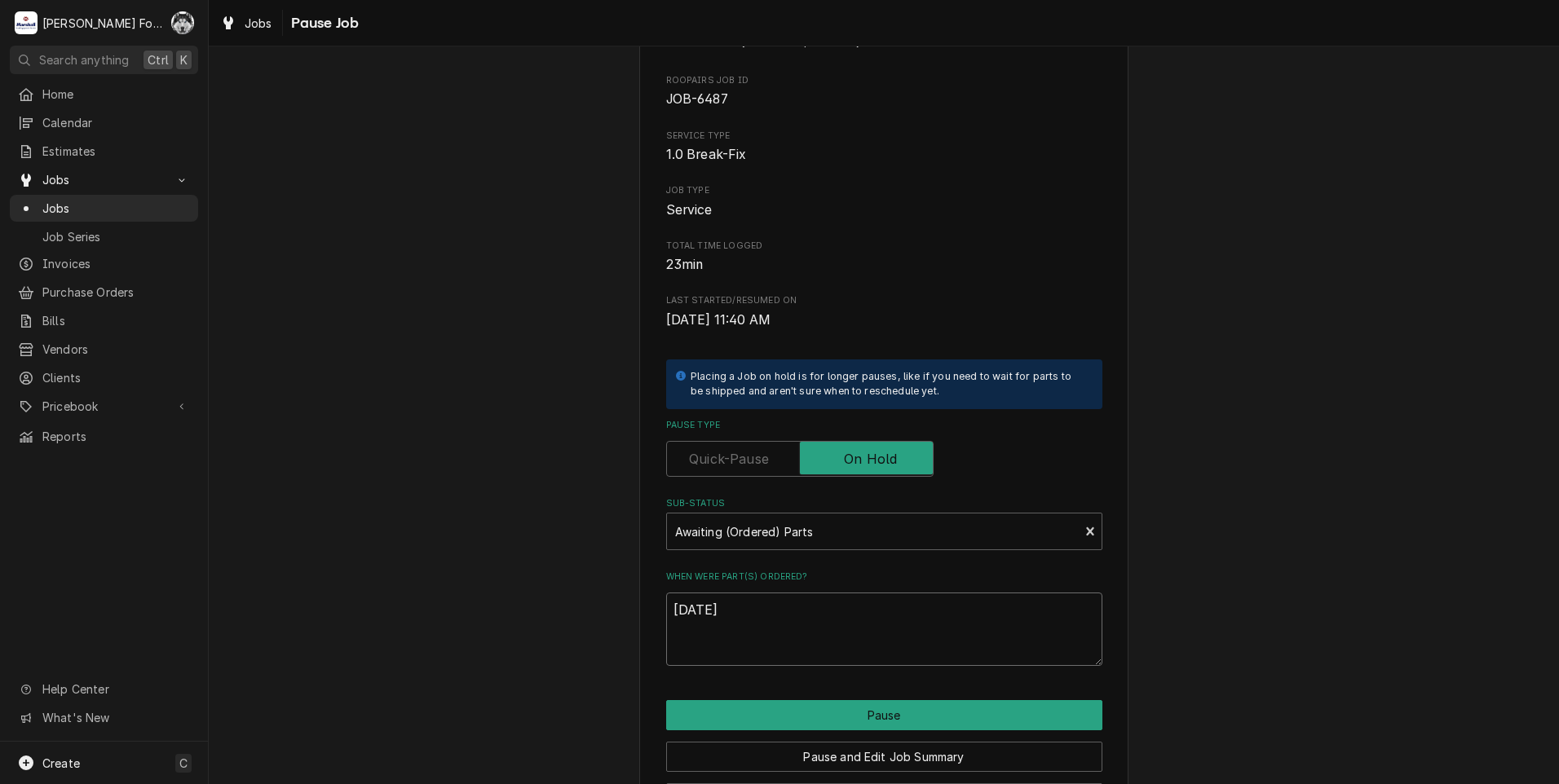
scroll to position [129, 0]
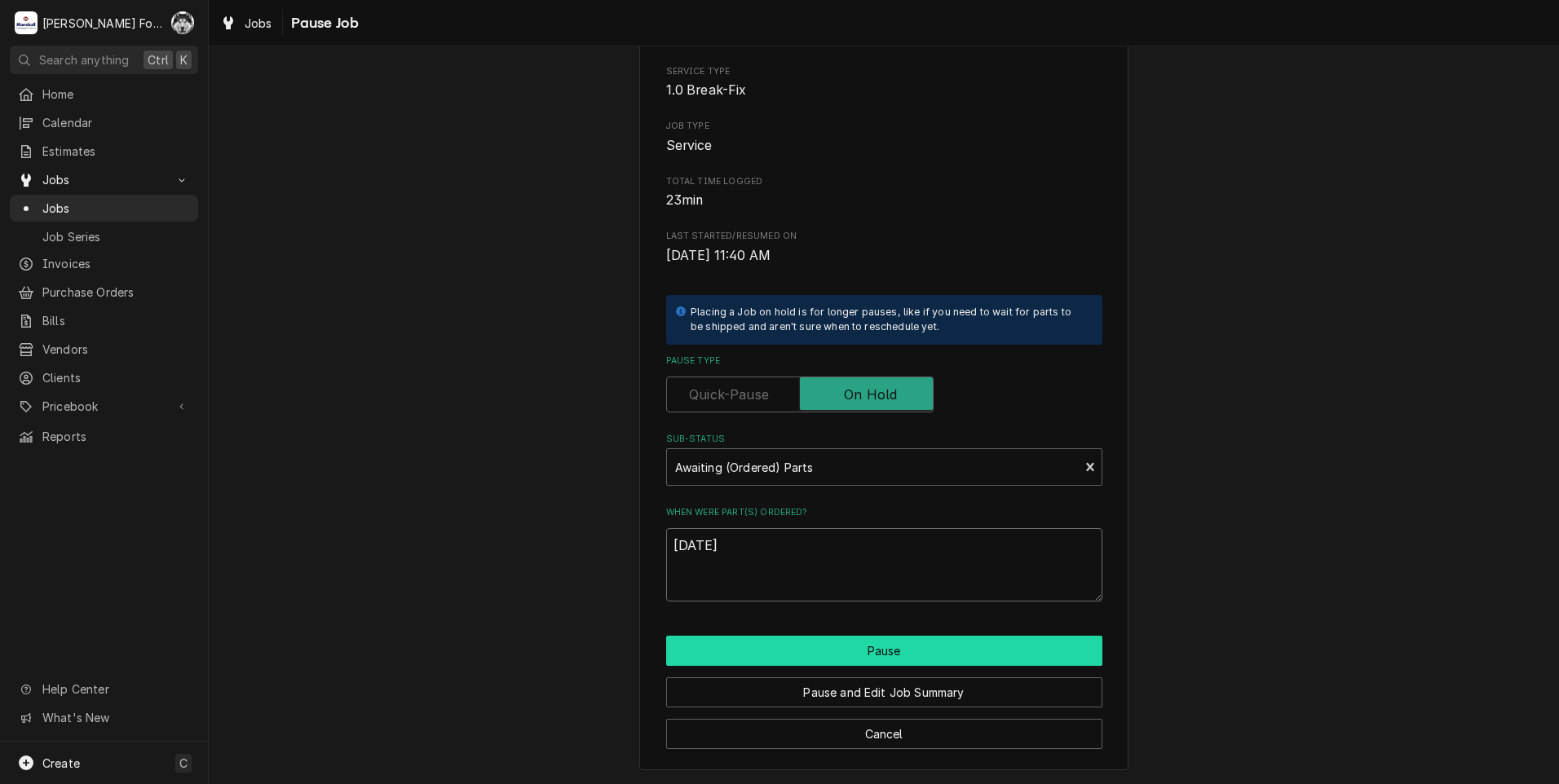
type textarea "[DATE]"
click at [763, 651] on button "Pause" at bounding box center [884, 651] width 436 height 30
type textarea "x"
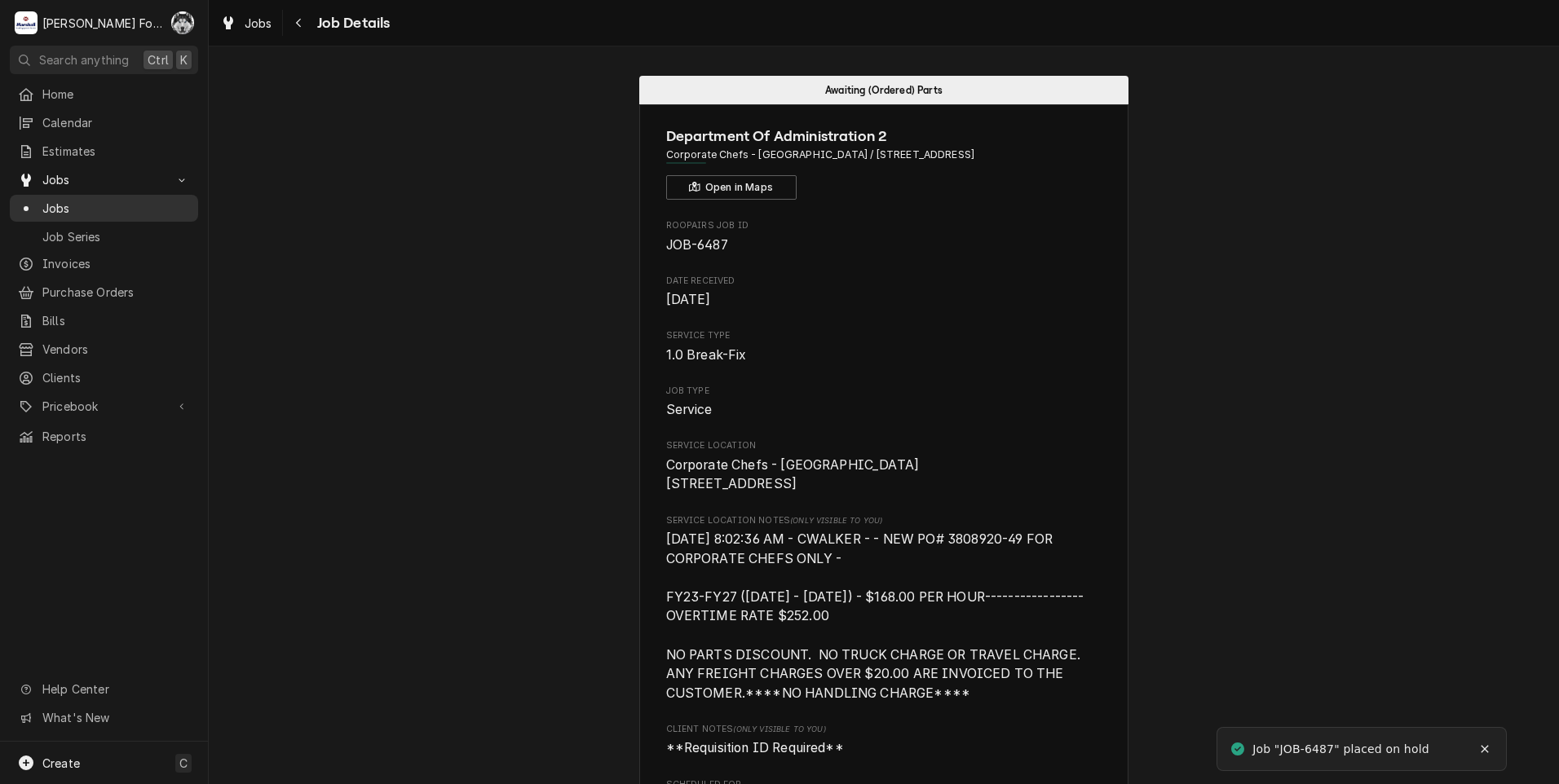
click at [58, 204] on span "Jobs" at bounding box center [115, 208] width 147 height 17
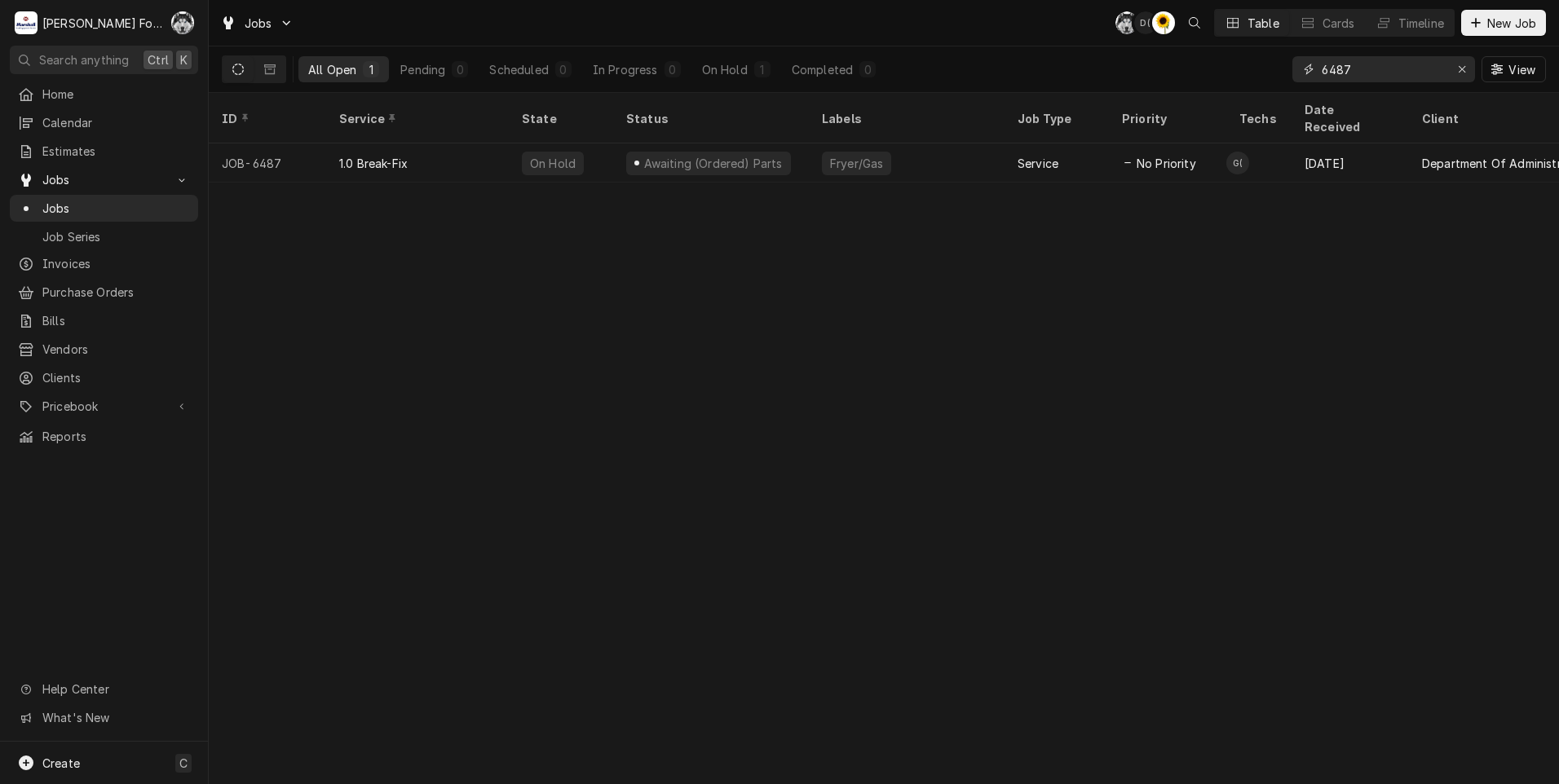
drag, startPoint x: 1381, startPoint y: 65, endPoint x: 1302, endPoint y: 82, distance: 80.8
click at [1302, 82] on div "6487" at bounding box center [1383, 69] width 183 height 26
type input "6886"
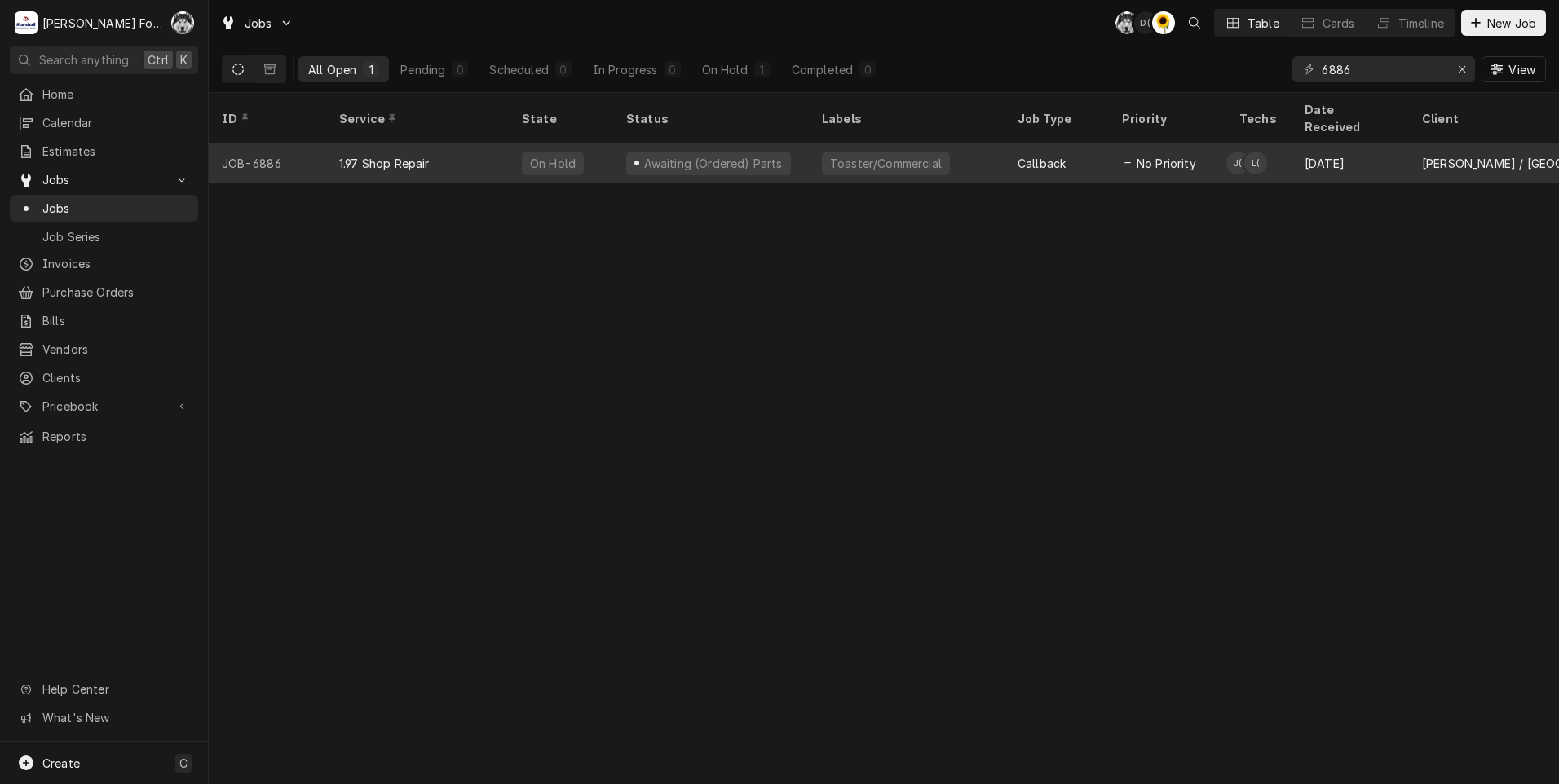
click at [773, 144] on div "Awaiting (Ordered) Parts" at bounding box center [711, 163] width 196 height 40
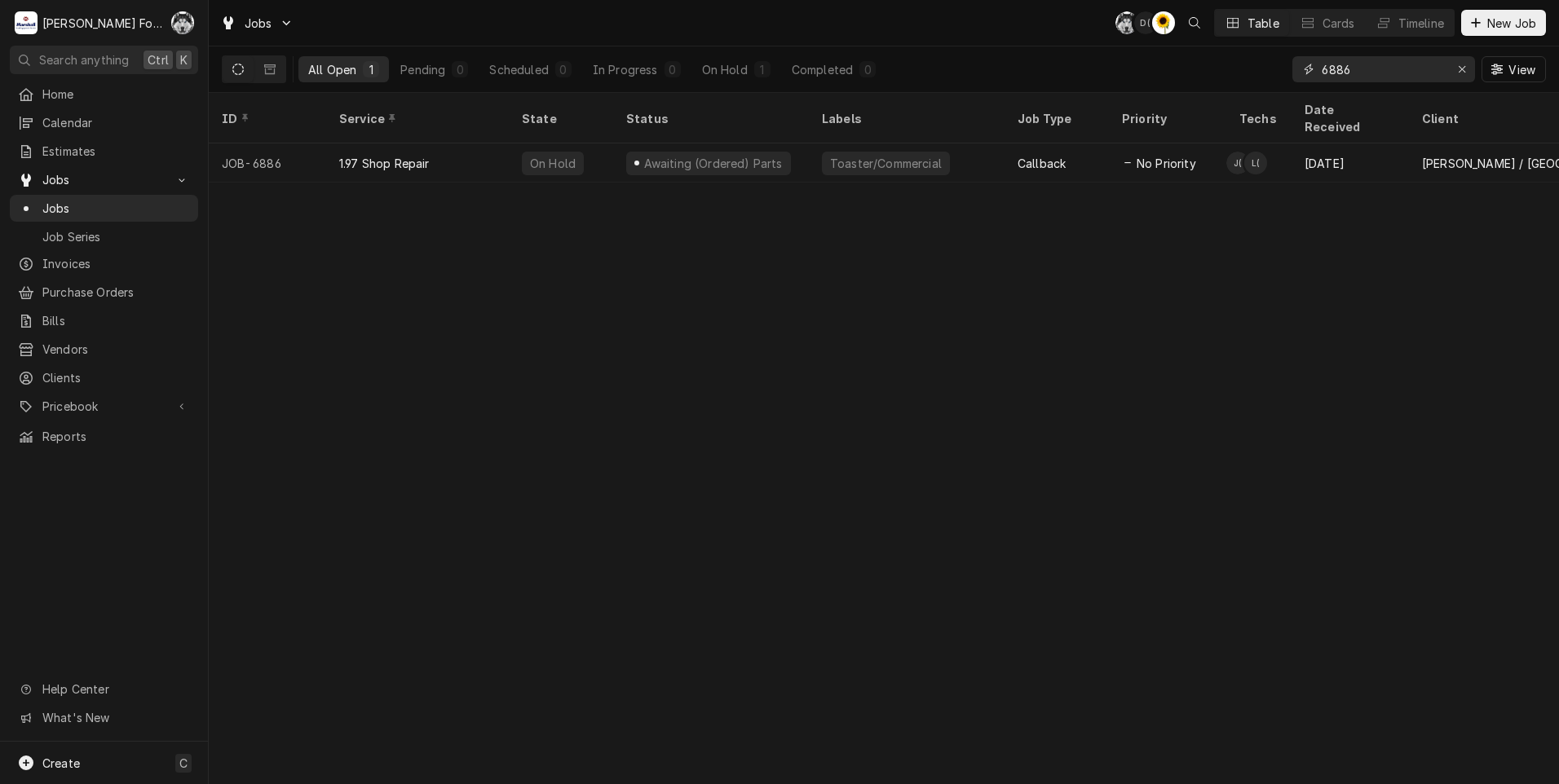
drag, startPoint x: 1311, startPoint y: 68, endPoint x: 1230, endPoint y: 74, distance: 81.2
click at [1230, 74] on div "All Open 1 Pending 0 Scheduled 0 In Progress 0 On Hold 1 Completed 0 6886 View" at bounding box center [884, 69] width 1324 height 45
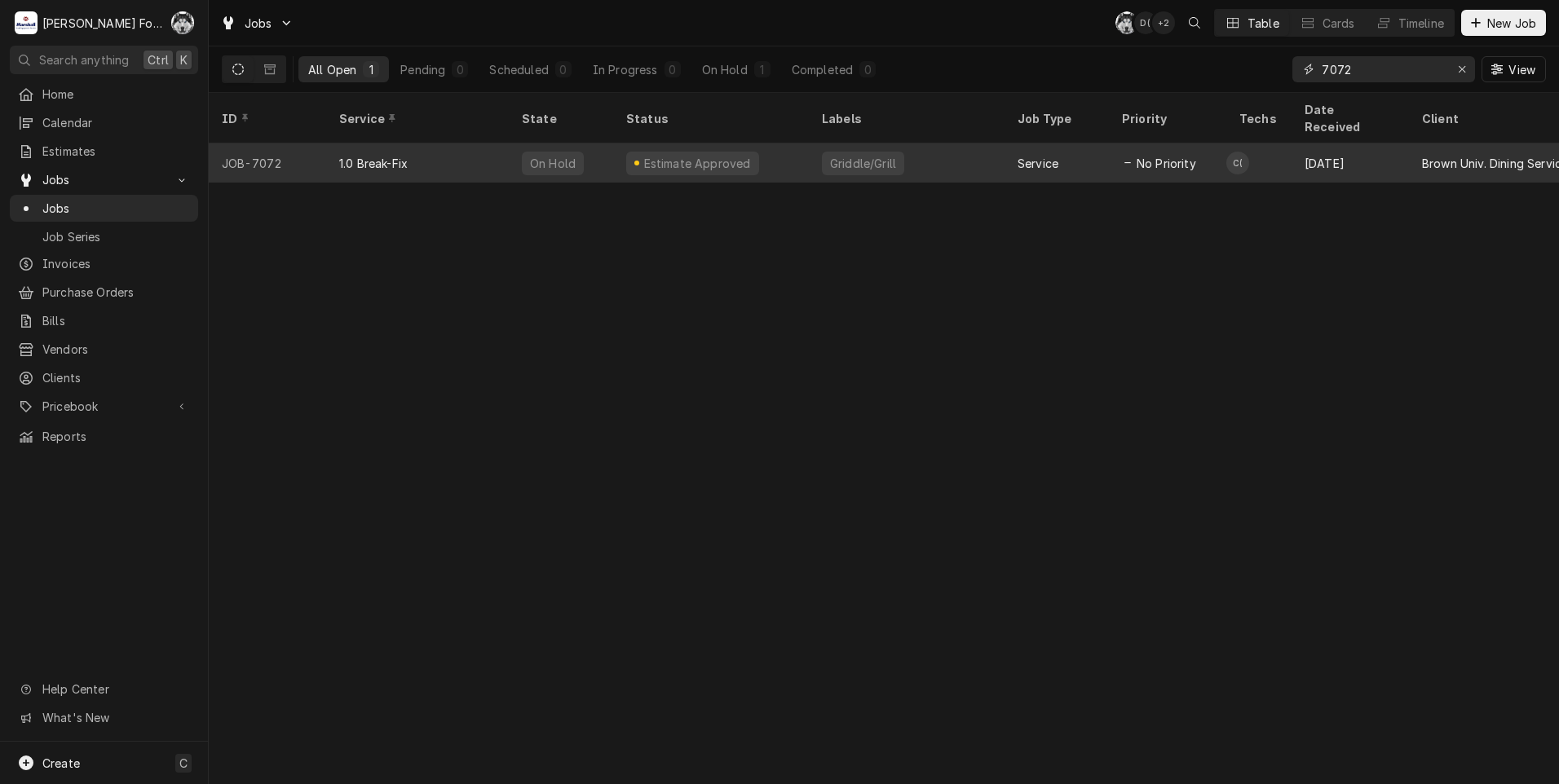
type input "7072"
click at [773, 144] on div "Estimate Approved" at bounding box center [711, 163] width 196 height 40
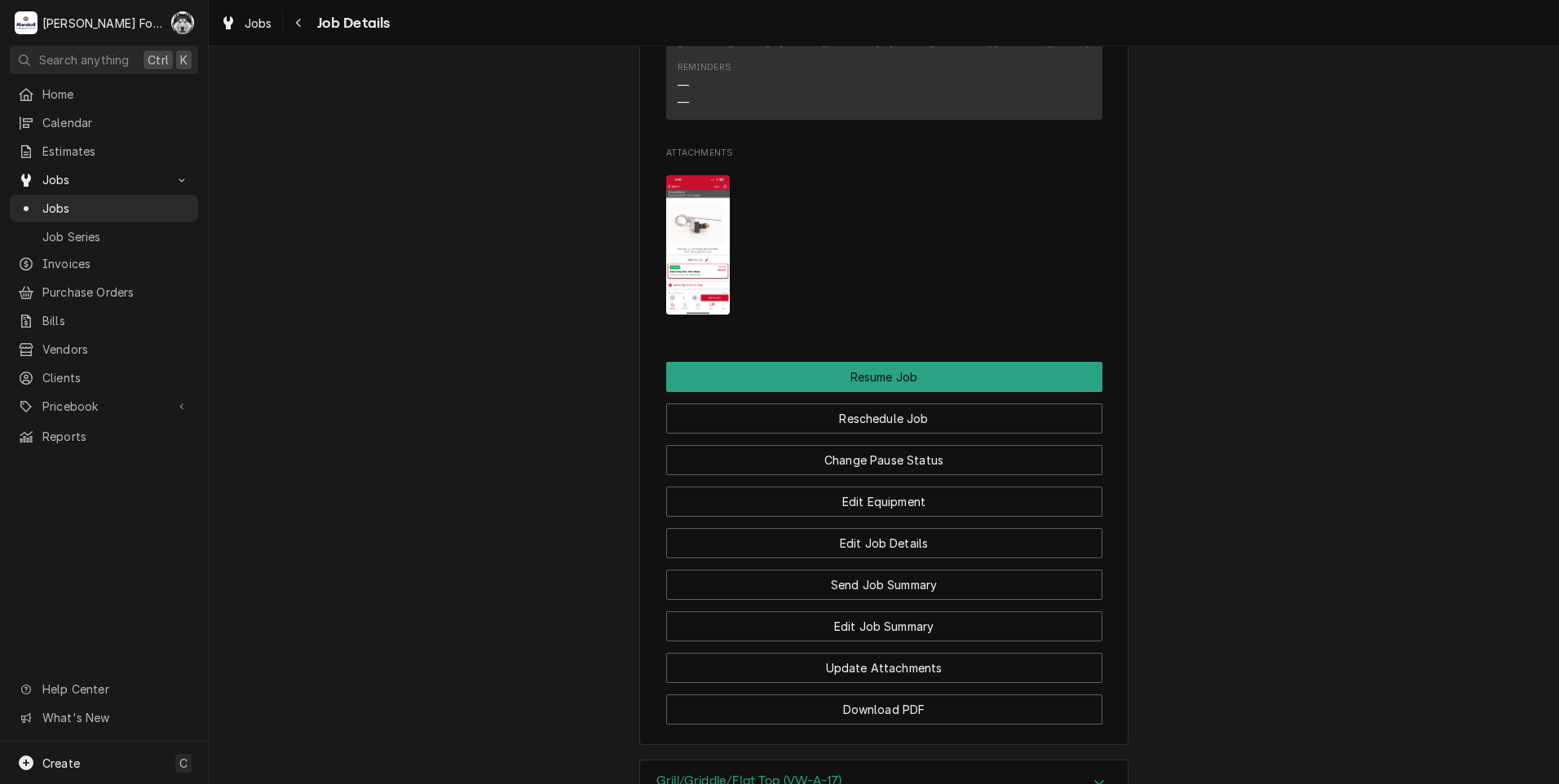
scroll to position [2364, 0]
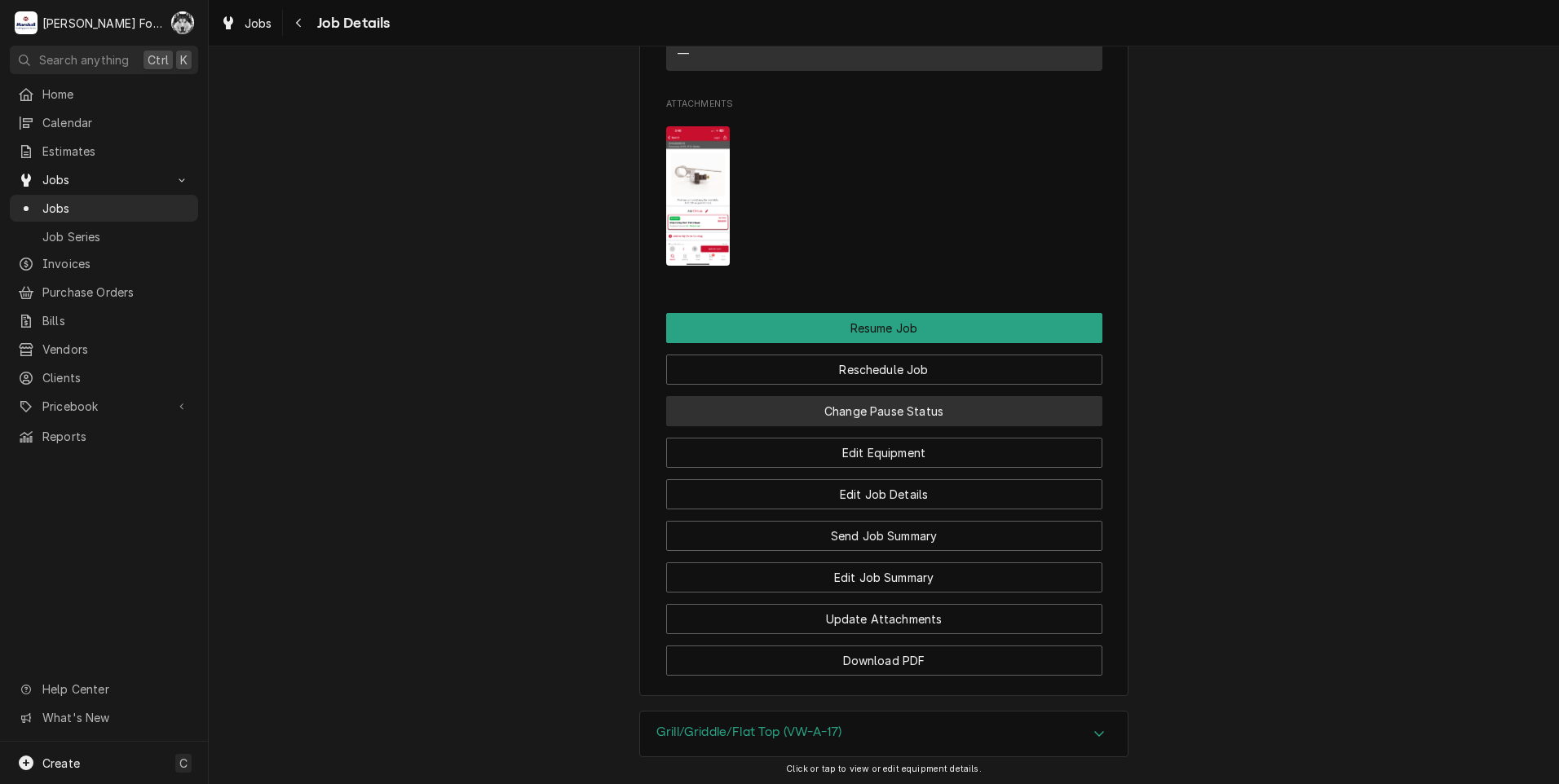
click at [881, 426] on button "Change Pause Status" at bounding box center [884, 411] width 436 height 30
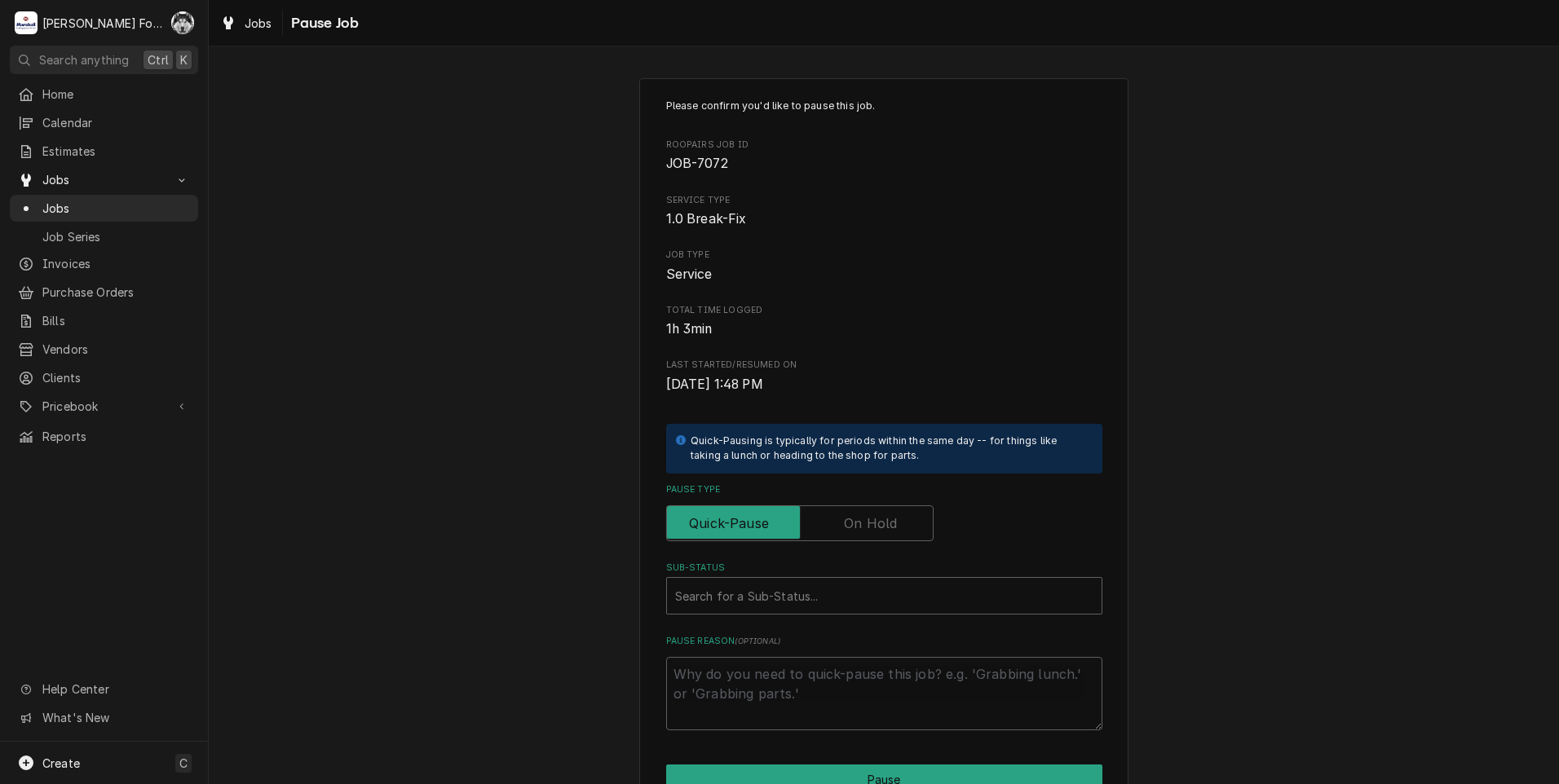
click at [864, 519] on label "Pause Type" at bounding box center [800, 523] width 268 height 36
click at [864, 519] on input "Pause Type" at bounding box center [799, 523] width 252 height 36
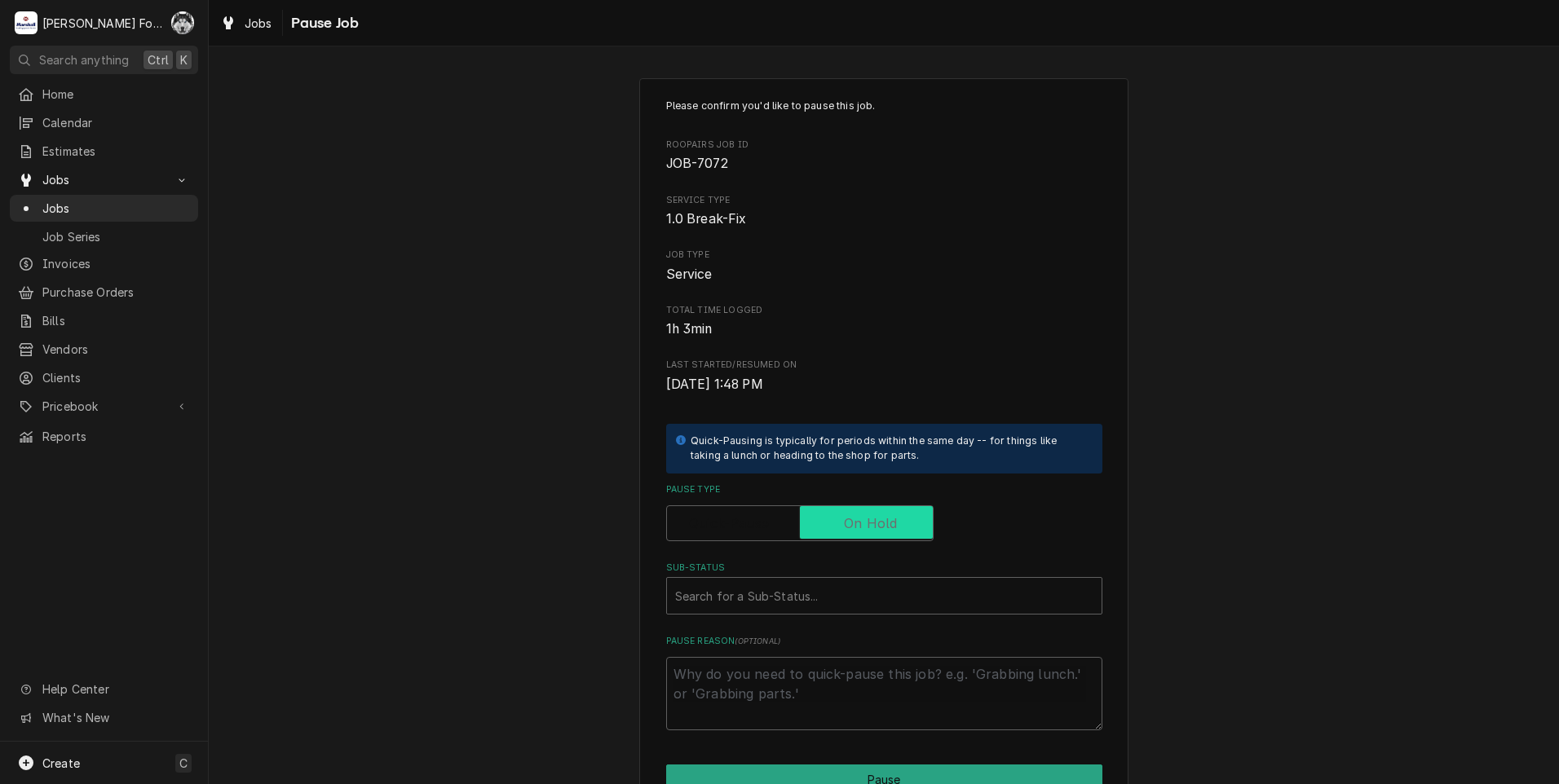
checkbox input "true"
drag, startPoint x: 790, startPoint y: 595, endPoint x: 766, endPoint y: 614, distance: 30.6
click at [787, 596] on div "Sub-Status" at bounding box center [883, 596] width 418 height 29
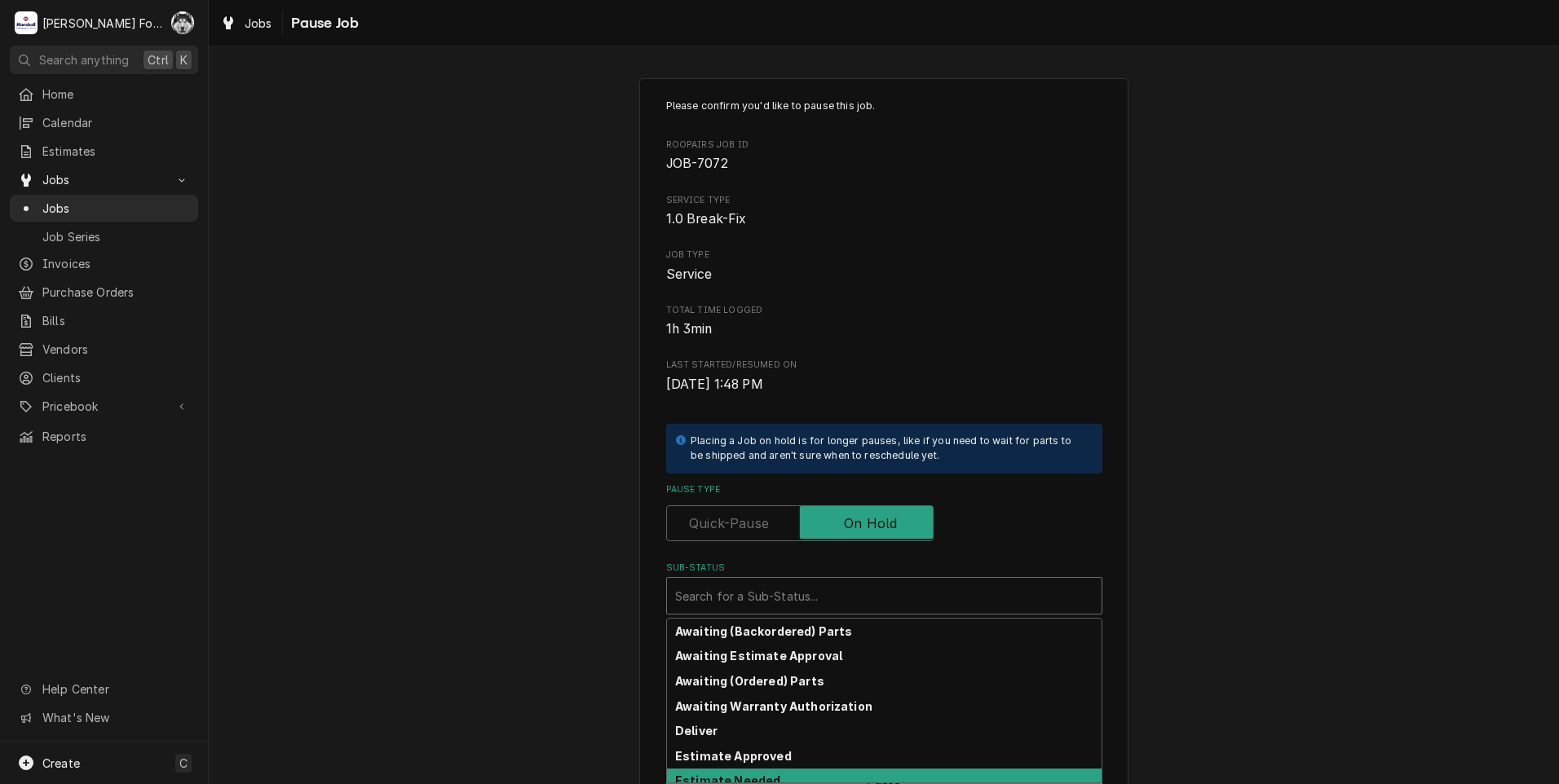
click at [742, 782] on div "Awaiting (Backordered) Parts Awaiting Estimate Approval Awaiting (Ordered) Part…" at bounding box center [884, 700] width 436 height 166
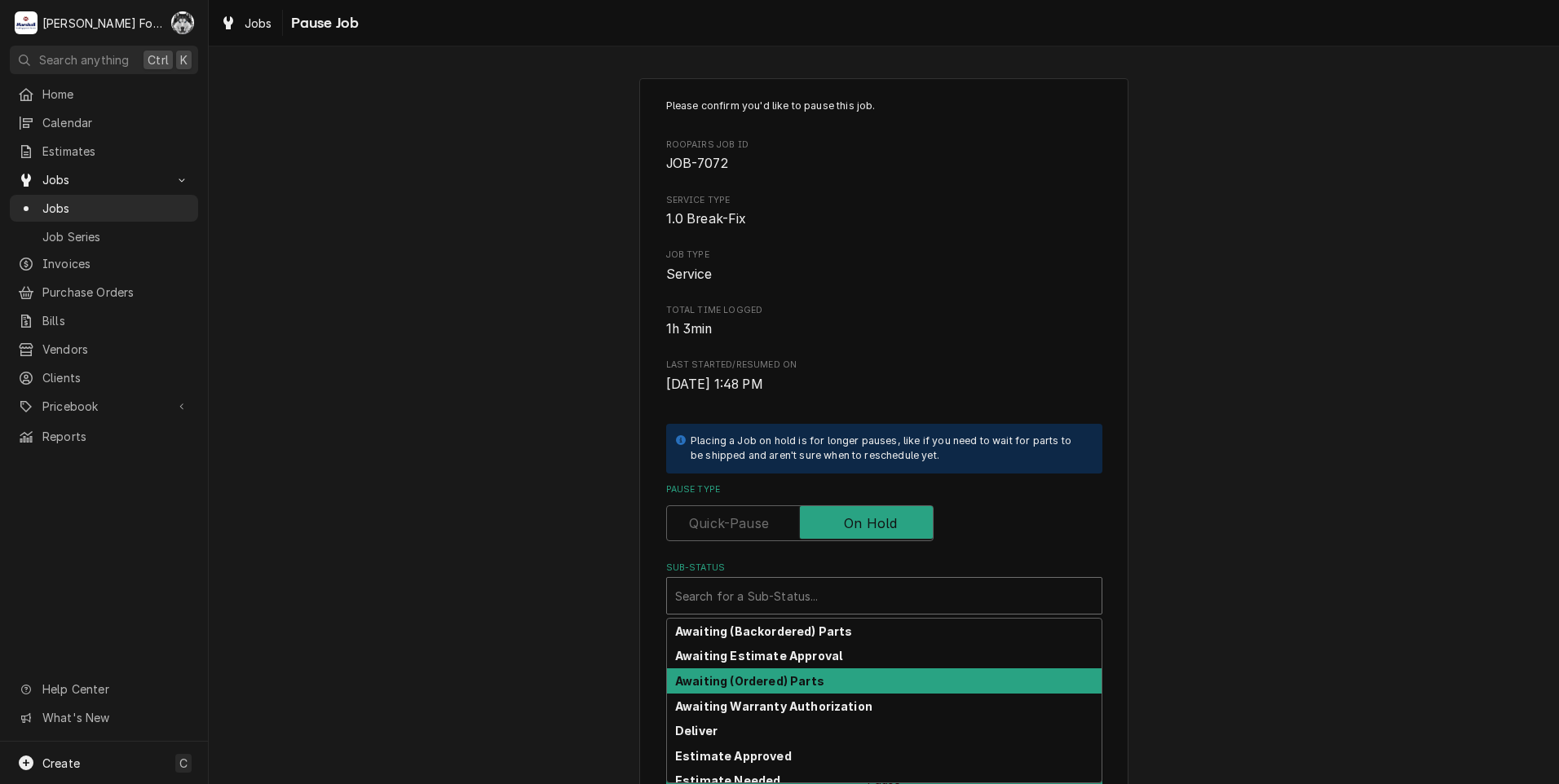
click at [745, 681] on strong "Awaiting (Ordered) Parts" at bounding box center [749, 681] width 149 height 13
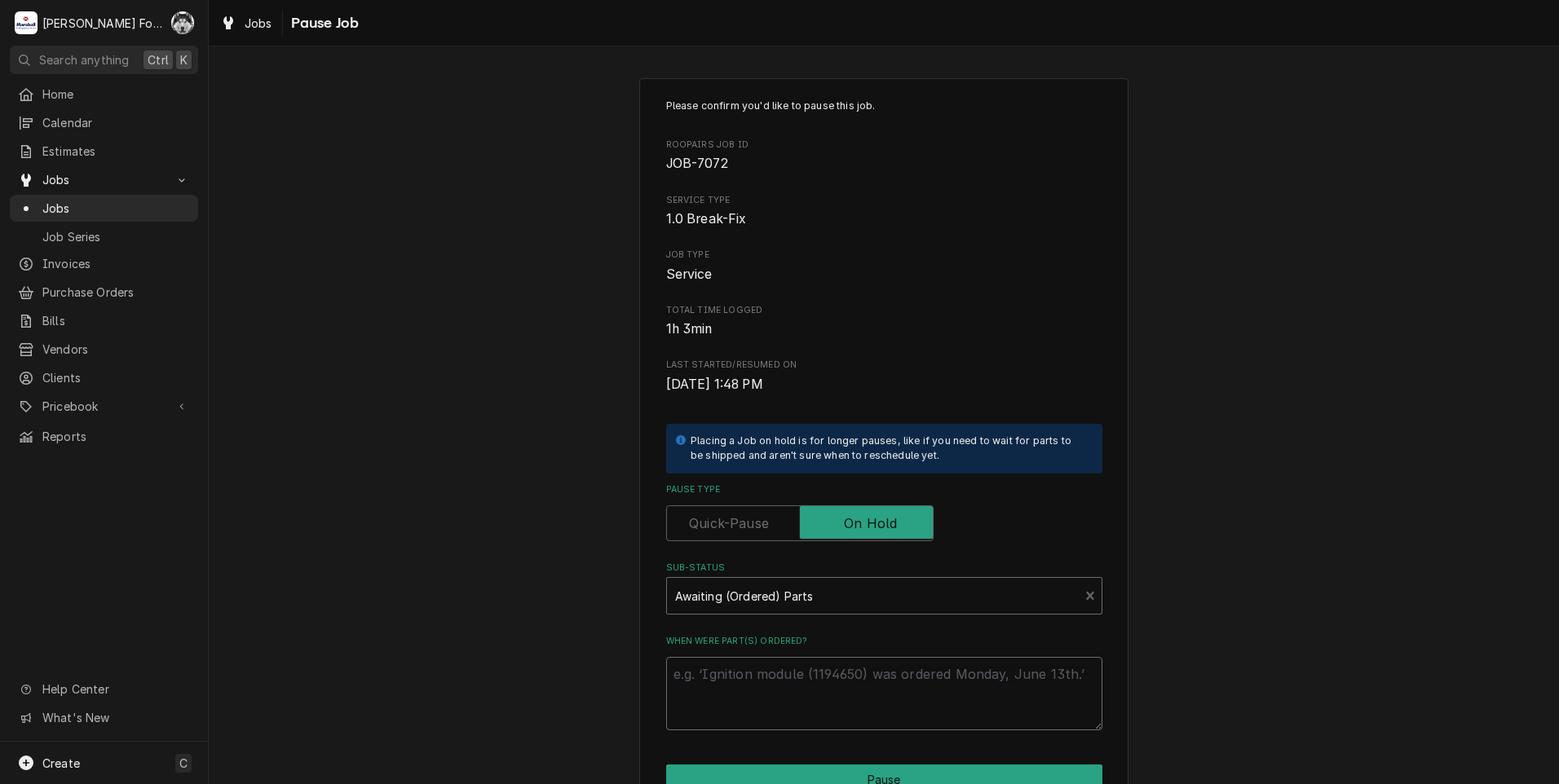
click at [728, 675] on textarea "When were part(s) ordered?" at bounding box center [884, 693] width 436 height 73
type textarea "x"
type textarea "8"
type textarea "x"
type textarea "8/"
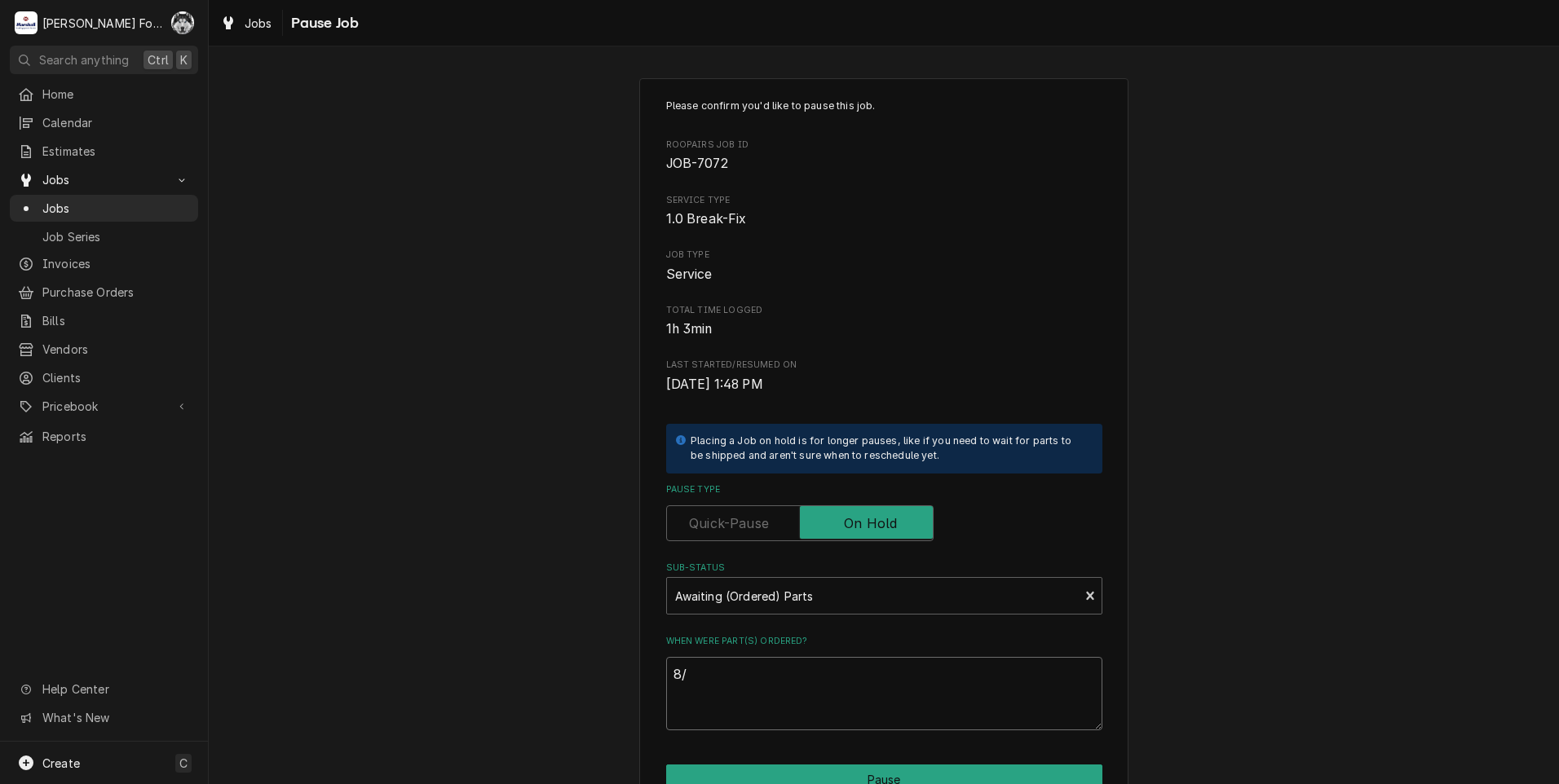
type textarea "x"
type textarea "8/2"
type textarea "x"
type textarea "8/27"
type textarea "x"
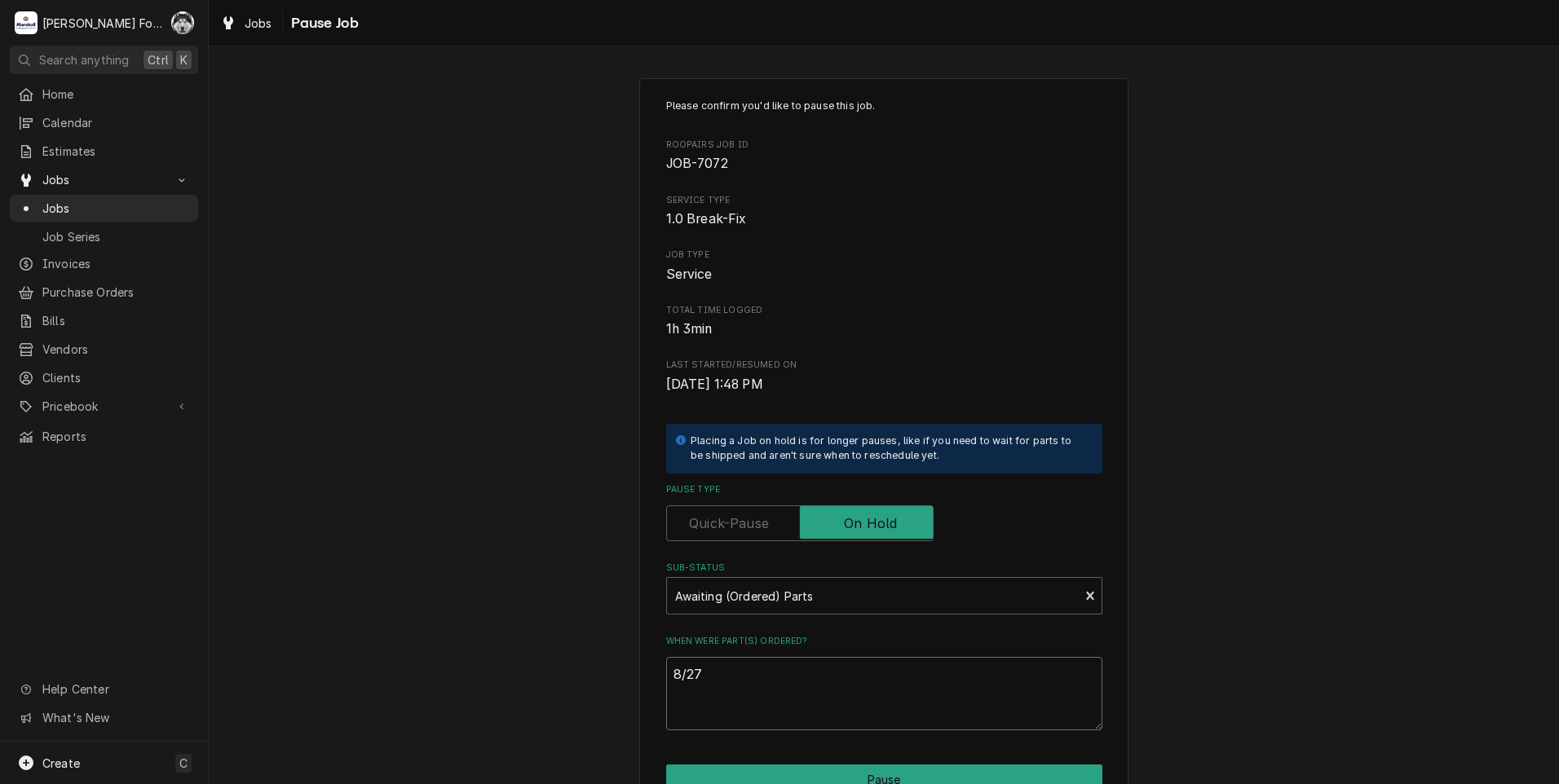
type textarea "8/27/"
type textarea "x"
type textarea "8/27/2"
type textarea "x"
type textarea "8/27/20"
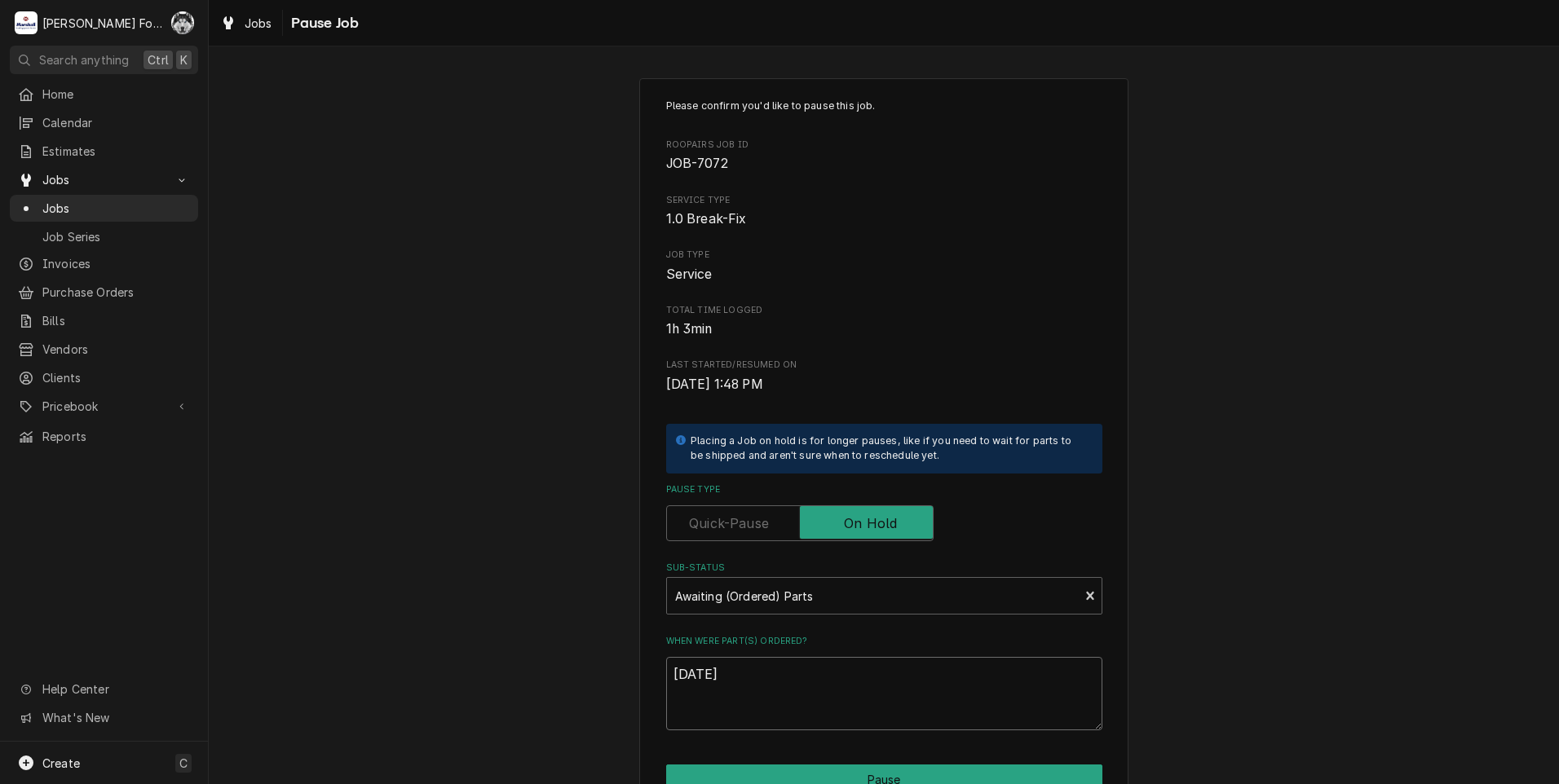
type textarea "x"
type textarea "8/27/202"
type textarea "x"
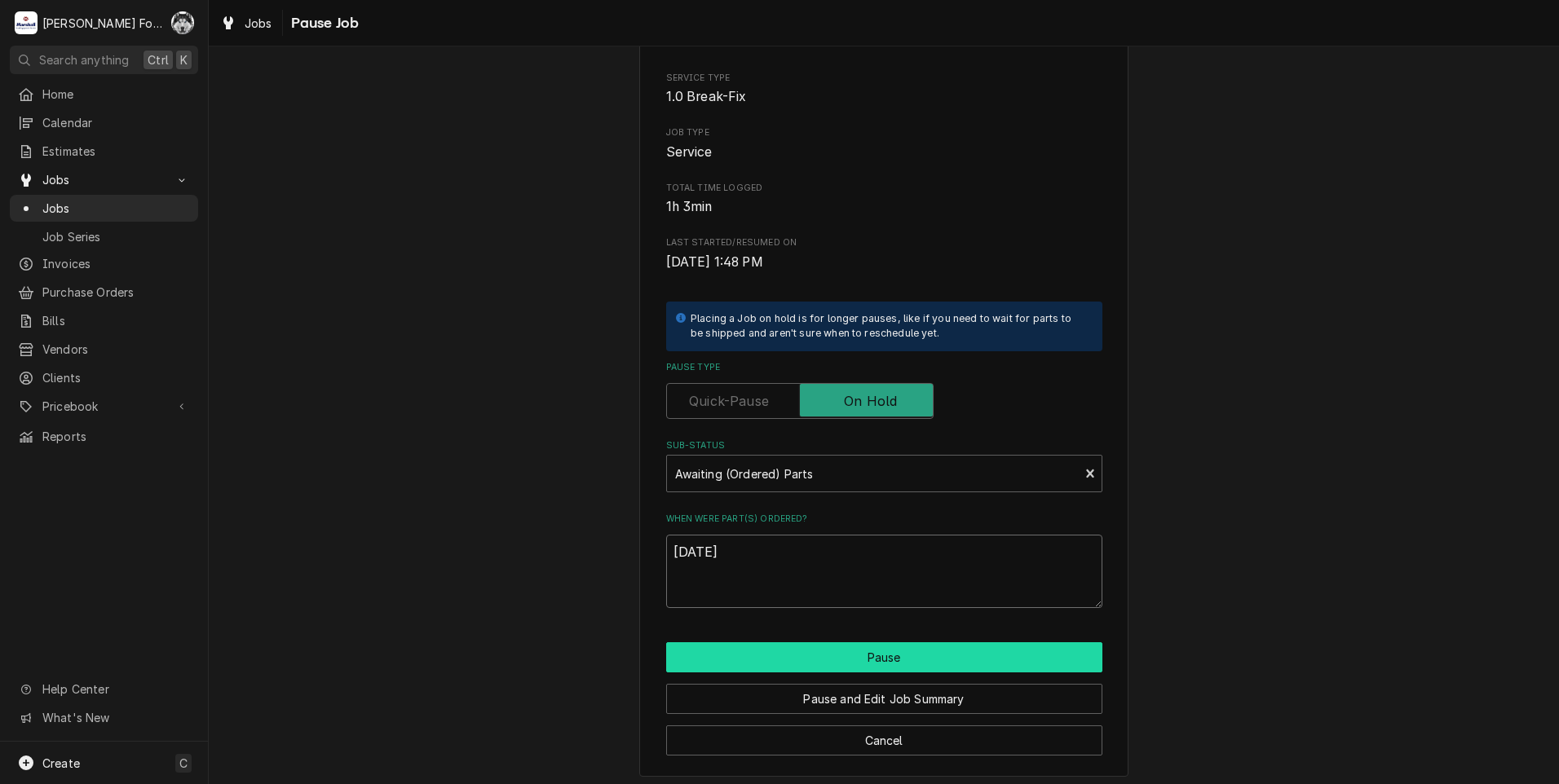
scroll to position [129, 0]
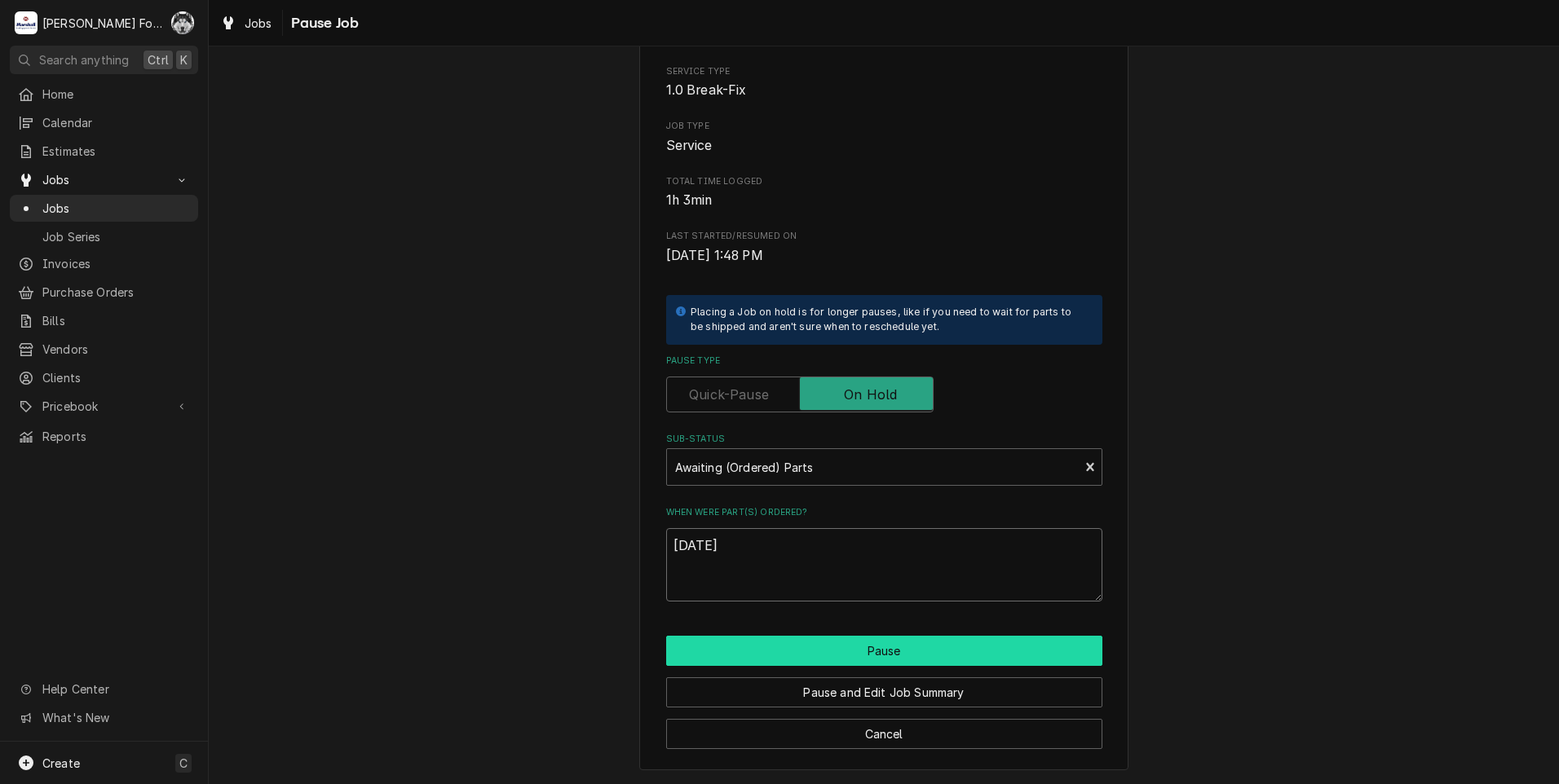
type textarea "8/27/2025"
click at [782, 657] on button "Pause" at bounding box center [884, 651] width 436 height 30
type textarea "x"
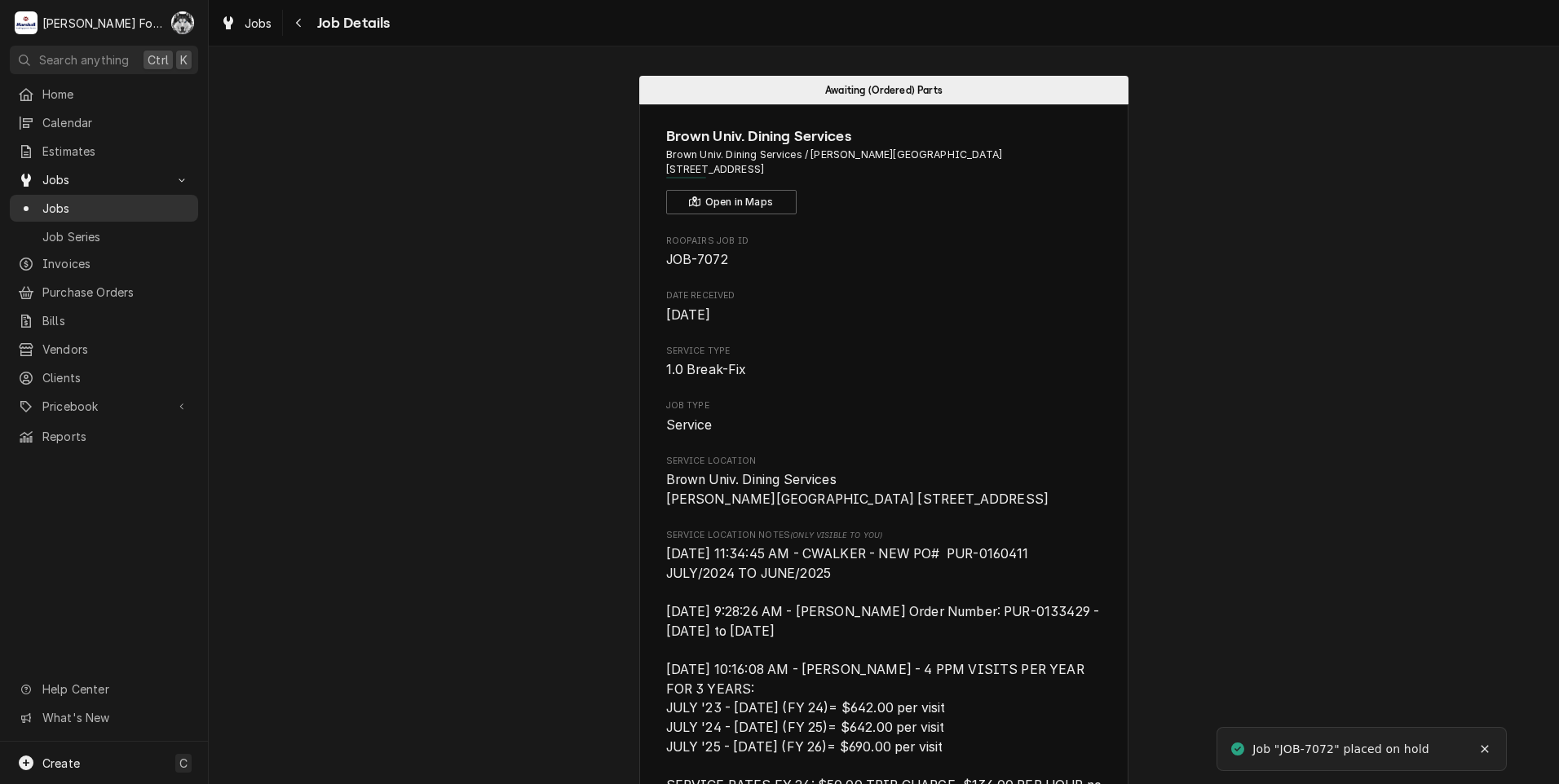
click at [56, 199] on span "Jobs" at bounding box center [115, 208] width 147 height 17
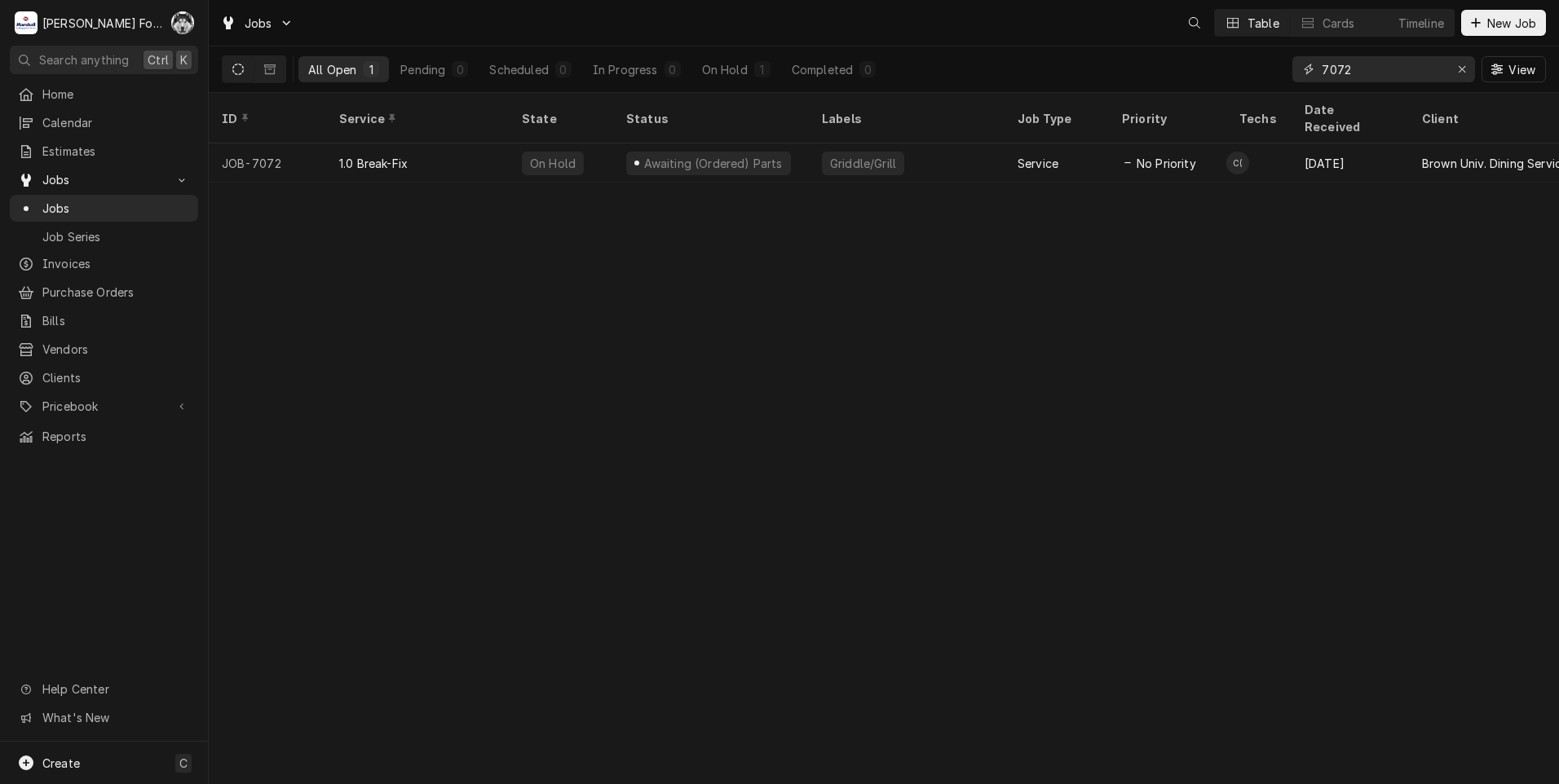
click at [1360, 76] on input "7072" at bounding box center [1382, 69] width 122 height 26
drag, startPoint x: 1360, startPoint y: 76, endPoint x: 1175, endPoint y: 106, distance: 187.4
click at [1196, 109] on div "Jobs C( C( D( Table Cards Timeline New Job All Open 1 Pending 0 Scheduled 0 In …" at bounding box center [883, 392] width 1350 height 784
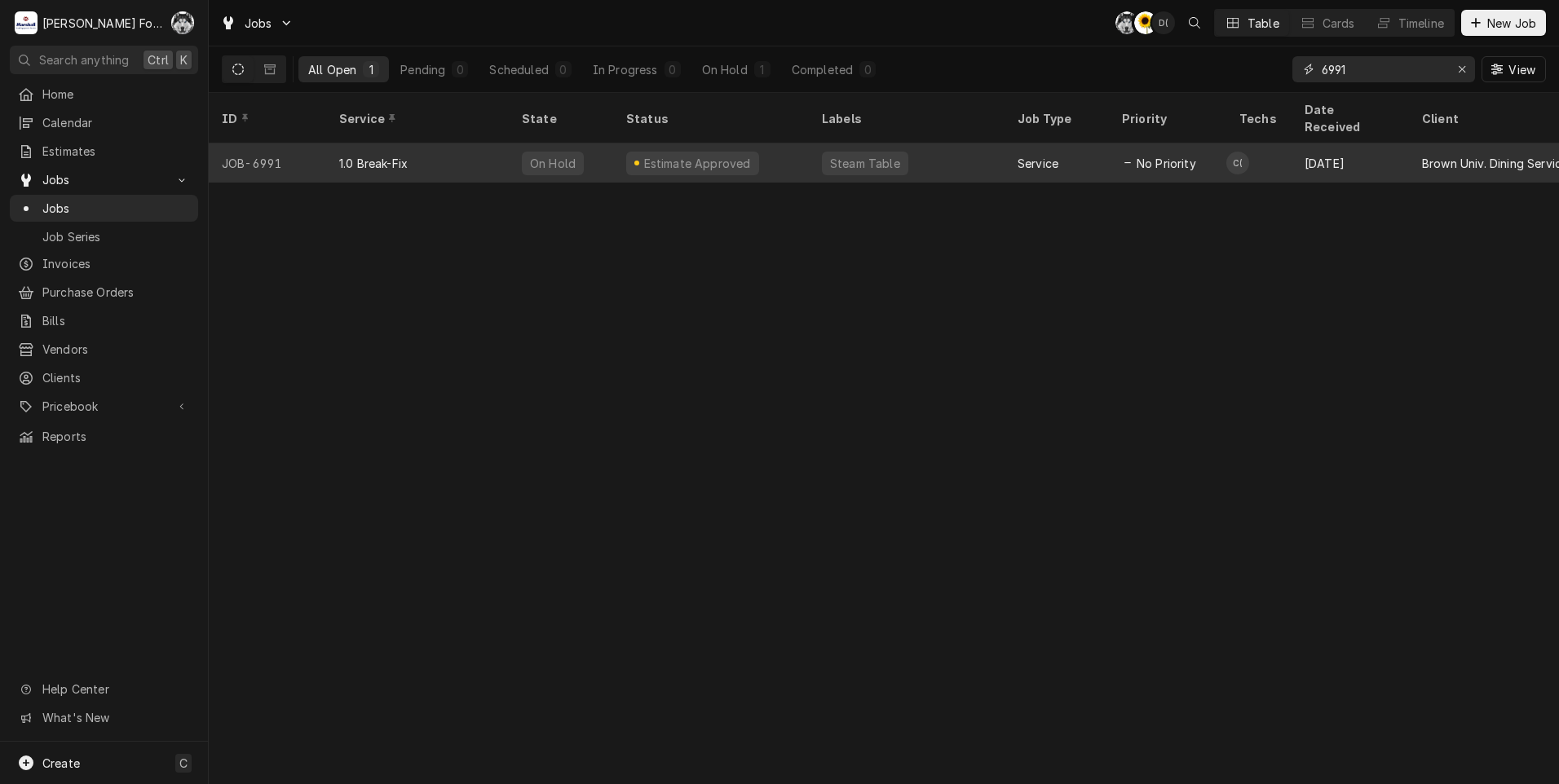
type input "6991"
click at [793, 144] on div "Estimate Approved" at bounding box center [711, 163] width 196 height 40
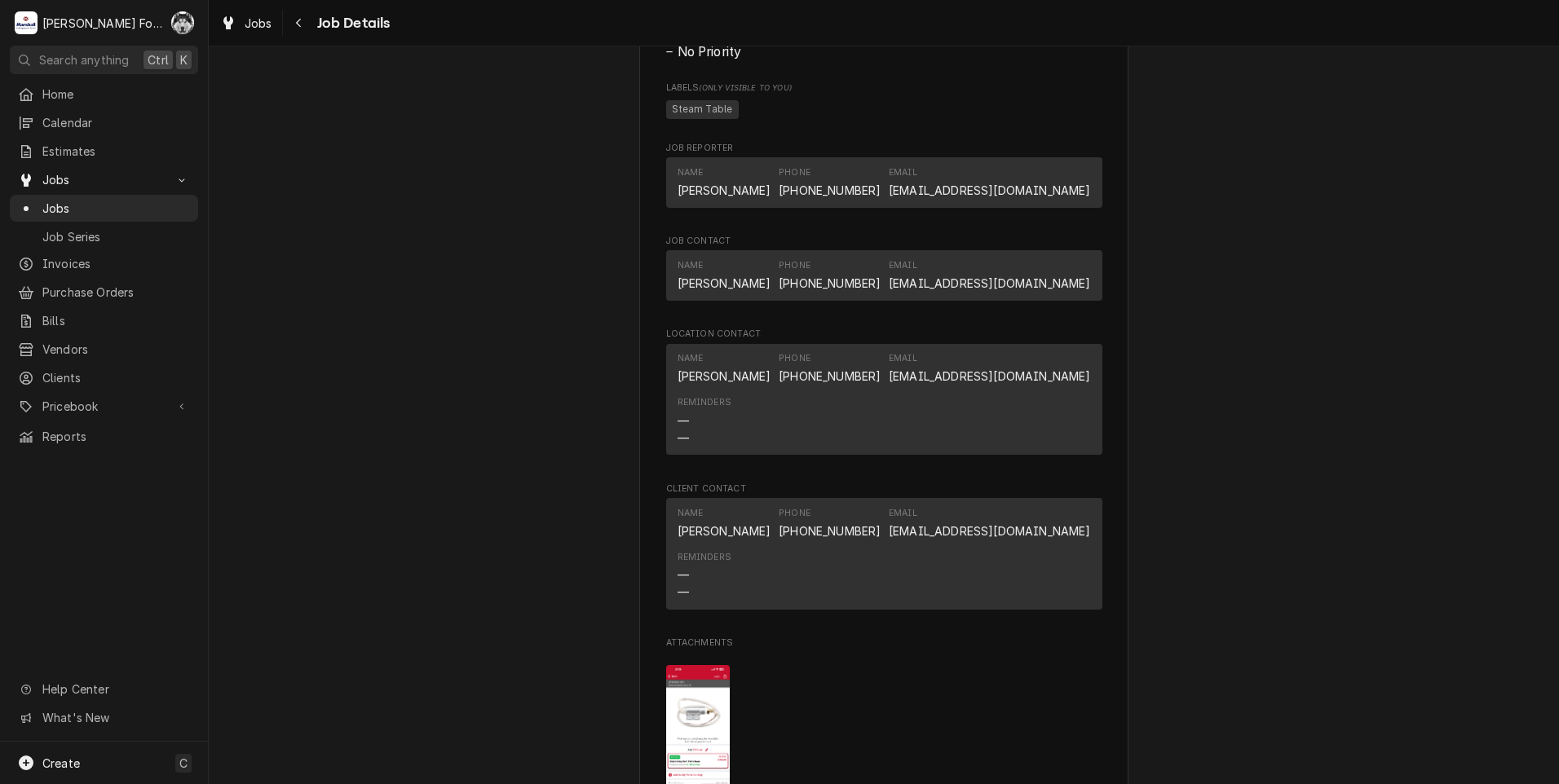
scroll to position [1956, 0]
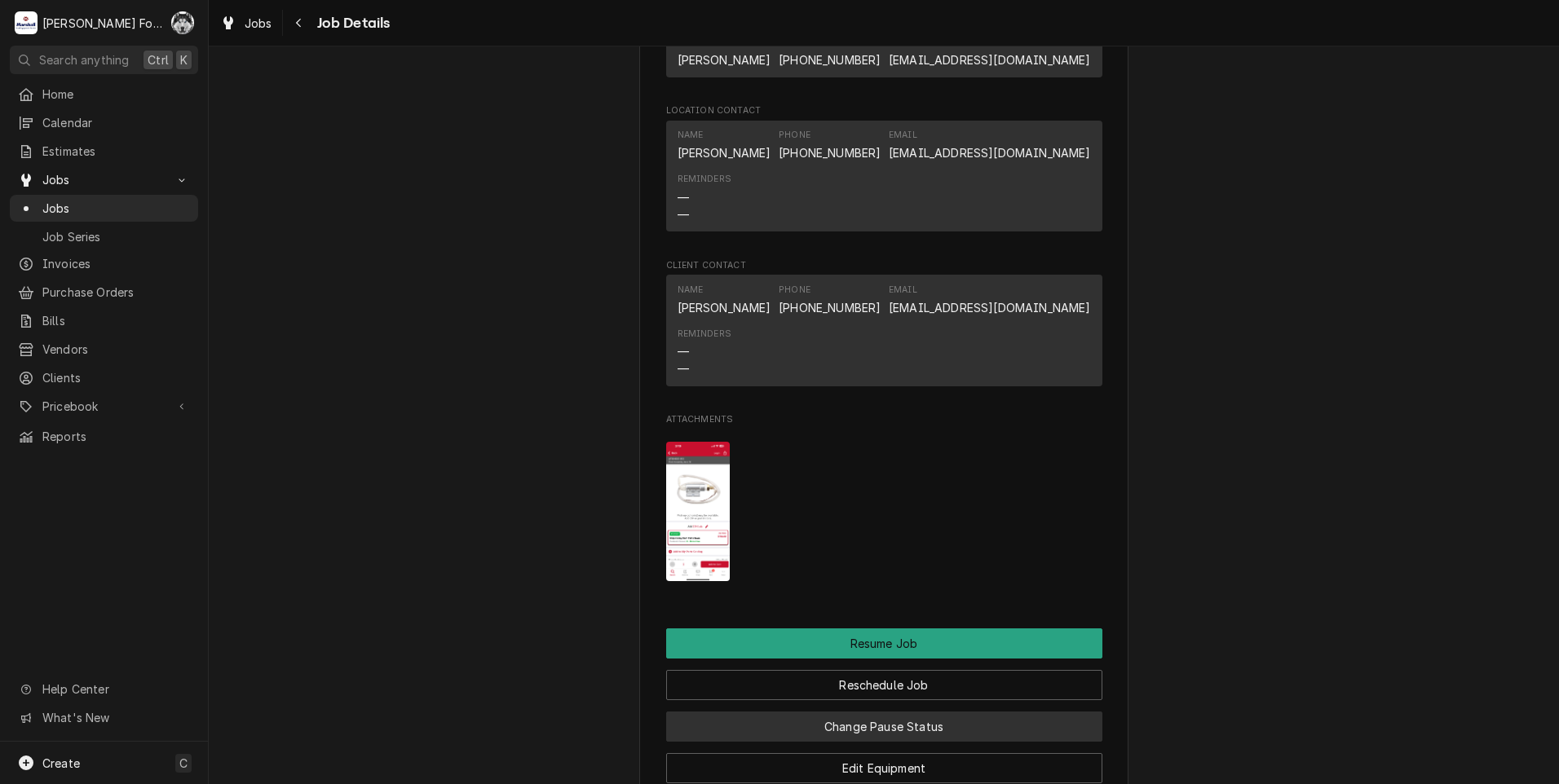
click at [850, 742] on button "Change Pause Status" at bounding box center [884, 727] width 436 height 30
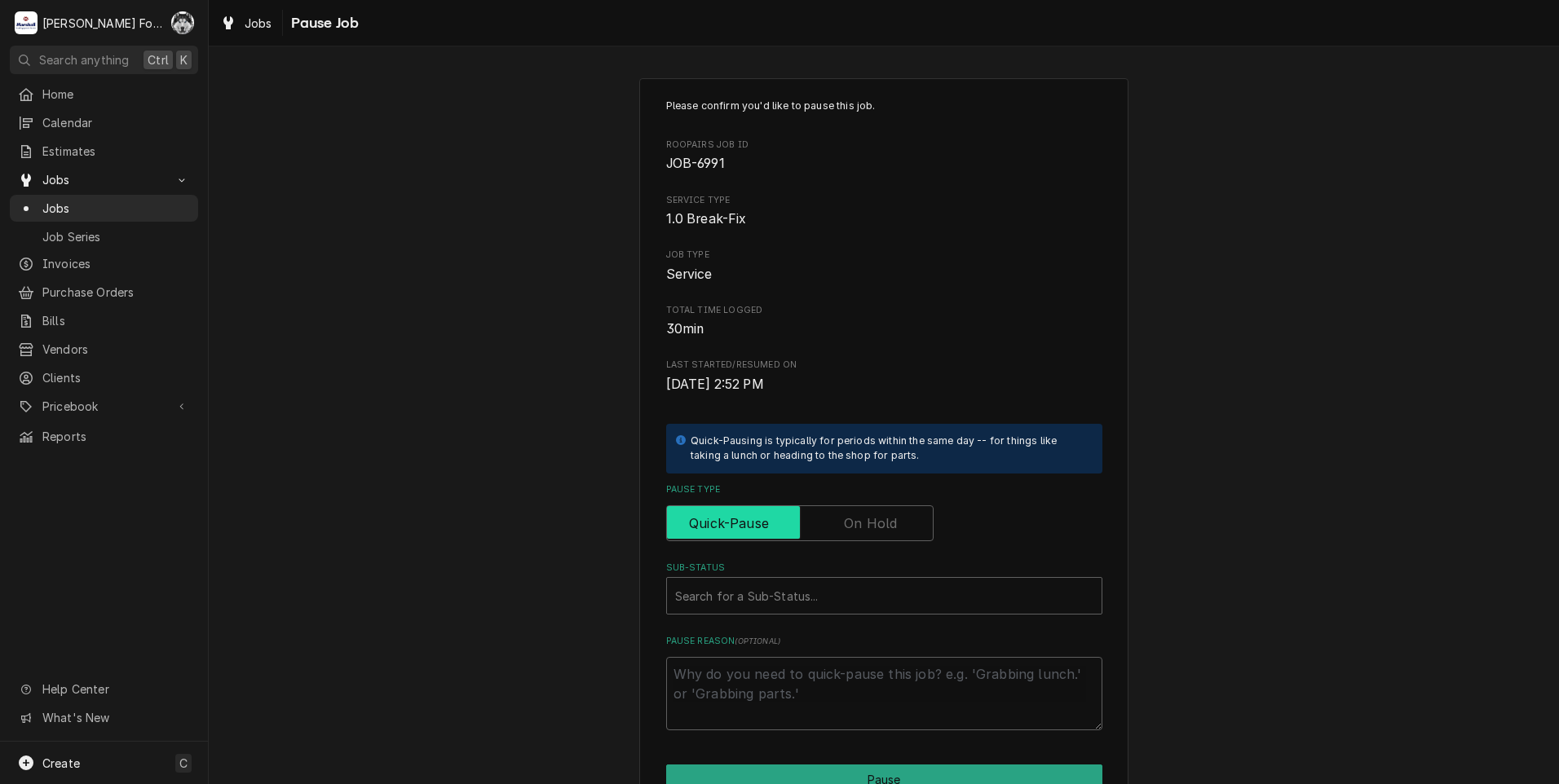
click at [831, 522] on input "Pause Type" at bounding box center [799, 523] width 252 height 36
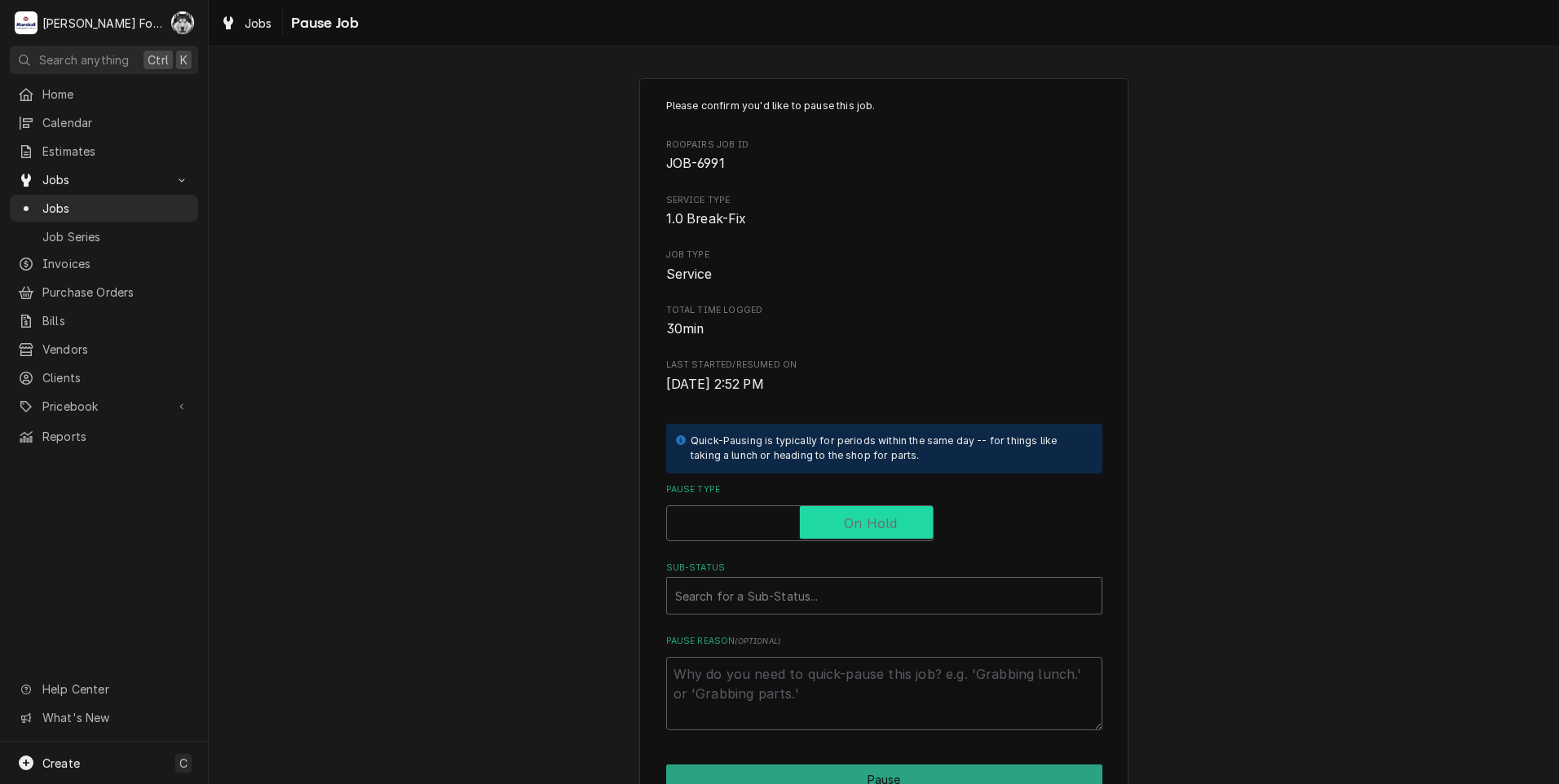
checkbox input "true"
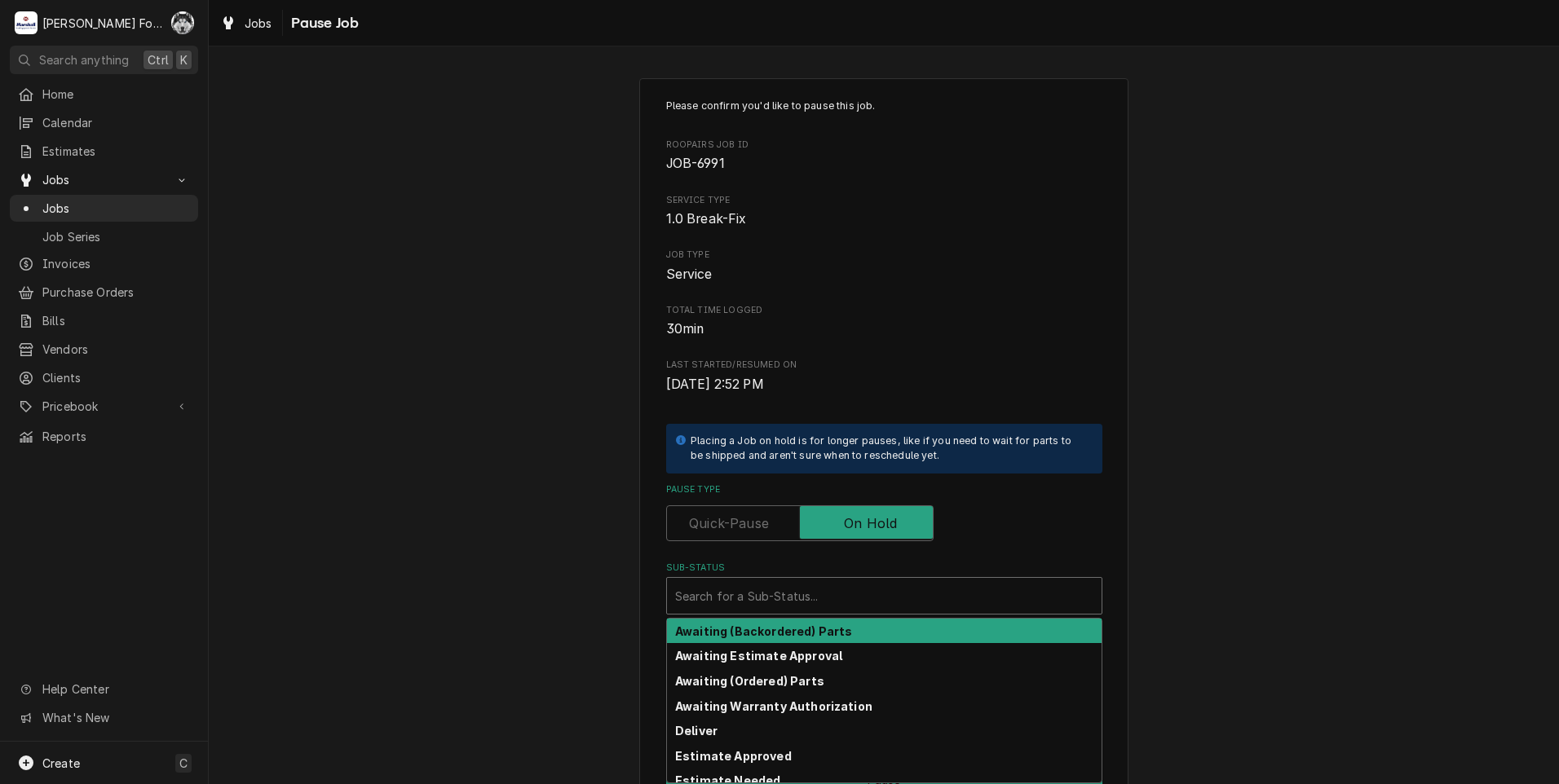
drag, startPoint x: 803, startPoint y: 582, endPoint x: 803, endPoint y: 595, distance: 13.0
click at [803, 585] on div "Sub-Status" at bounding box center [883, 596] width 418 height 29
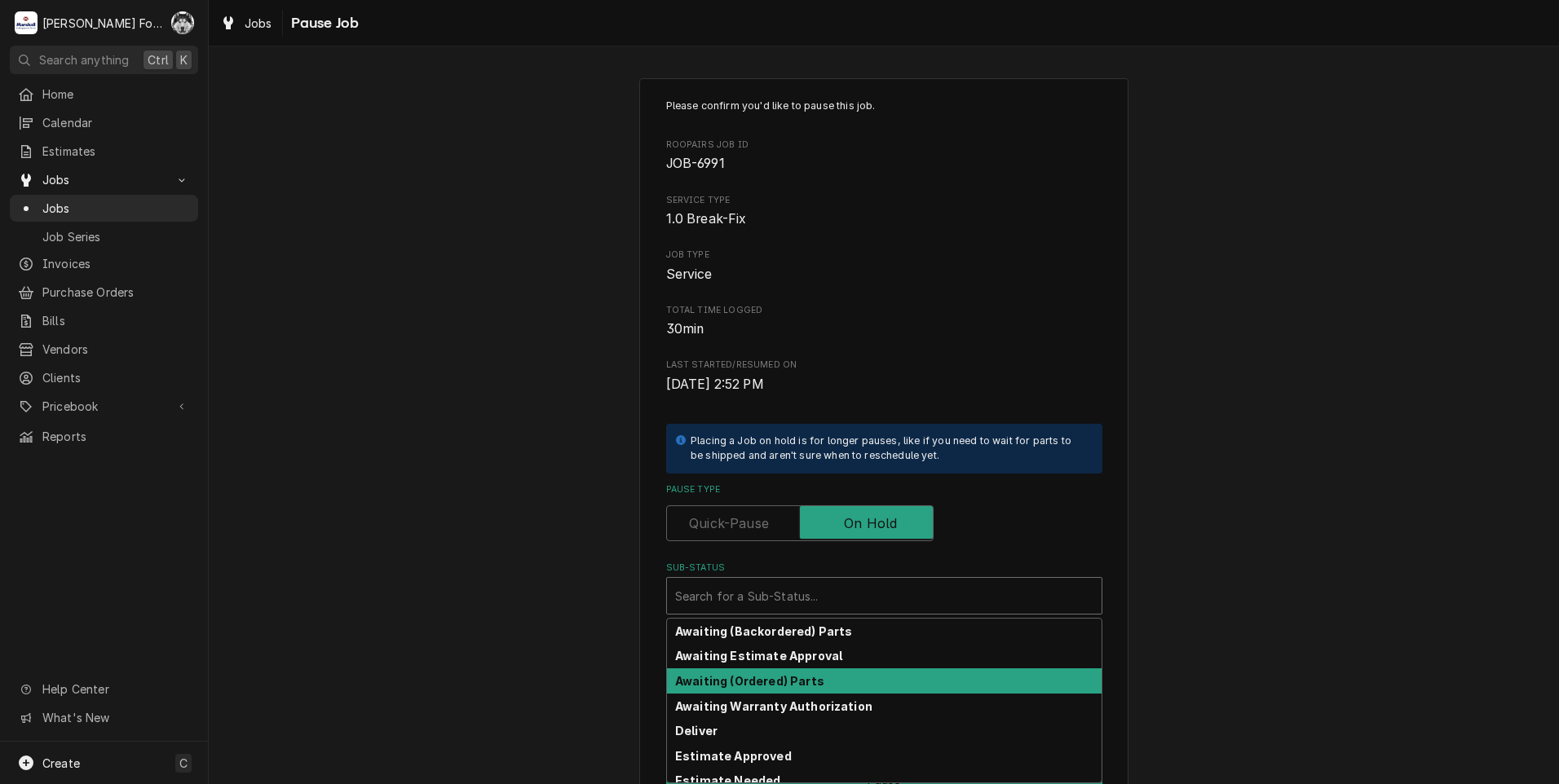
click at [782, 683] on strong "Awaiting (Ordered) Parts" at bounding box center [749, 681] width 149 height 13
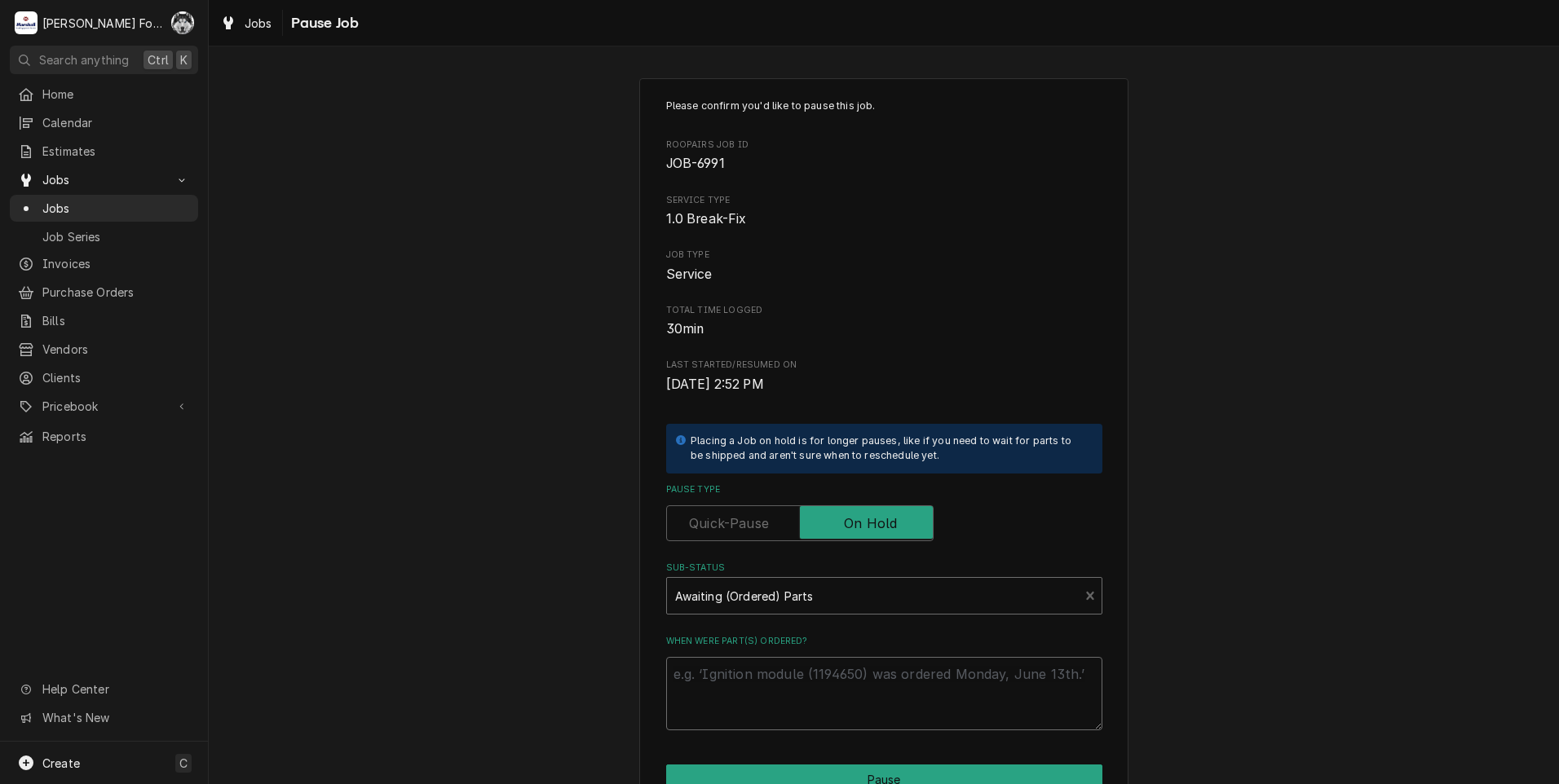
click at [774, 672] on textarea "When were part(s) ordered?" at bounding box center [884, 693] width 436 height 73
type textarea "x"
type textarea "8"
type textarea "x"
type textarea "8/"
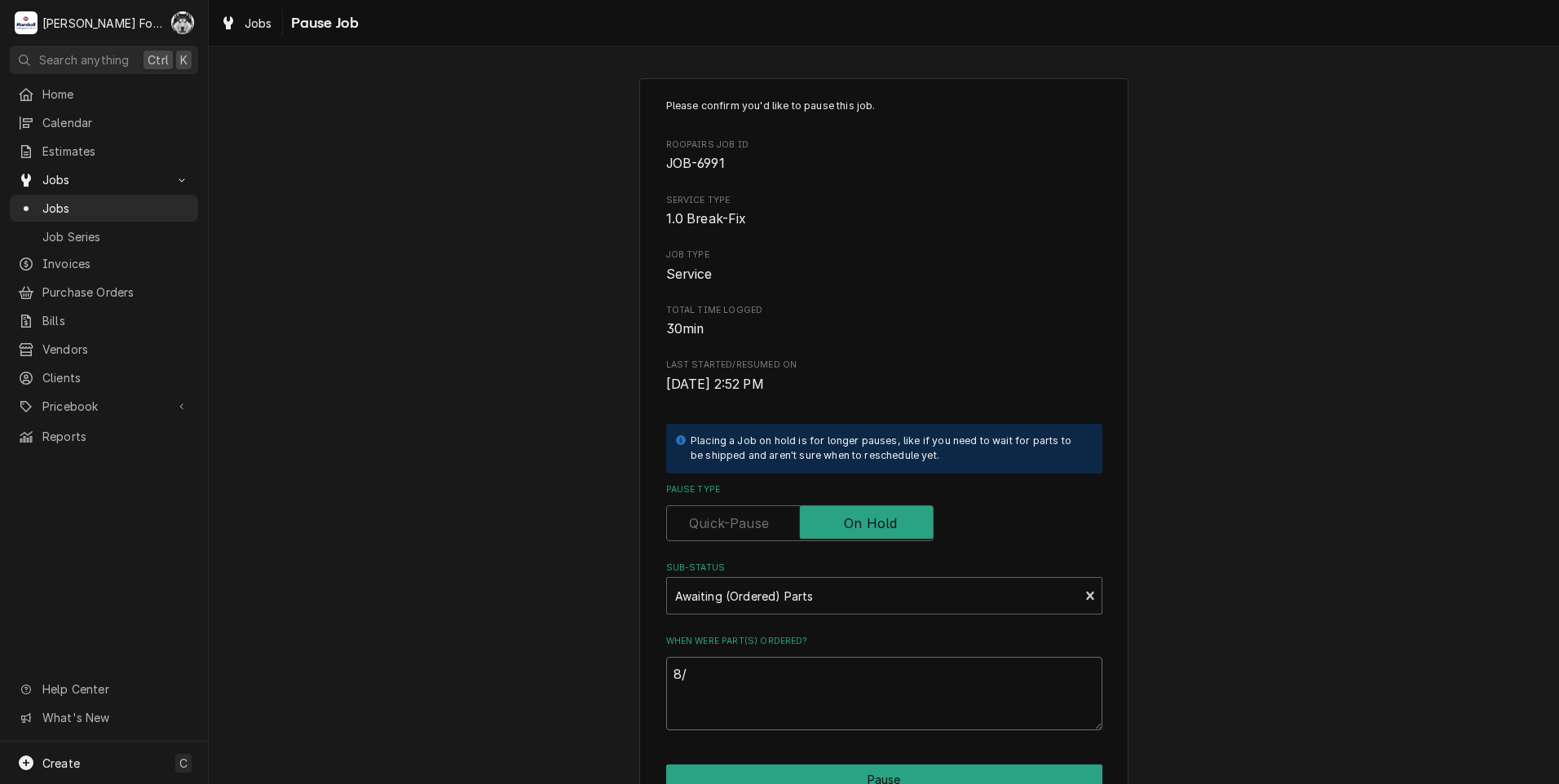
type textarea "x"
type textarea "8/2"
type textarea "x"
type textarea "8/27"
type textarea "x"
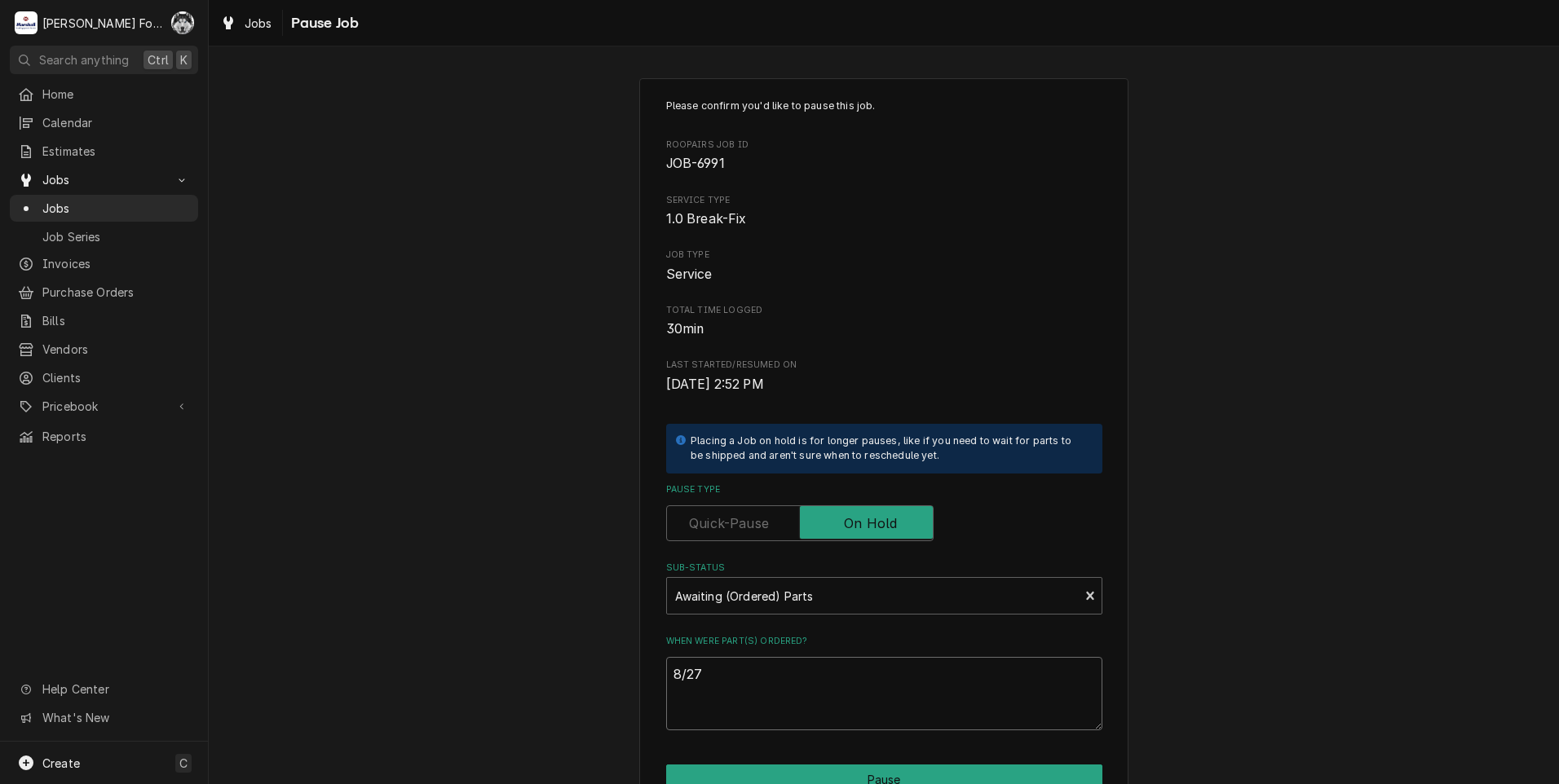
type textarea "8/27/"
type textarea "x"
type textarea "8/27/2"
type textarea "x"
type textarea "[DATE]"
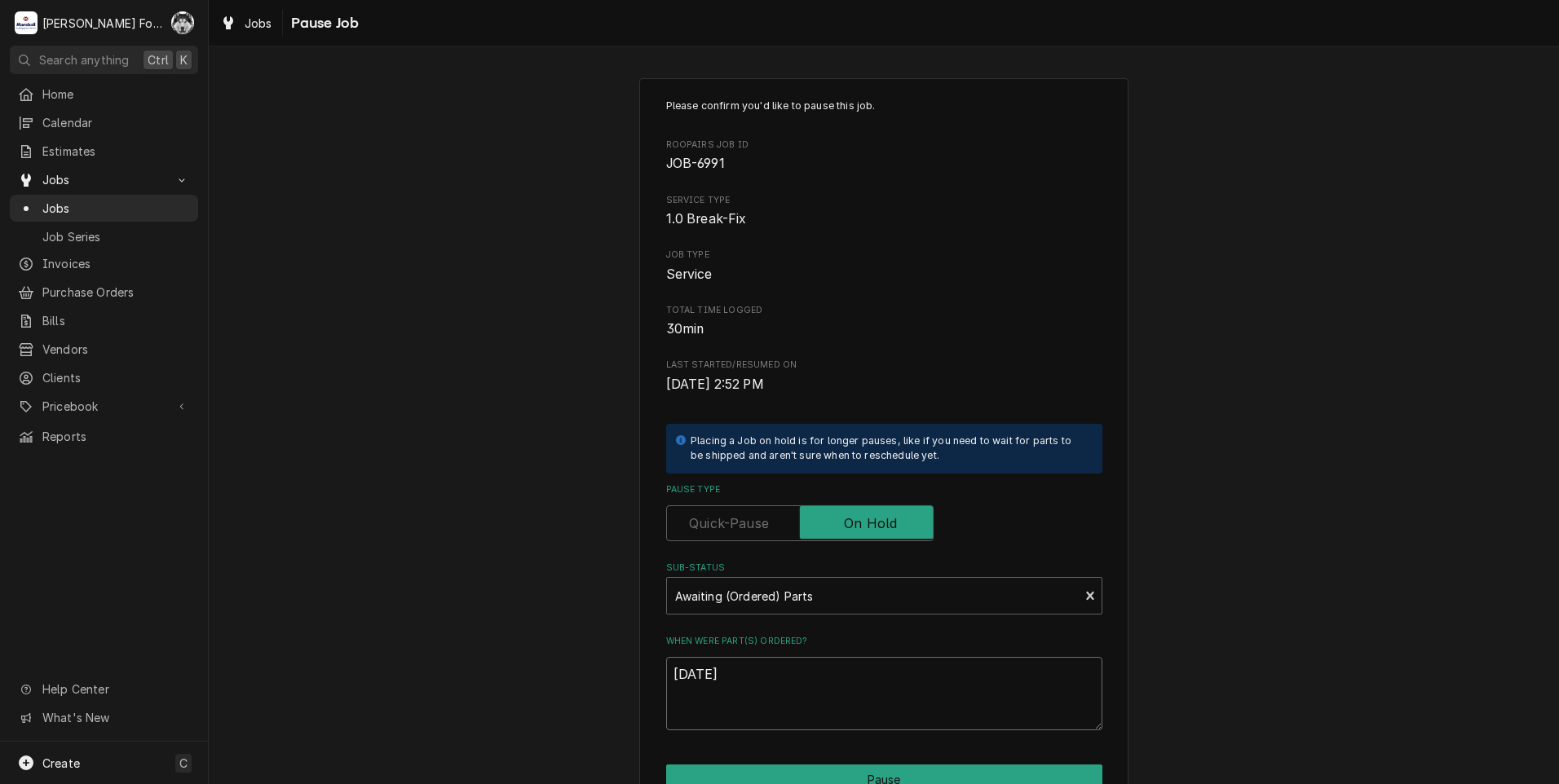
type textarea "x"
type textarea "8/27/202"
type textarea "x"
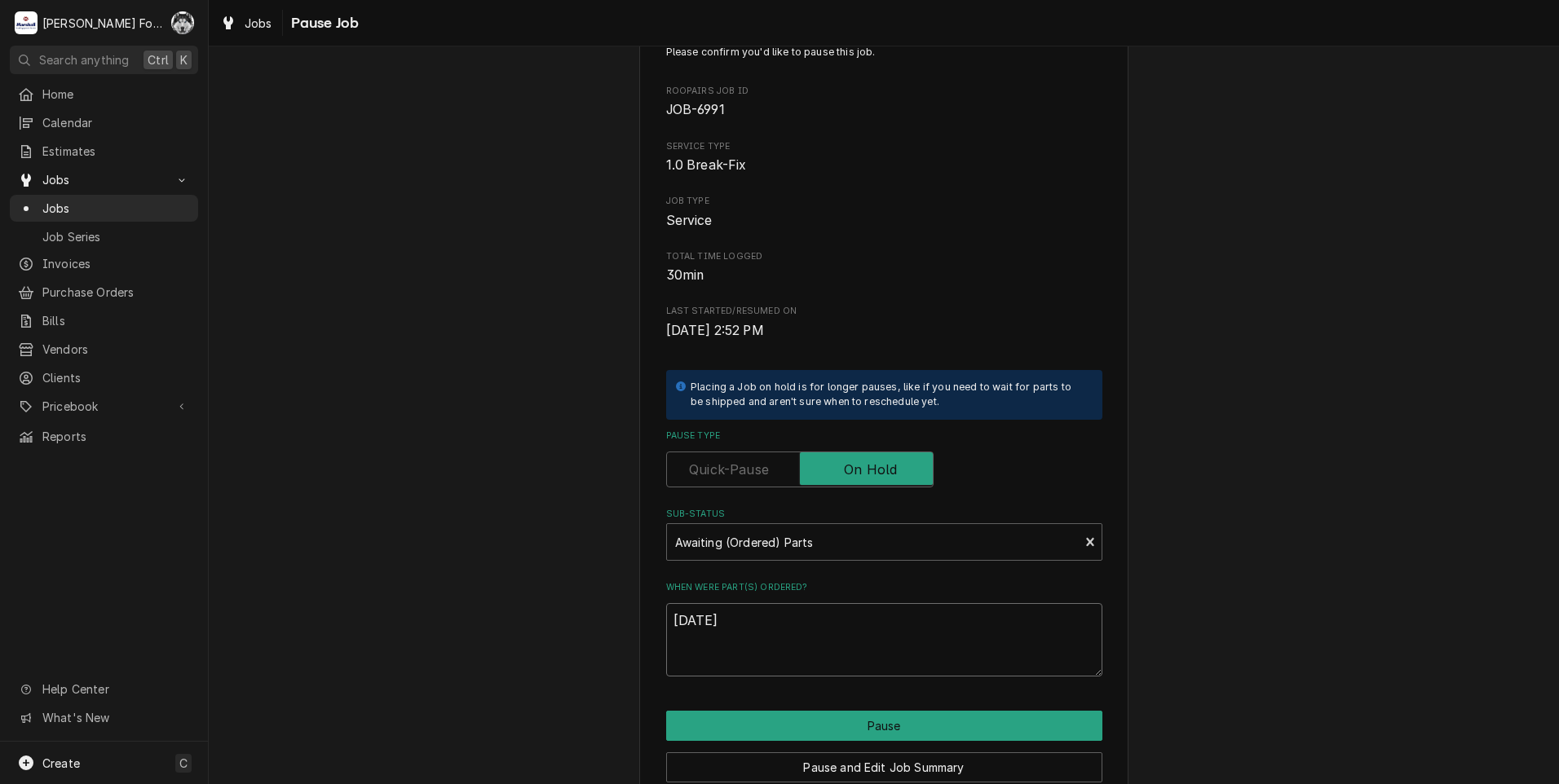
scroll to position [129, 0]
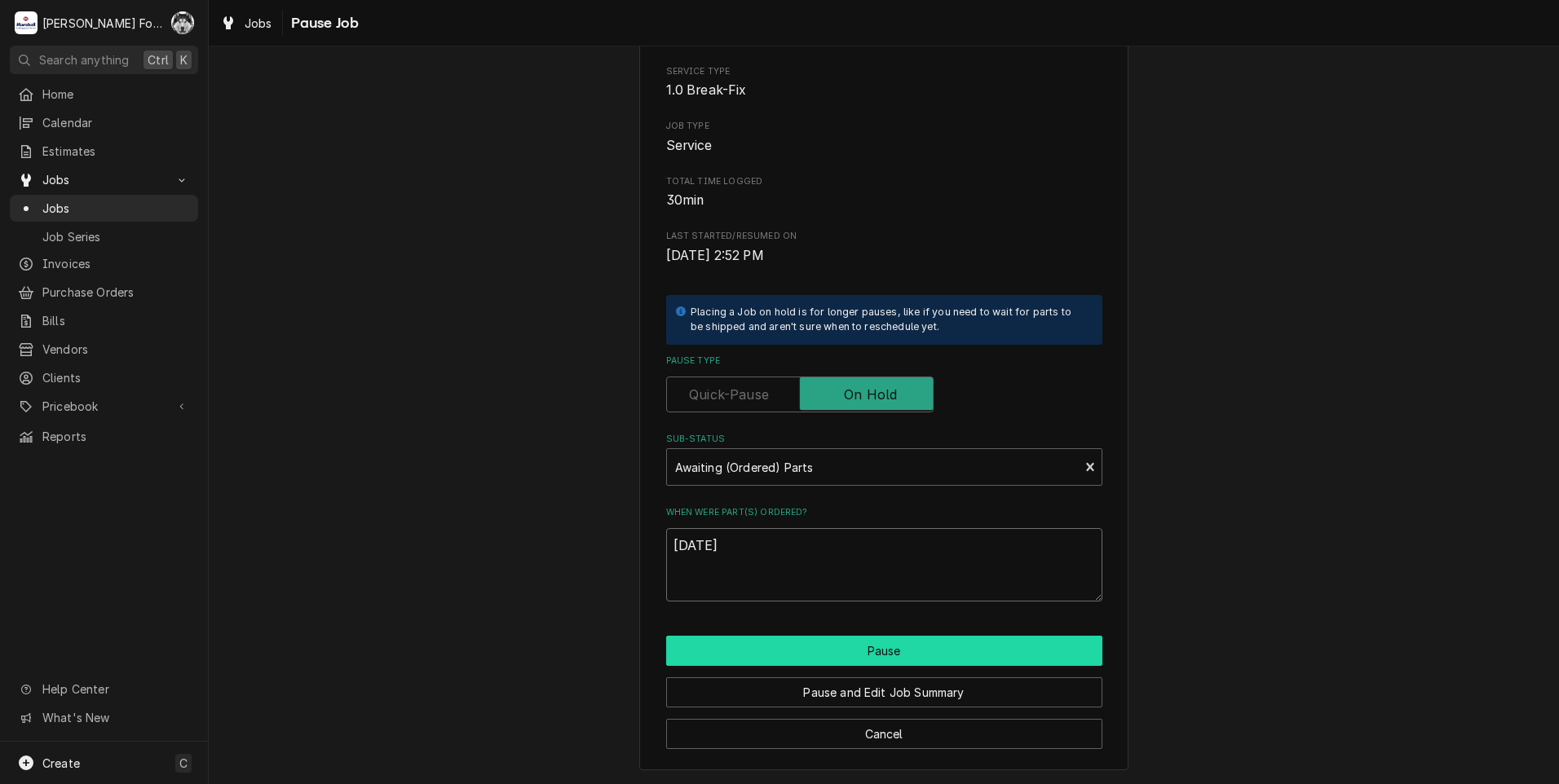
type textarea "[DATE]"
click at [860, 654] on button "Pause" at bounding box center [884, 651] width 436 height 30
type textarea "x"
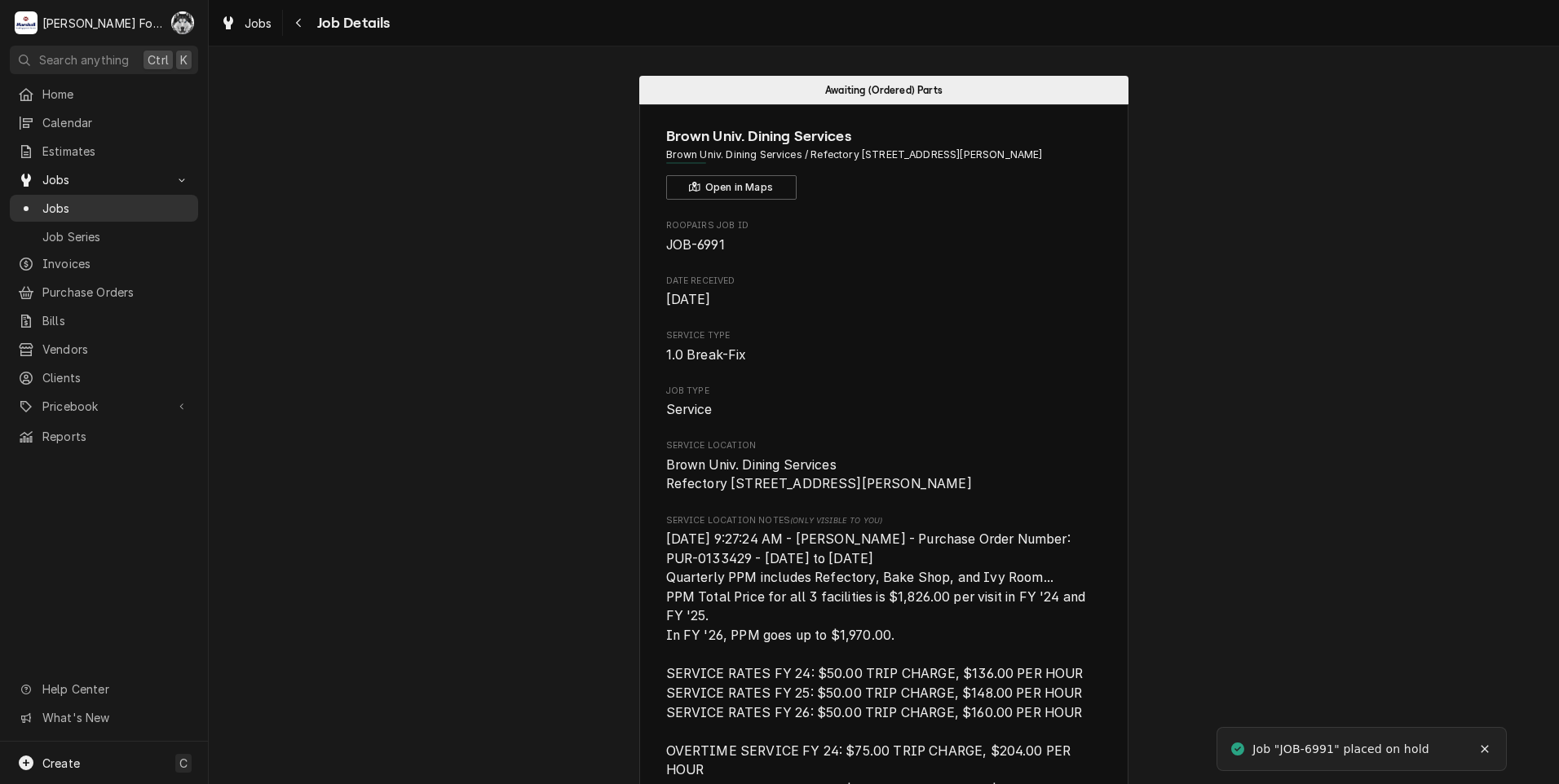
click at [61, 204] on span "Jobs" at bounding box center [115, 208] width 147 height 17
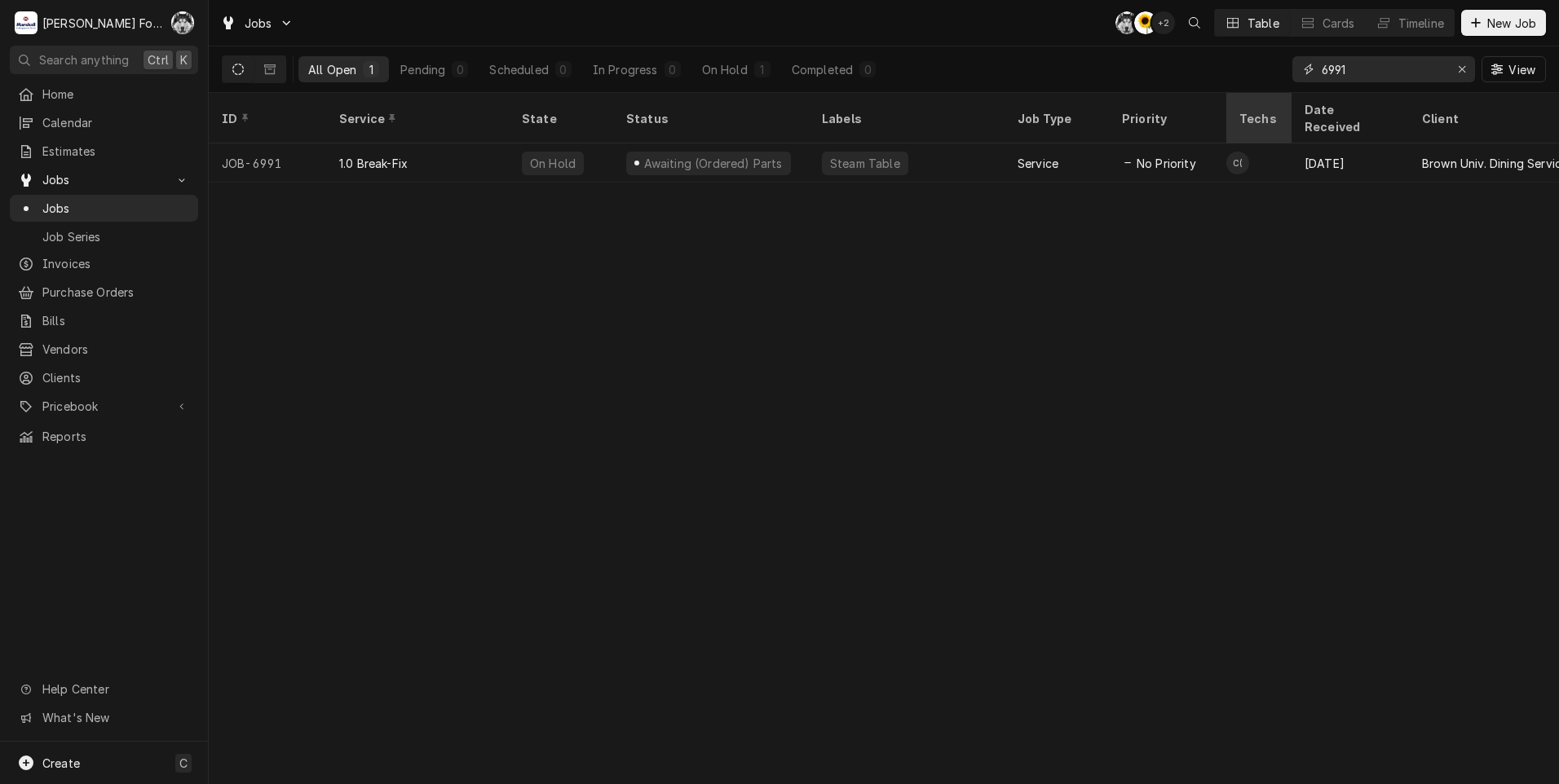
drag, startPoint x: 1376, startPoint y: 70, endPoint x: 1249, endPoint y: 97, distance: 129.8
click at [1250, 96] on div "Jobs C( C( + 2 Table Cards Timeline New Job All Open 1 Pending 0 Scheduled 0 In…" at bounding box center [883, 392] width 1350 height 784
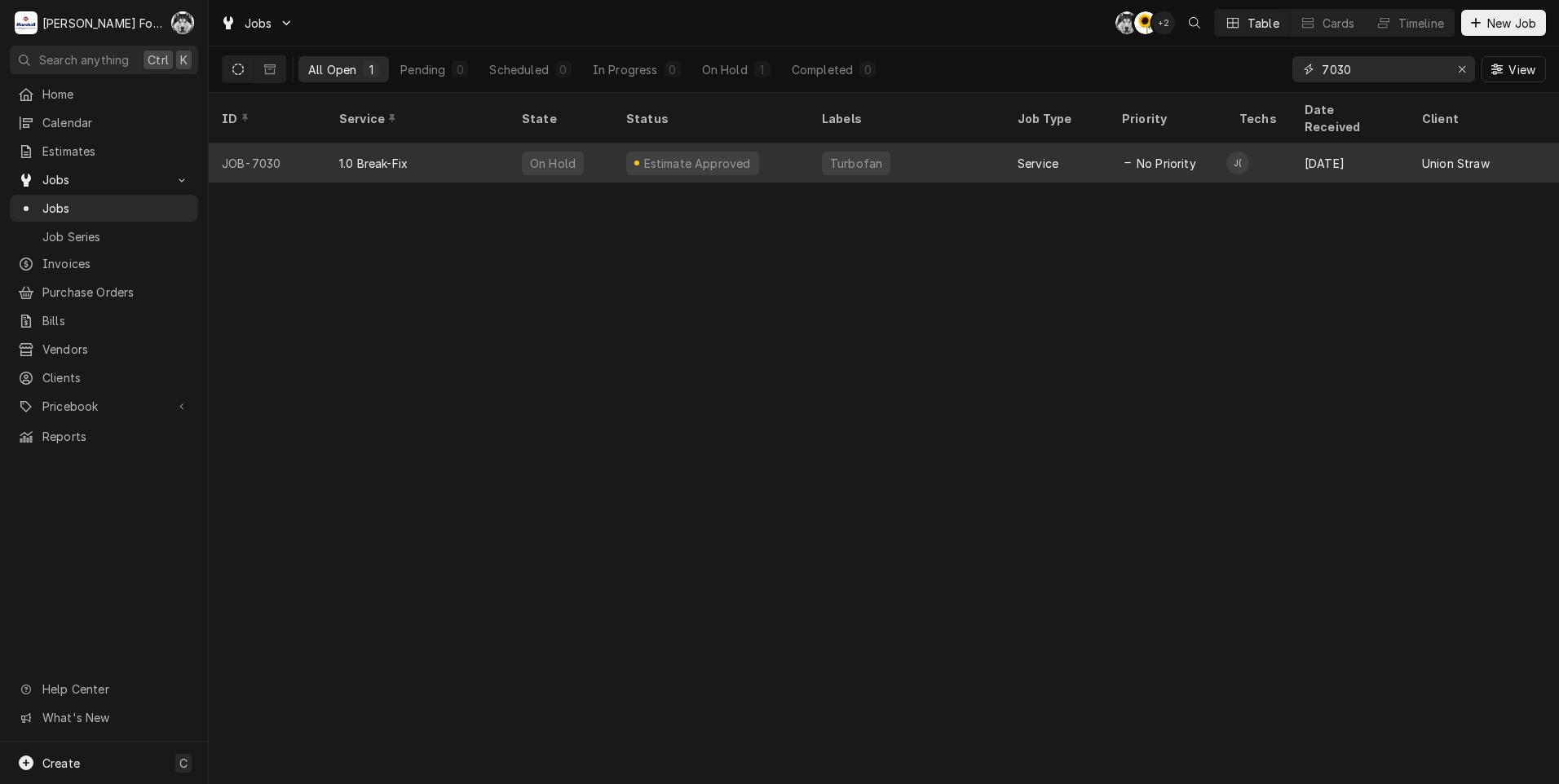
type input "7030"
click at [672, 151] on div "Estimate Approved" at bounding box center [692, 163] width 133 height 24
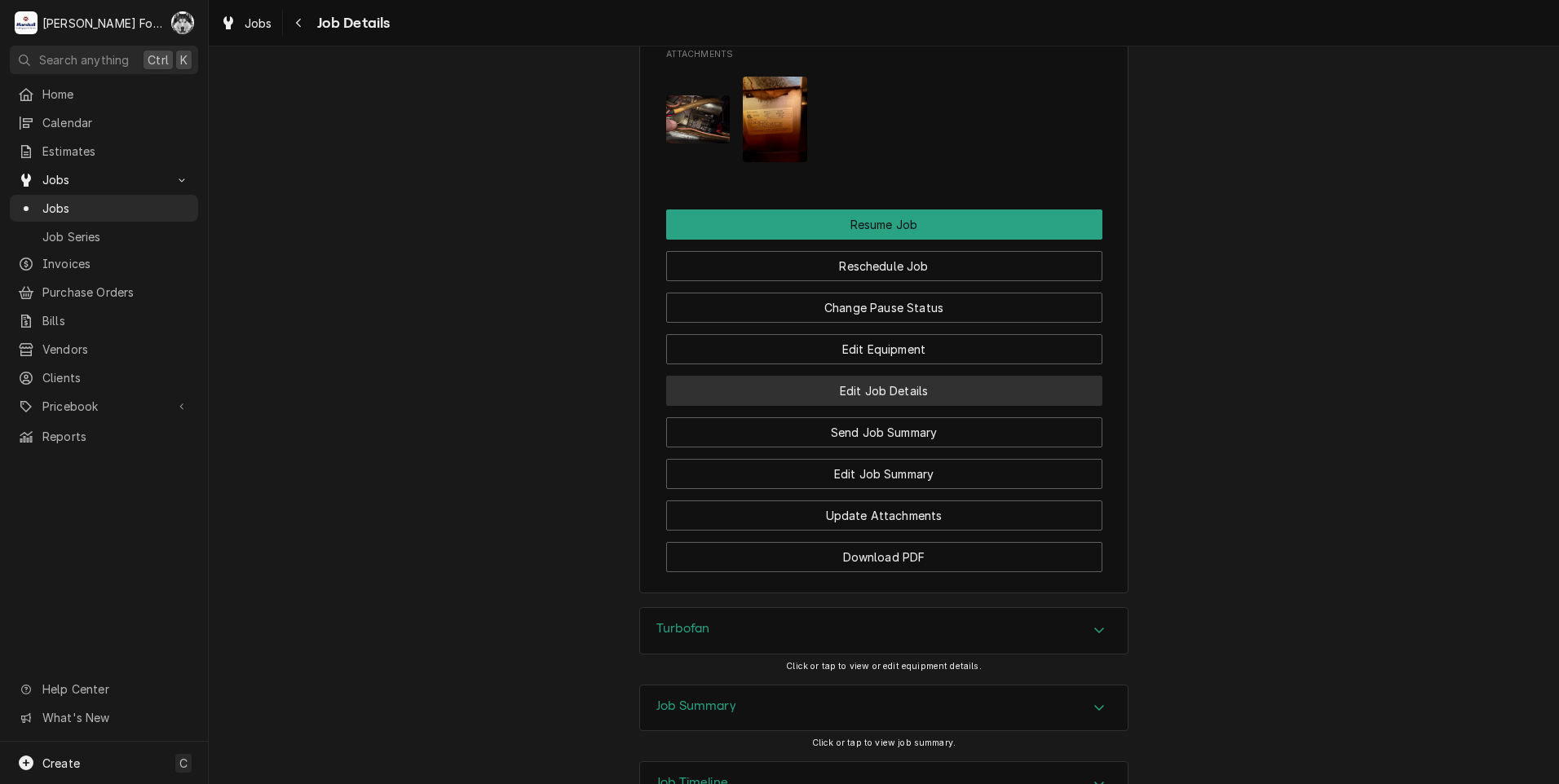
scroll to position [1712, 0]
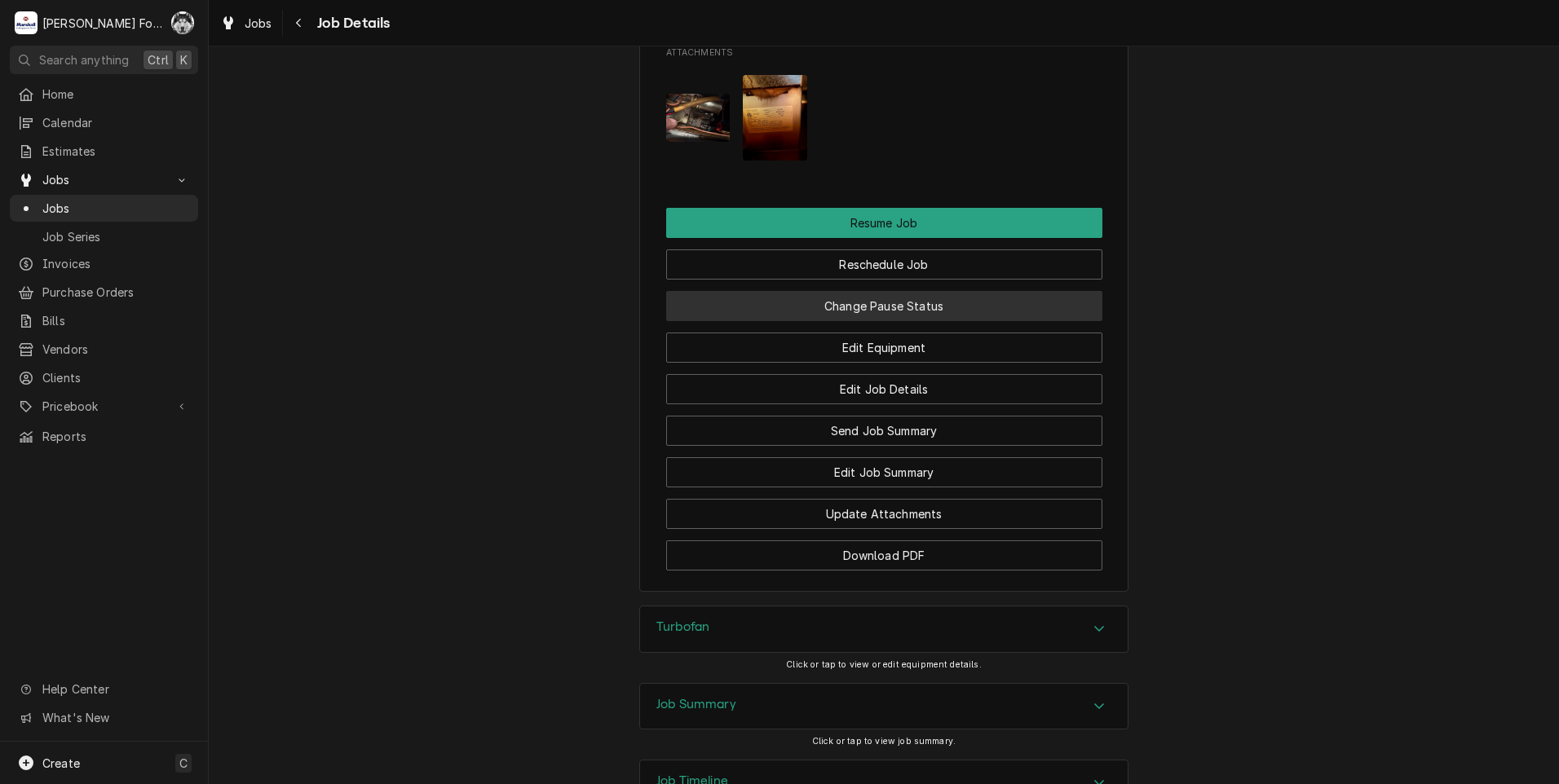
click at [825, 305] on button "Change Pause Status" at bounding box center [884, 306] width 436 height 30
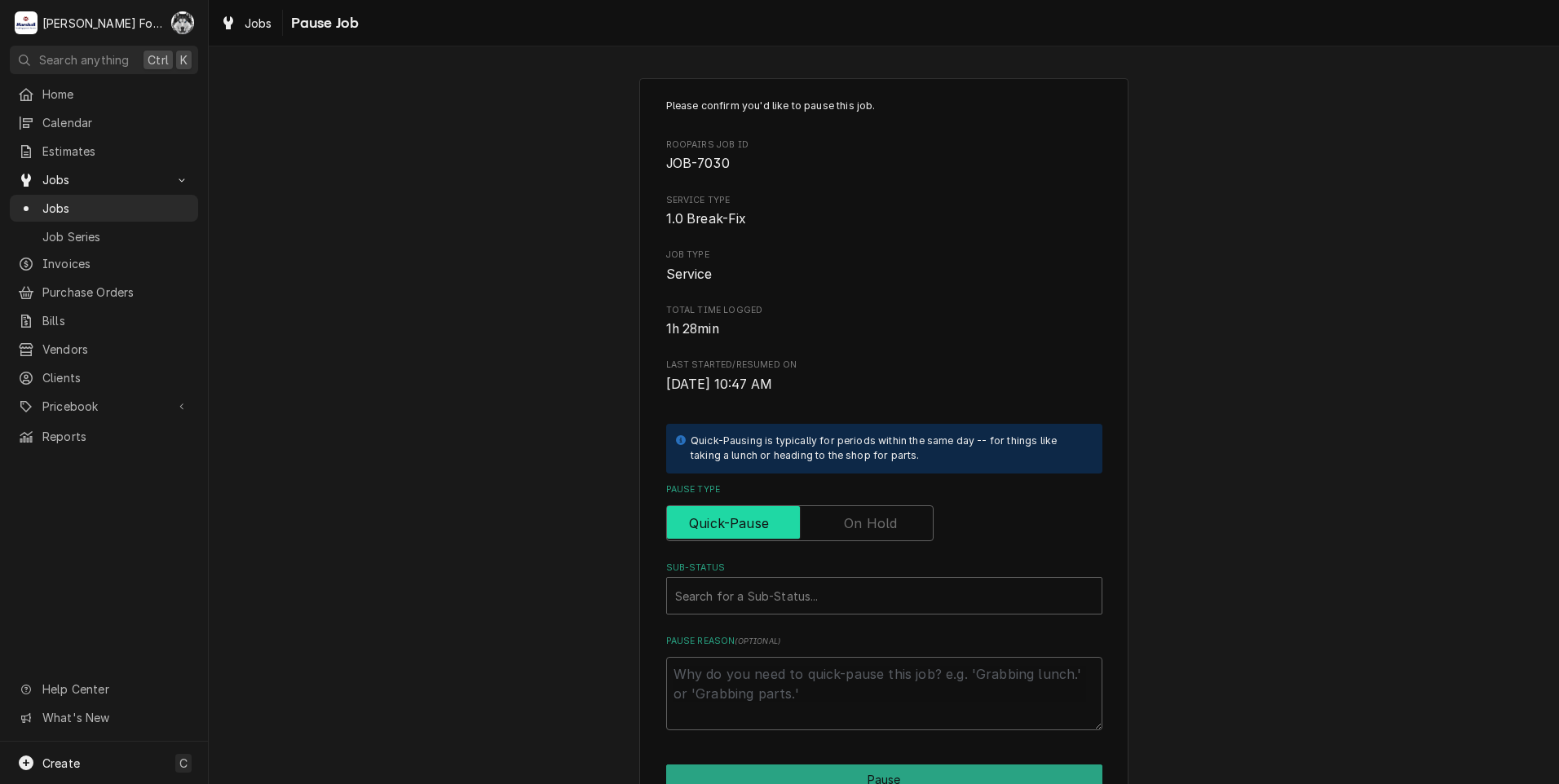
click at [841, 508] on input "Pause Type" at bounding box center [799, 523] width 252 height 36
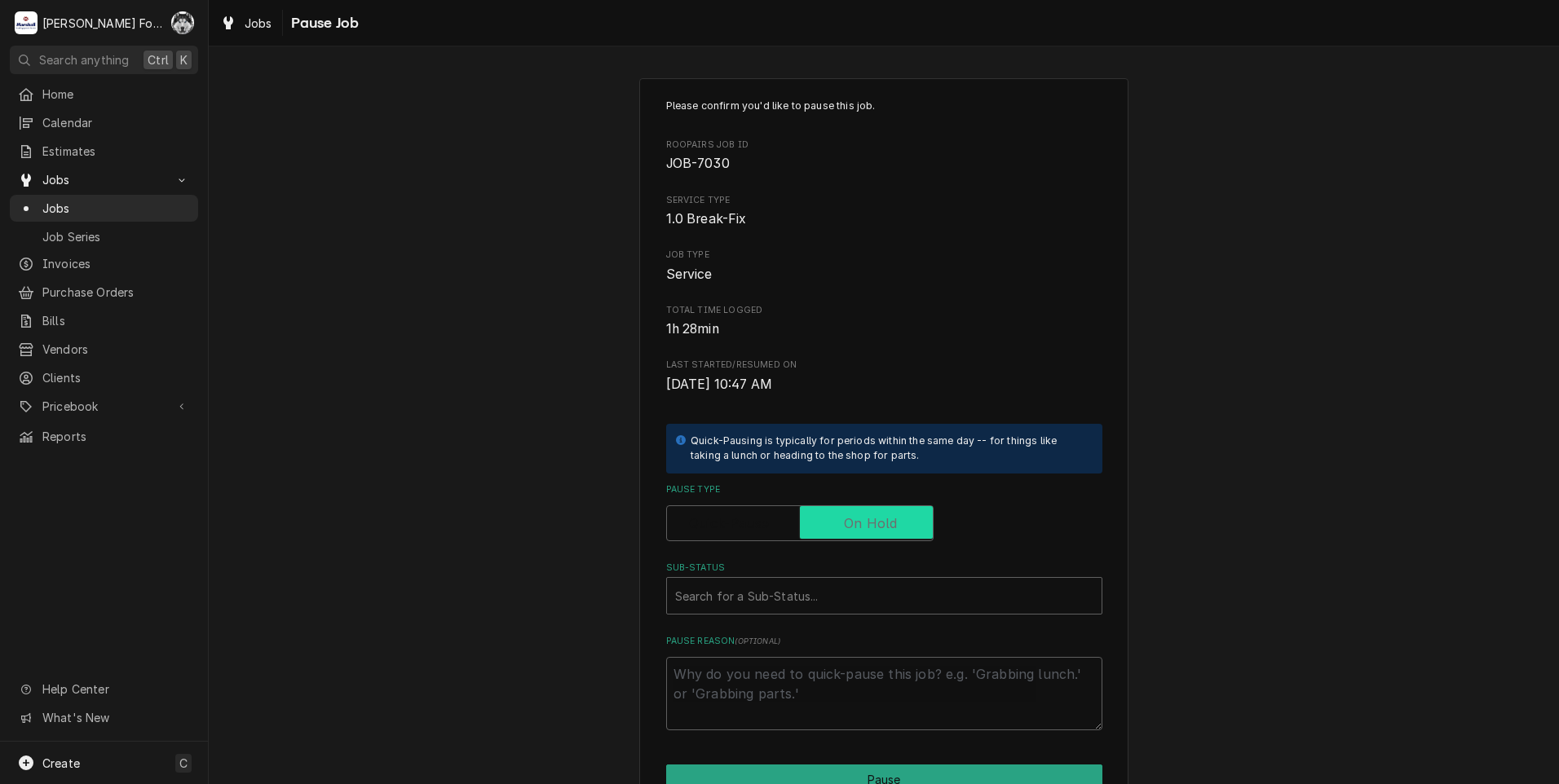
checkbox input "true"
click at [832, 588] on div "Sub-Status" at bounding box center [883, 596] width 418 height 29
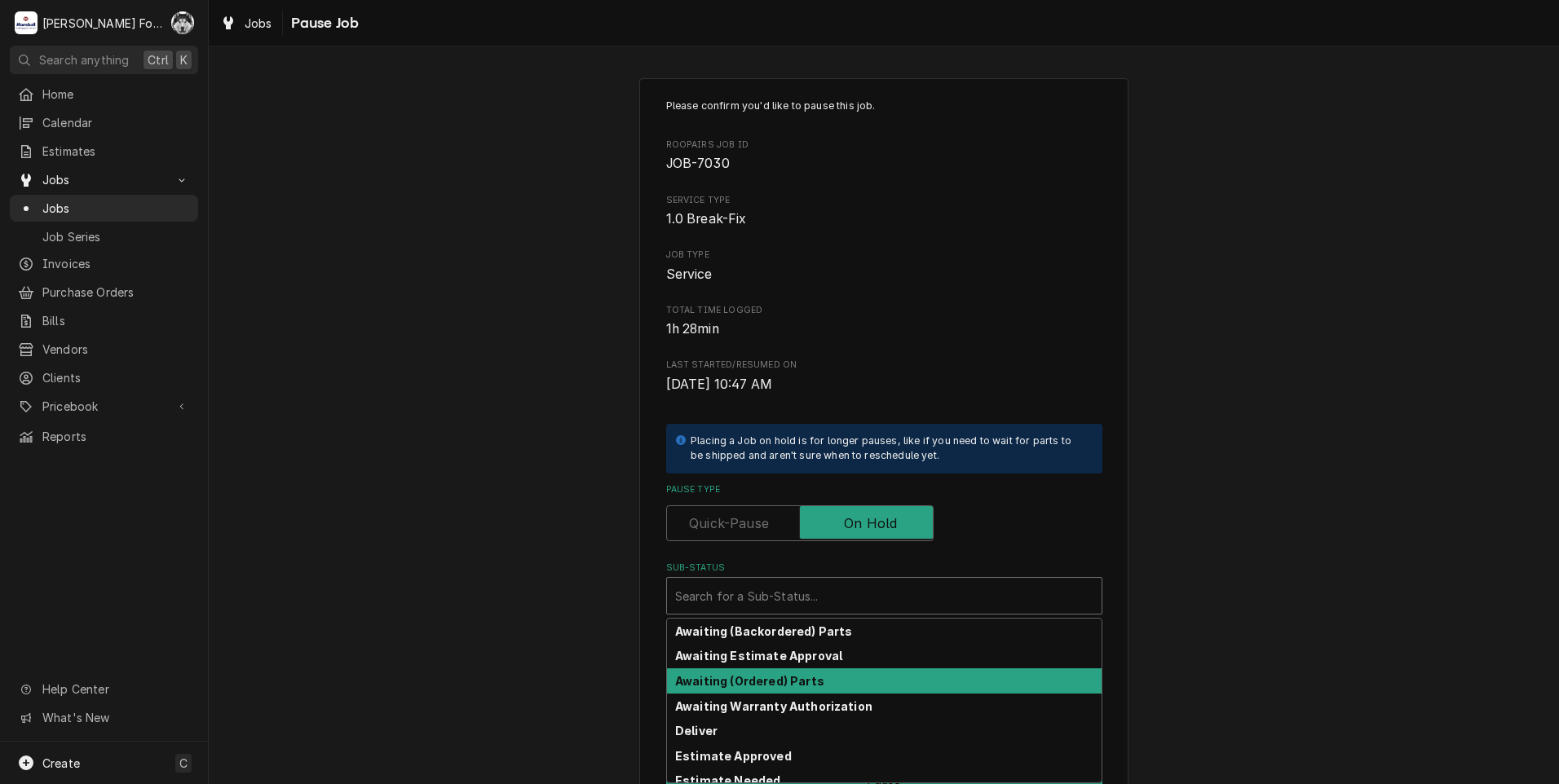
click at [765, 677] on strong "Awaiting (Ordered) Parts" at bounding box center [749, 681] width 149 height 13
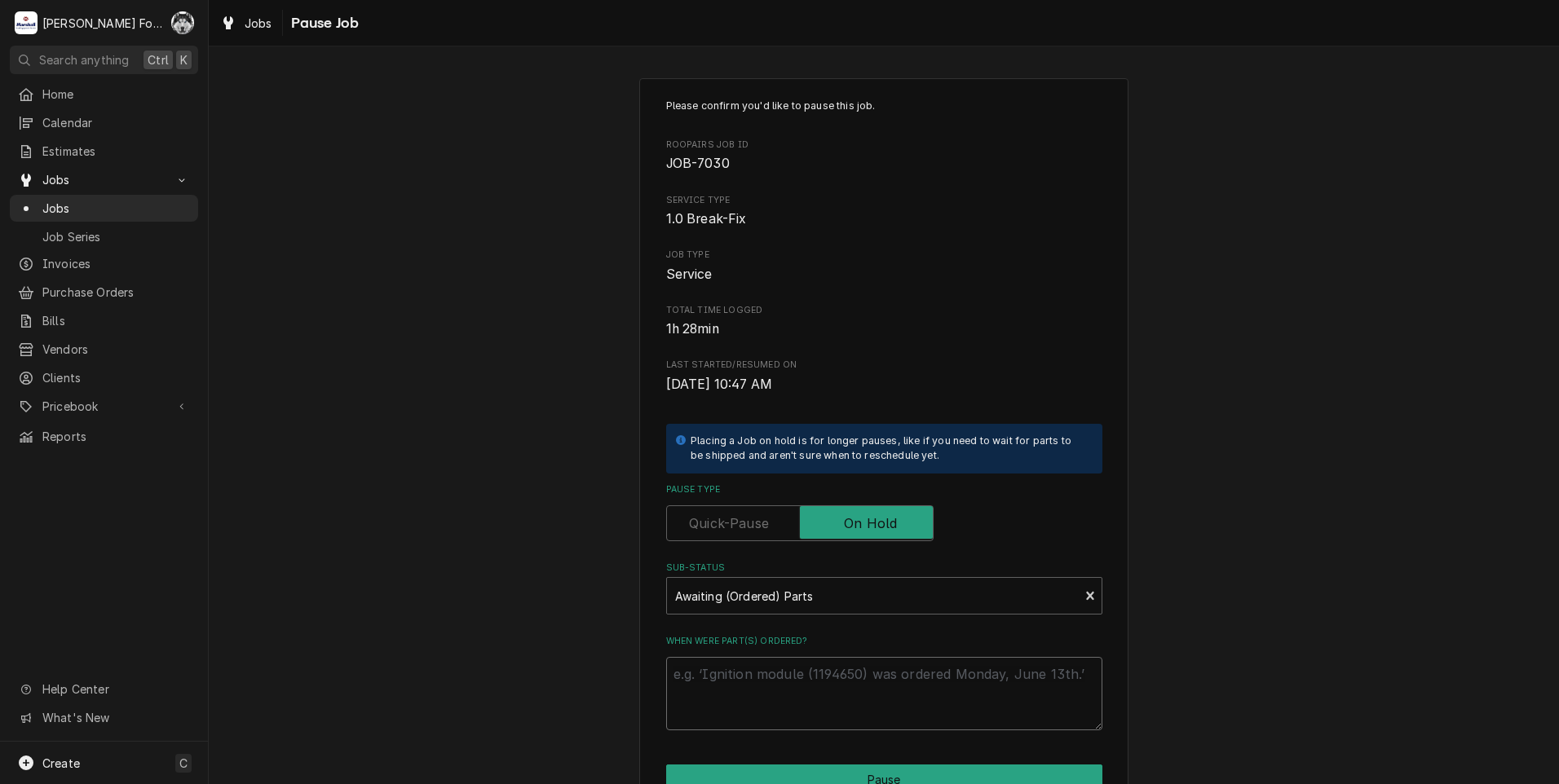
click at [728, 682] on textarea "When were part(s) ordered?" at bounding box center [884, 693] width 436 height 73
type textarea "x"
type textarea "8"
type textarea "x"
type textarea "8/"
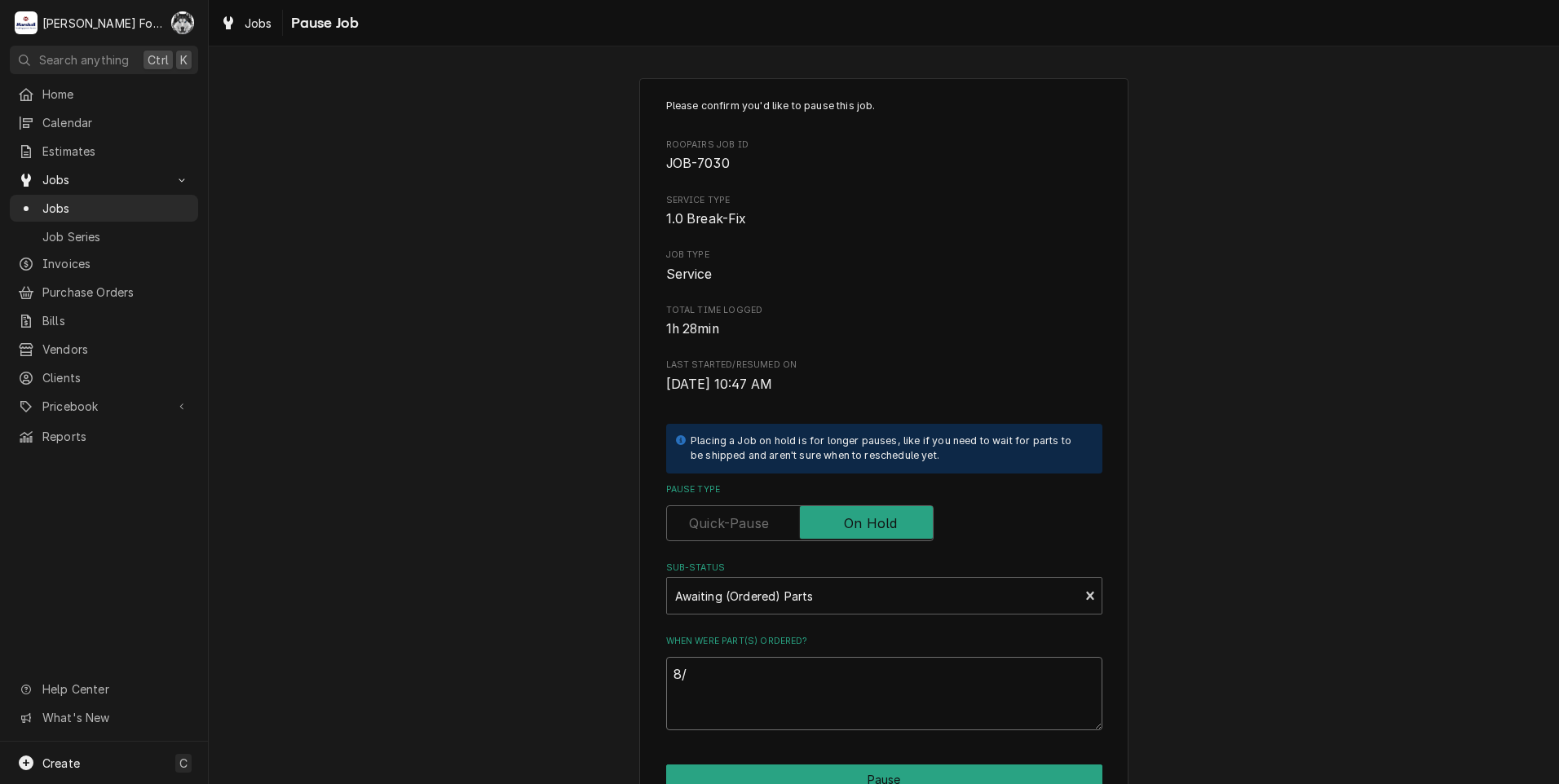
type textarea "x"
type textarea "8/2"
type textarea "x"
type textarea "8/27"
type textarea "x"
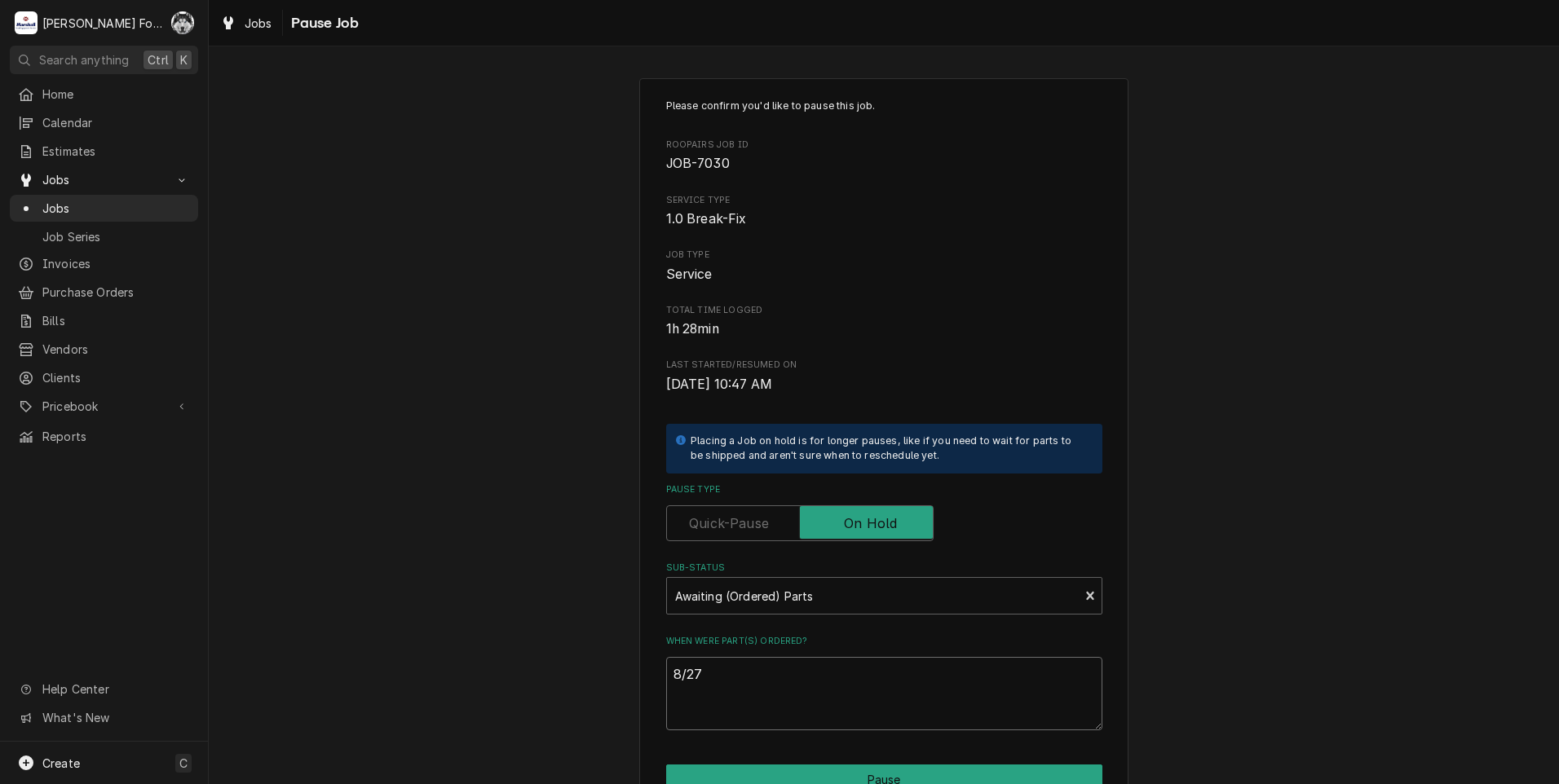
type textarea "8/27/"
type textarea "x"
type textarea "8/27/2"
type textarea "x"
type textarea "8/27/20"
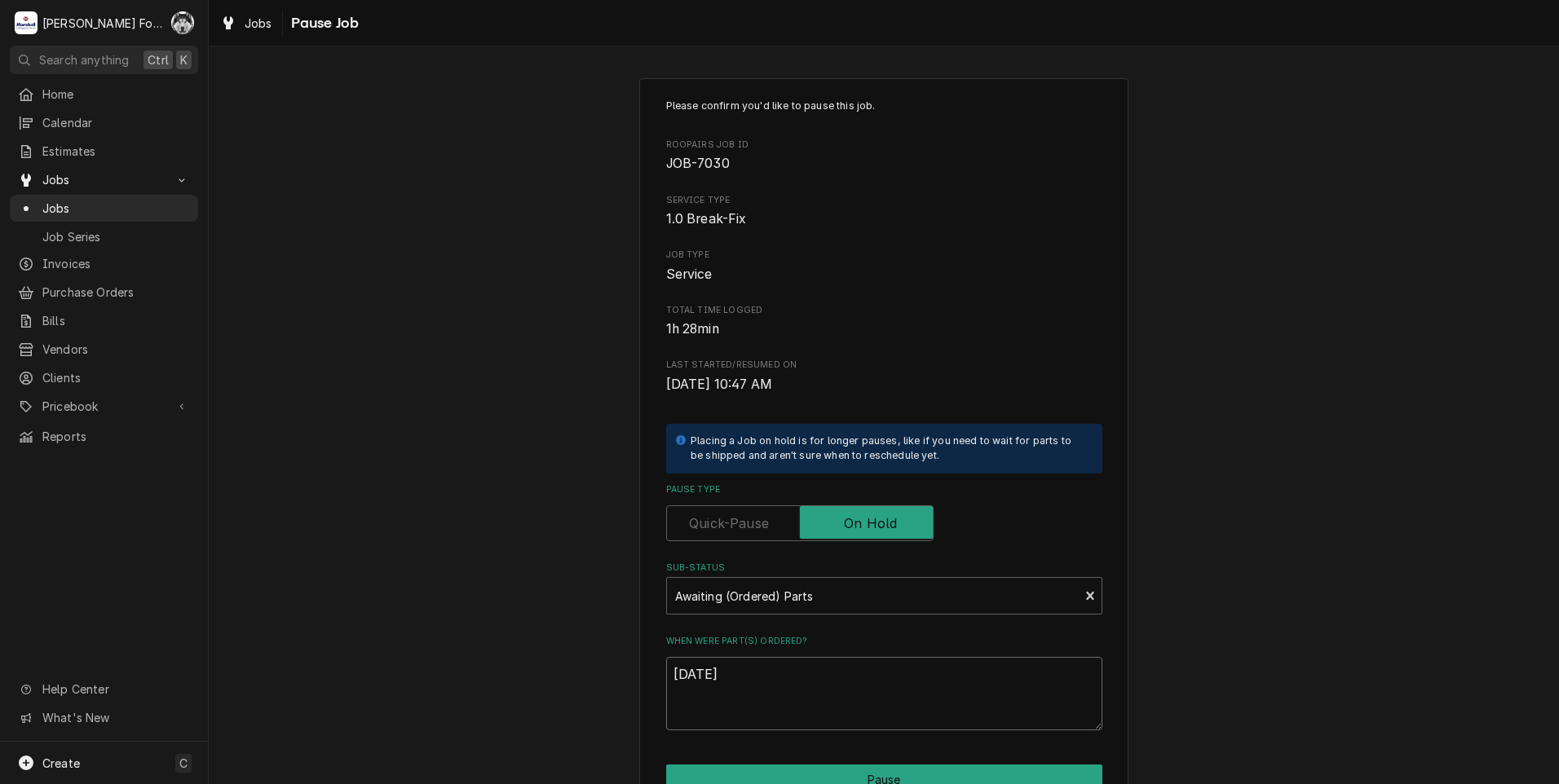
type textarea "x"
type textarea "8/27/202"
type textarea "x"
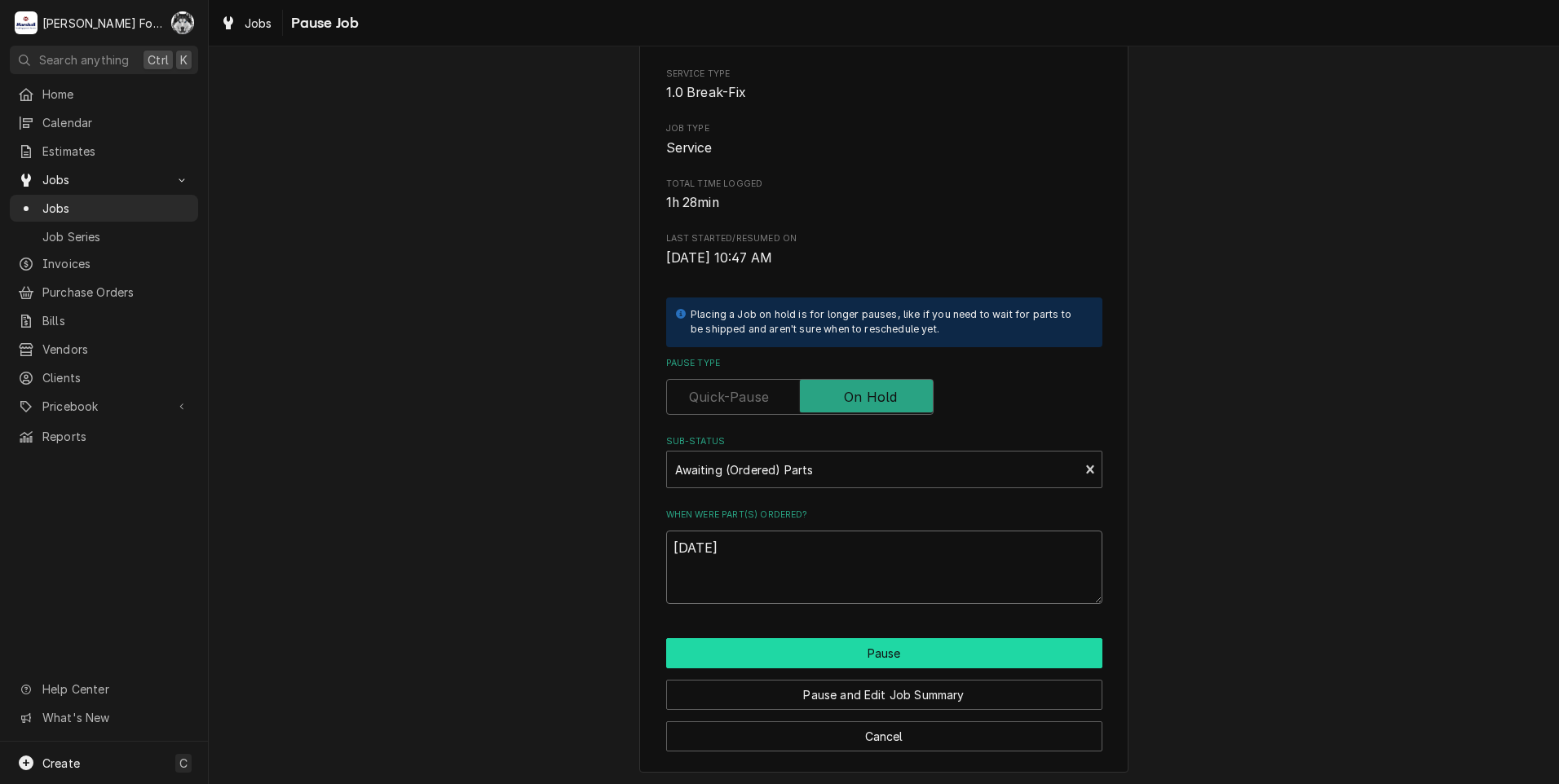
scroll to position [129, 0]
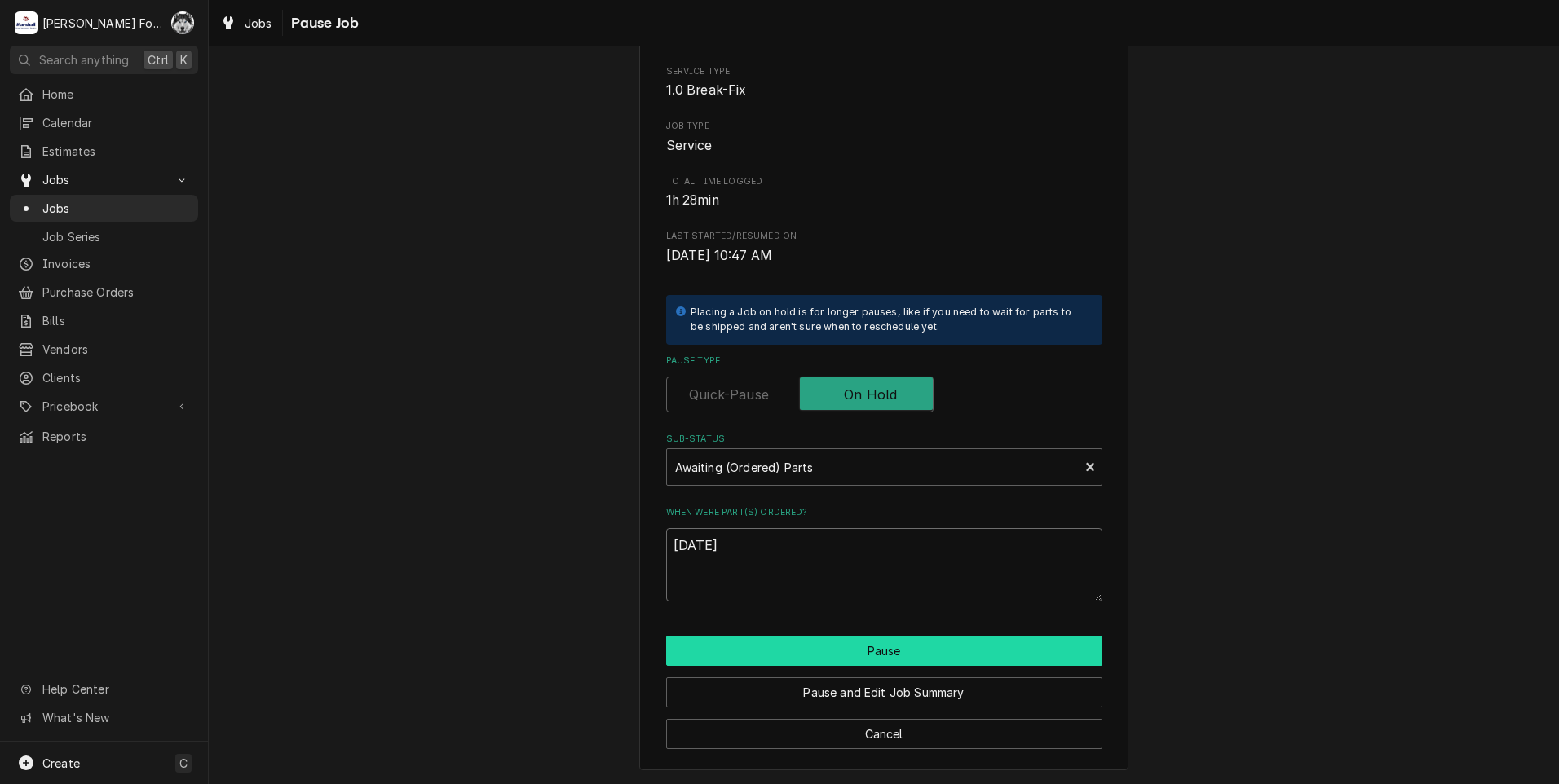
type textarea "[DATE]"
click at [836, 650] on button "Pause" at bounding box center [884, 651] width 436 height 30
type textarea "x"
